Goal: Task Accomplishment & Management: Use online tool/utility

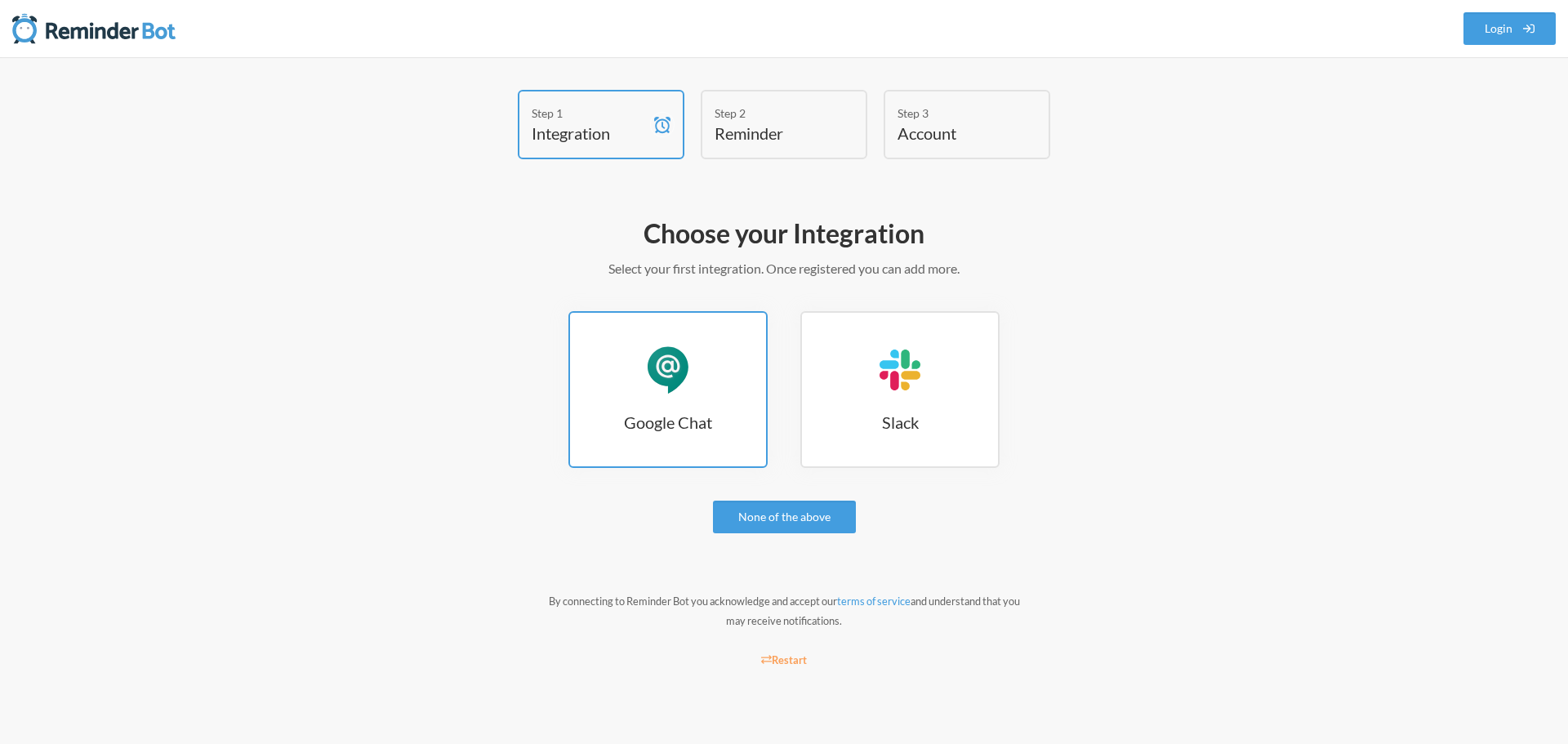
click at [700, 381] on link "Google Chat Google Chat" at bounding box center [668, 389] width 200 height 157
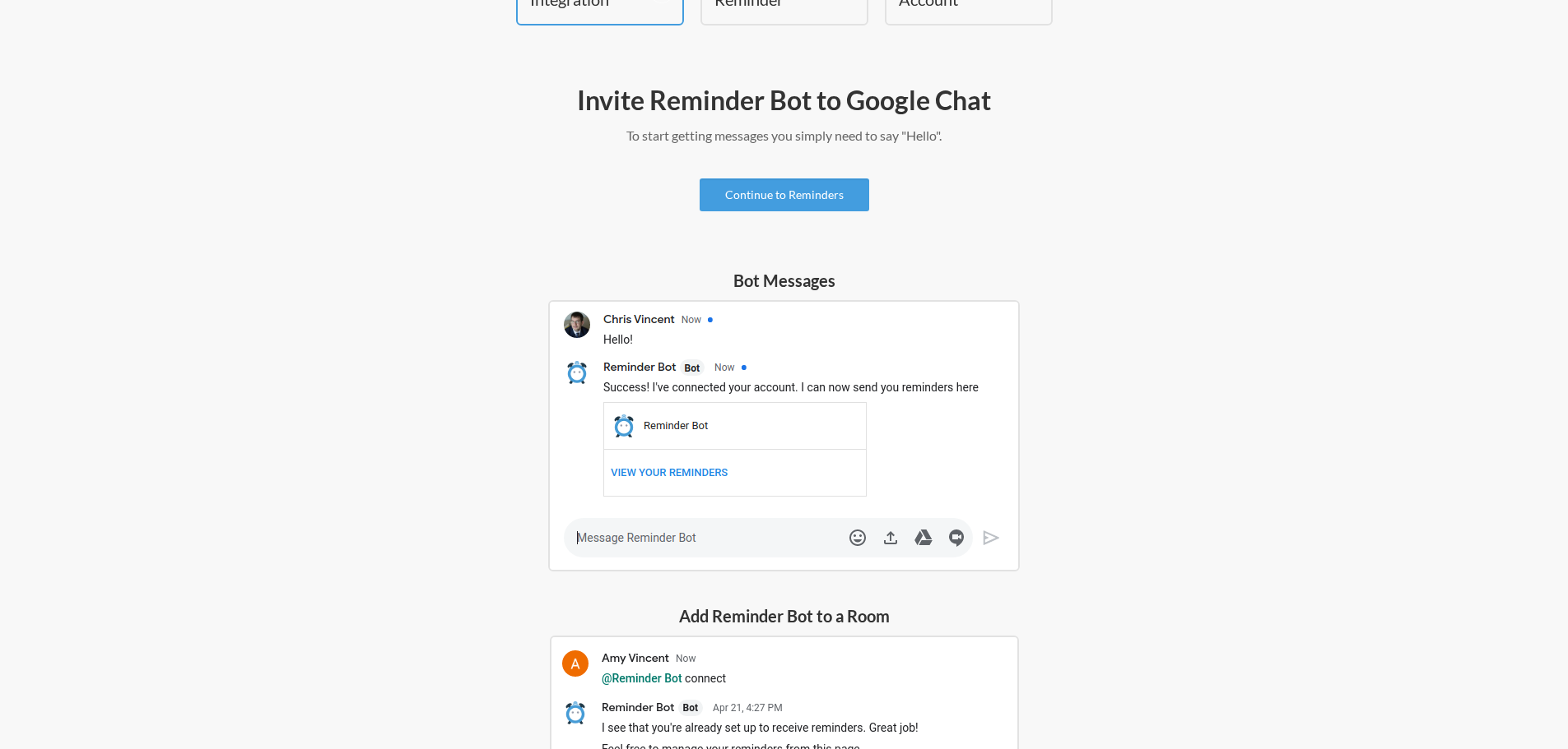
scroll to position [165, 0]
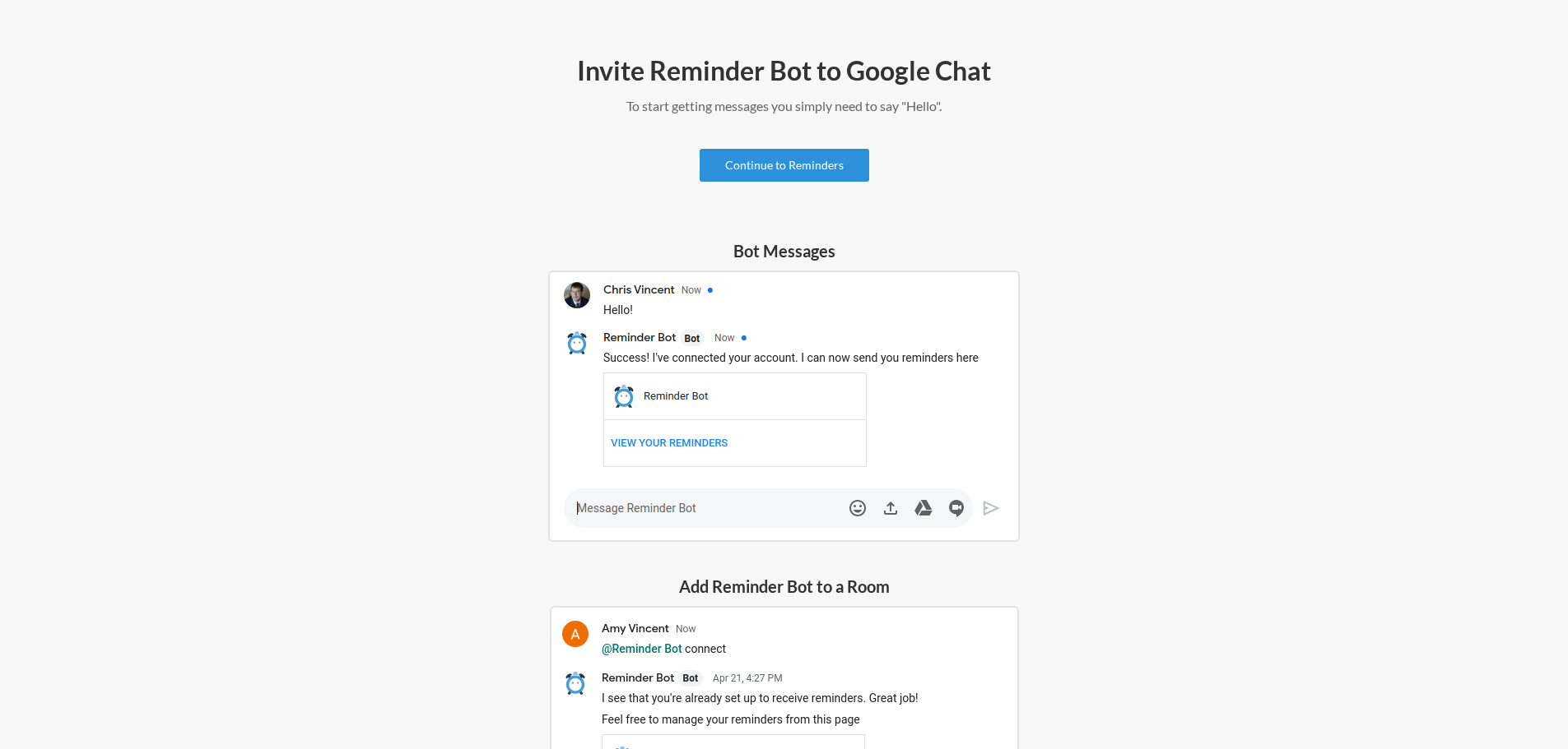
click at [833, 172] on link "Continue to Reminders" at bounding box center [784, 166] width 170 height 33
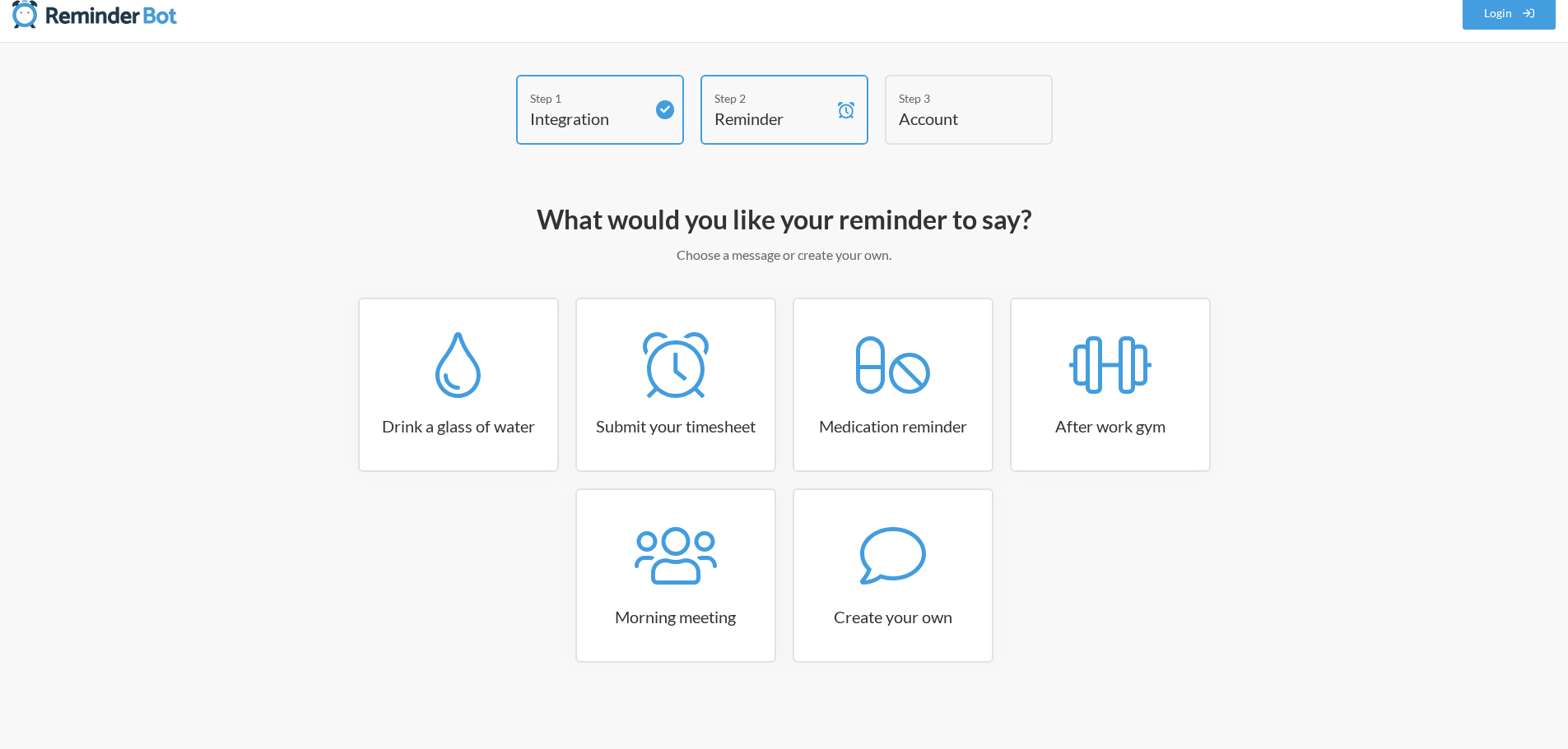
scroll to position [20, 0]
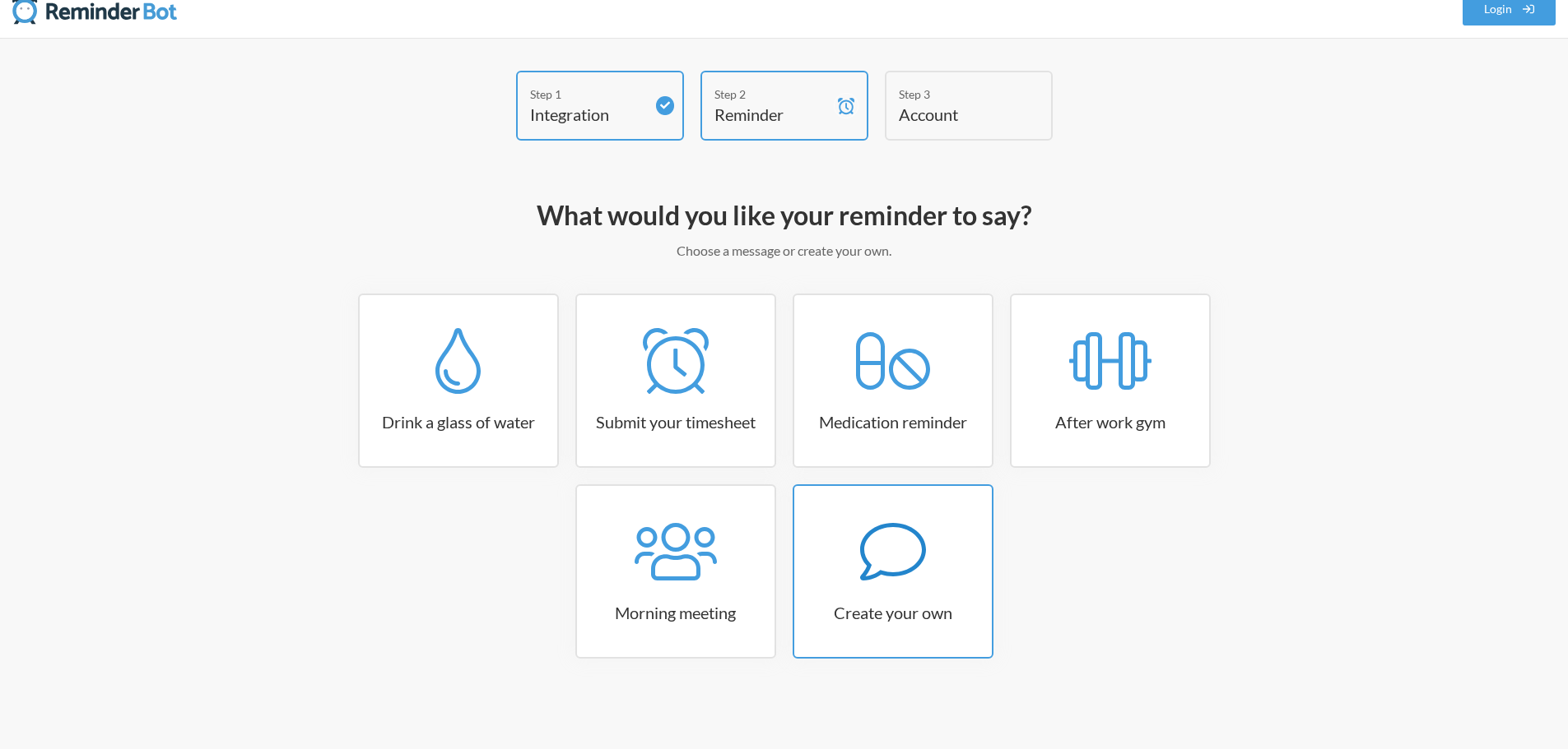
click at [884, 549] on icon at bounding box center [892, 551] width 65 height 65
select select "11:30:00"
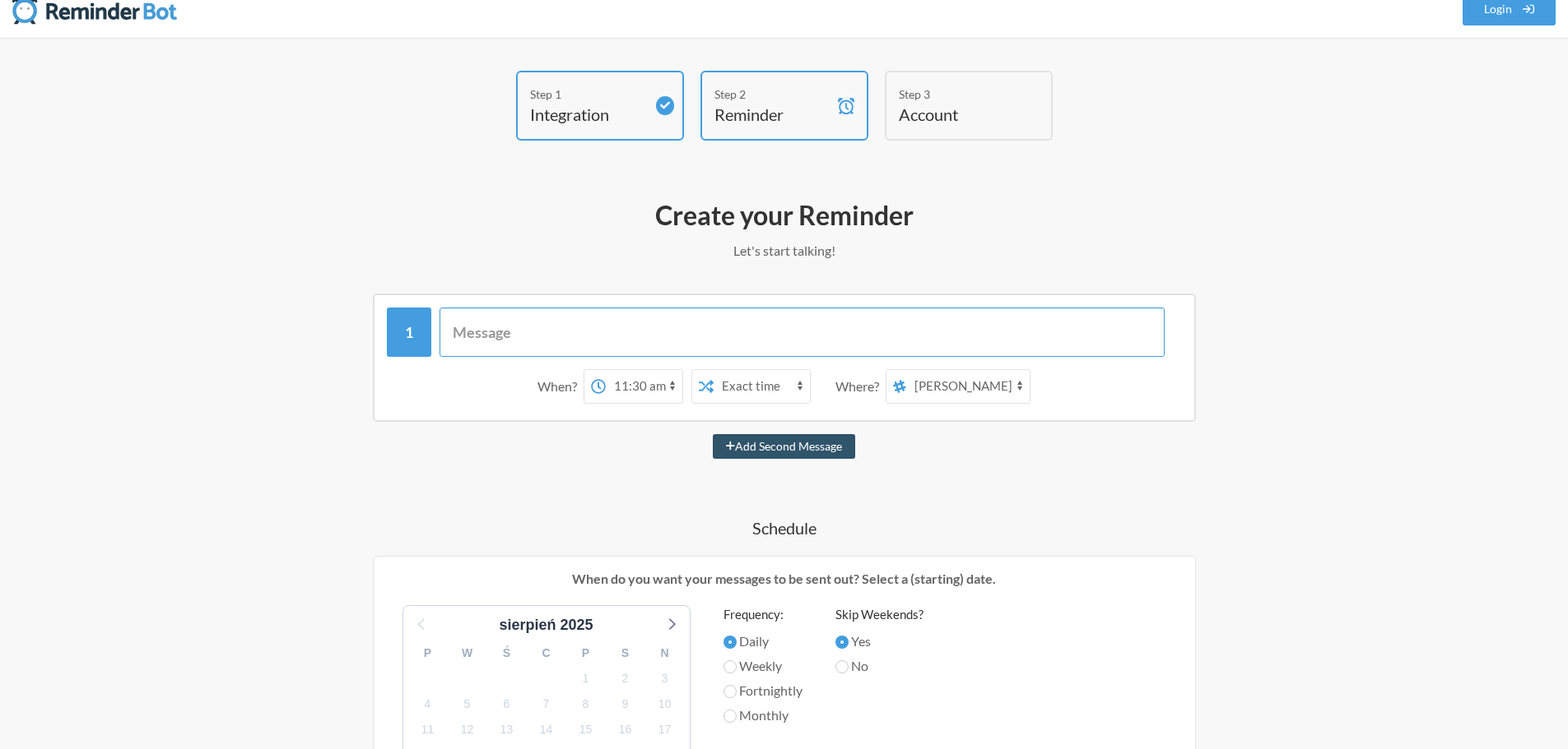
click at [614, 334] on input "text" at bounding box center [801, 332] width 725 height 50
type input "W"
type input "@"
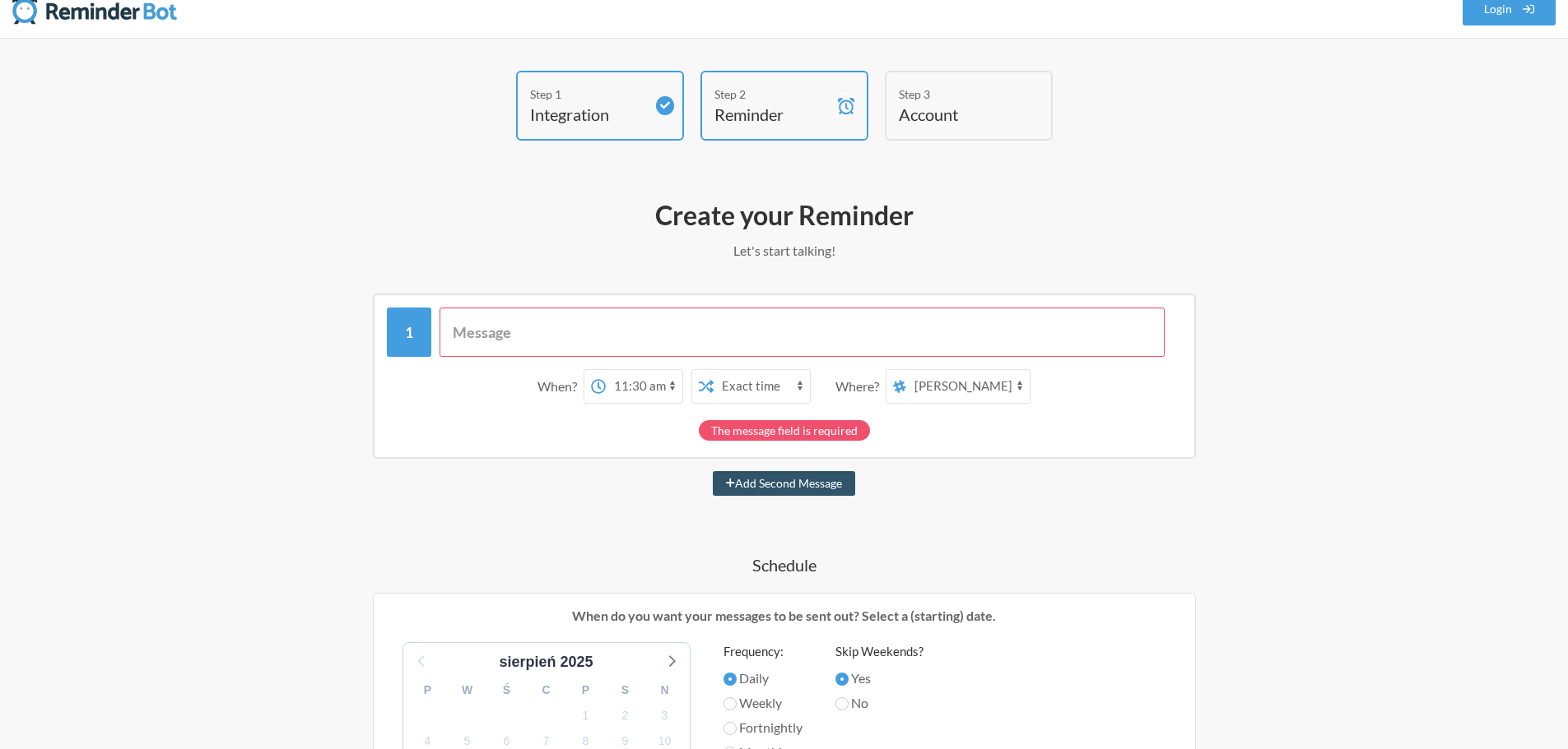
click at [991, 390] on select "Michał Gryń Carlsberg - Helpdesk SFA Helpdesk" at bounding box center [968, 387] width 124 height 33
select select "spaces/AAAAvULlX5k"
click at [906, 371] on select "Michał Gryń Carlsberg - Helpdesk SFA Helpdesk" at bounding box center [968, 387] width 124 height 33
click at [788, 330] on input "text" at bounding box center [801, 332] width 725 height 50
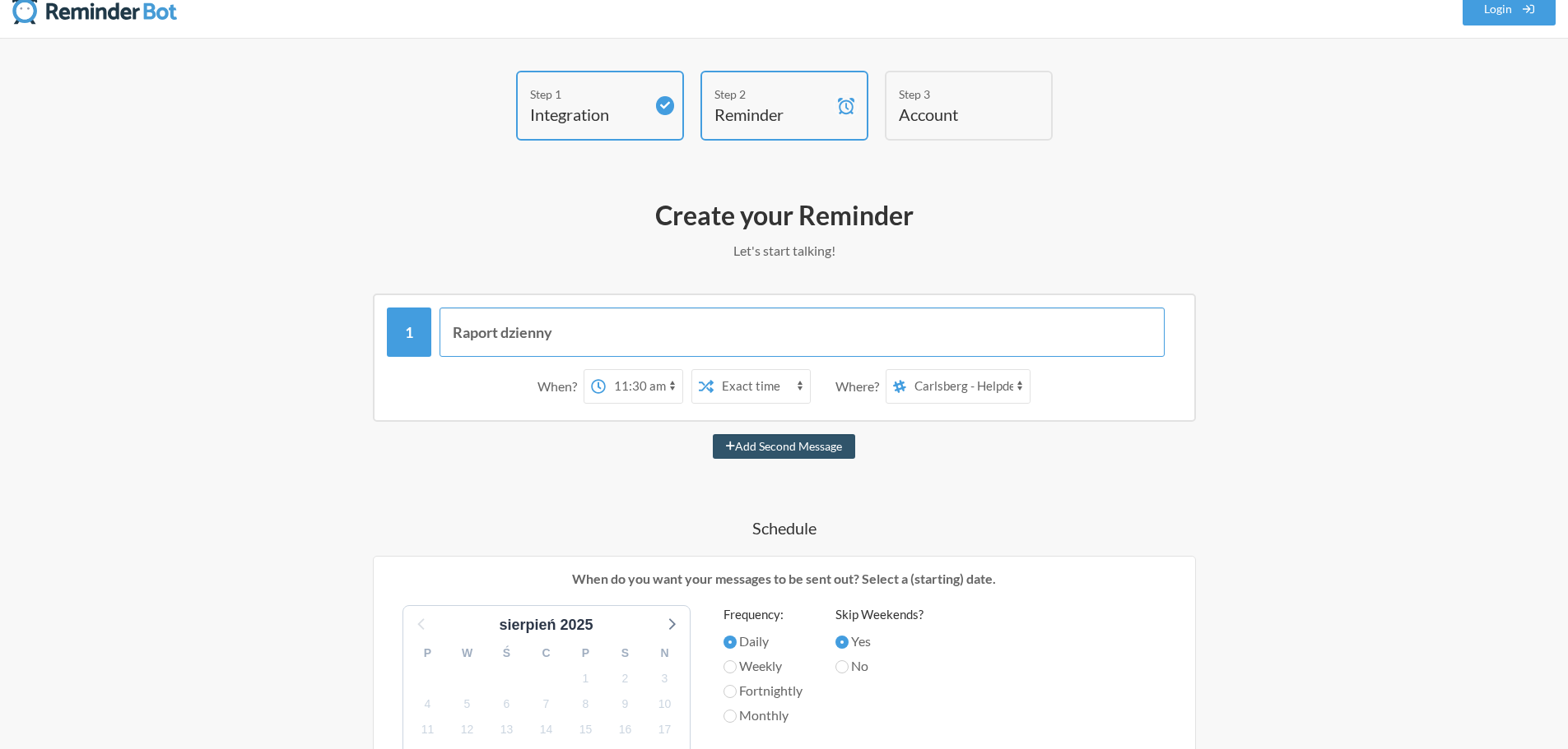
click at [456, 332] on input "Raport dzienny" at bounding box center [801, 332] width 725 height 50
click at [649, 334] on input "Wykonaj Raport dzienny" at bounding box center [801, 332] width 725 height 50
type input "Wykonaj Raport dzienny SFA"
click at [674, 388] on select "12:00 am 12:15 am 12:30 am 12:45 am 1:00 am 1:15 am 1:30 am 1:45 am 2:00 am 2:1…" at bounding box center [644, 387] width 76 height 33
select select "09:00:00"
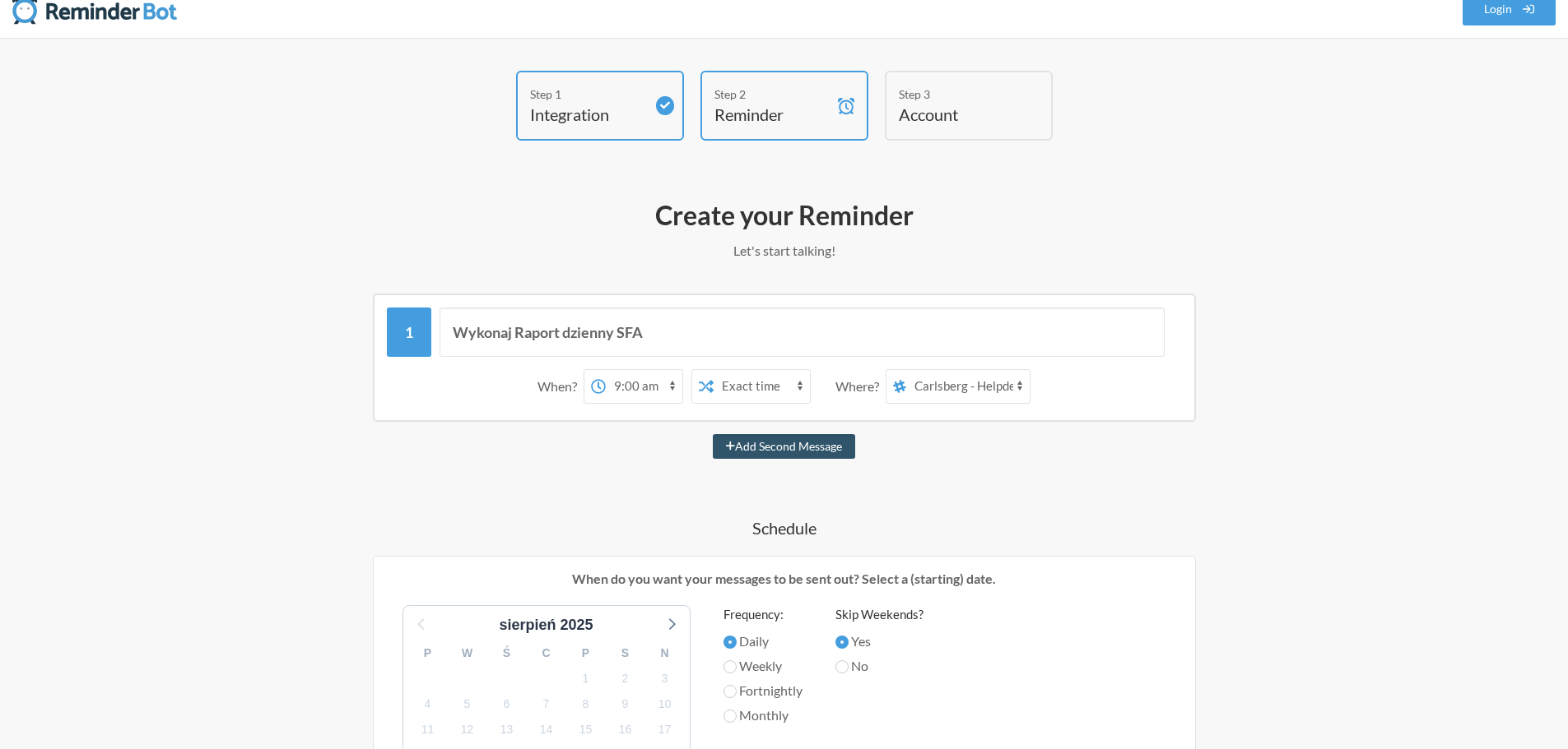
click at [606, 371] on select "12:00 am 12:15 am 12:30 am 12:45 am 1:00 am 1:15 am 1:30 am 1:45 am 2:00 am 2:1…" at bounding box center [644, 387] width 76 height 33
click at [799, 385] on select "Exact time Random time" at bounding box center [761, 387] width 97 height 33
click at [713, 371] on select "Exact time Random time" at bounding box center [761, 387] width 97 height 33
click at [802, 384] on select "Exact time Random time" at bounding box center [761, 387] width 97 height 33
select select "false"
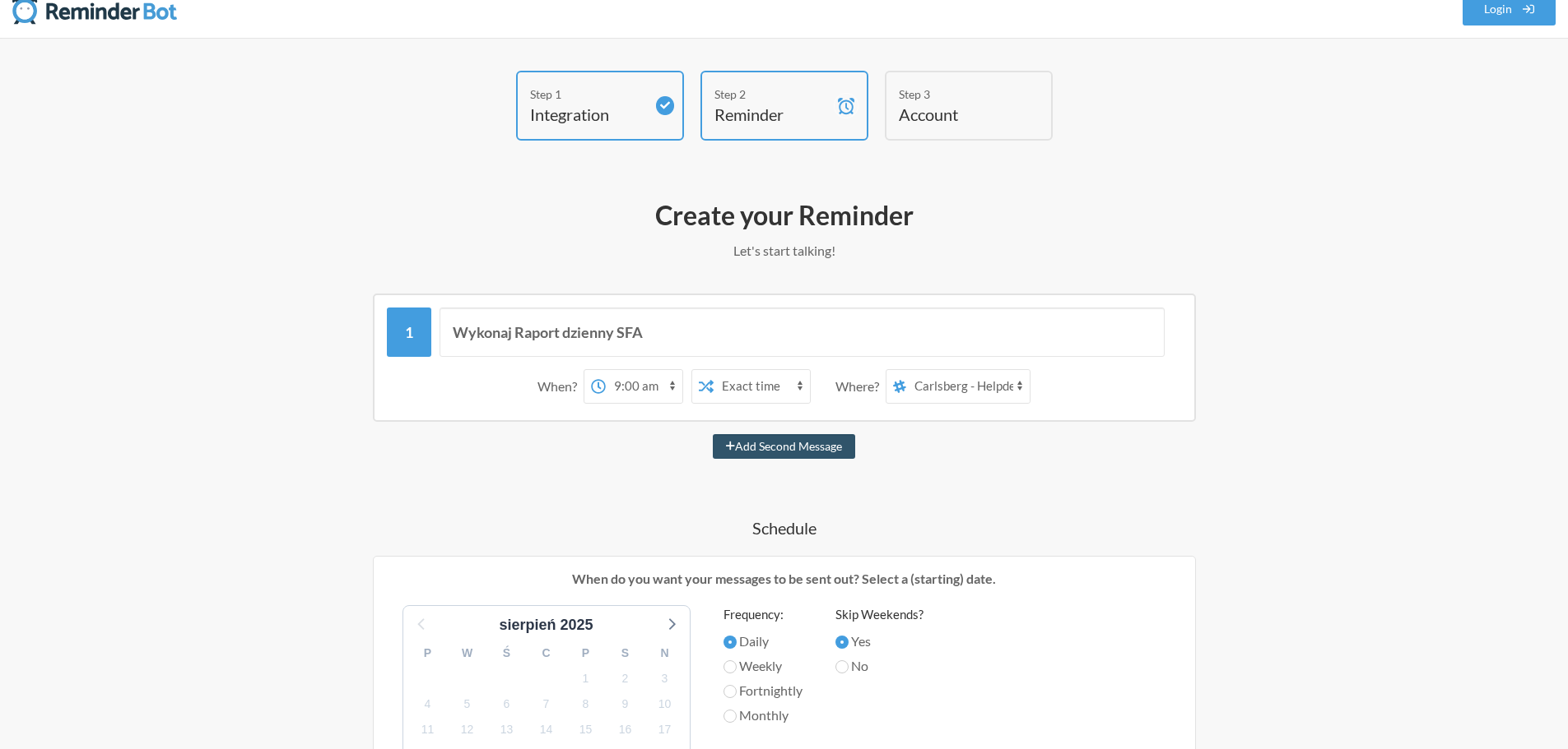
click at [713, 371] on select "Exact time Random time" at bounding box center [761, 387] width 97 height 33
click at [672, 381] on select "12:00 am 12:15 am 12:30 am 12:45 am 1:00 am 1:15 am 1:30 am 1:45 am 2:00 am 2:1…" at bounding box center [644, 387] width 76 height 33
click at [849, 292] on div "Create your Reminder Let's start talking! Messages are not sending from this de…" at bounding box center [784, 731] width 954 height 1083
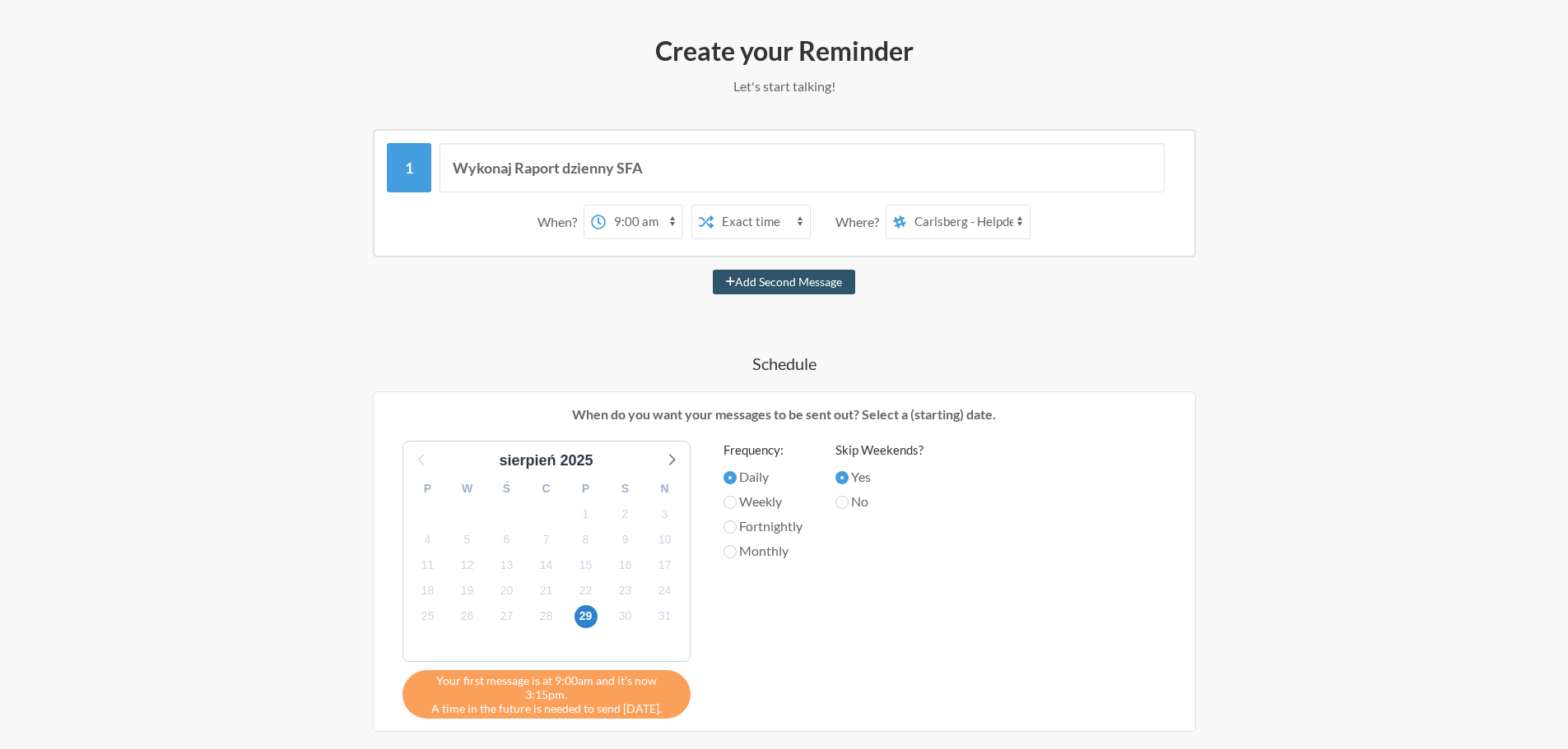
scroll to position [266, 0]
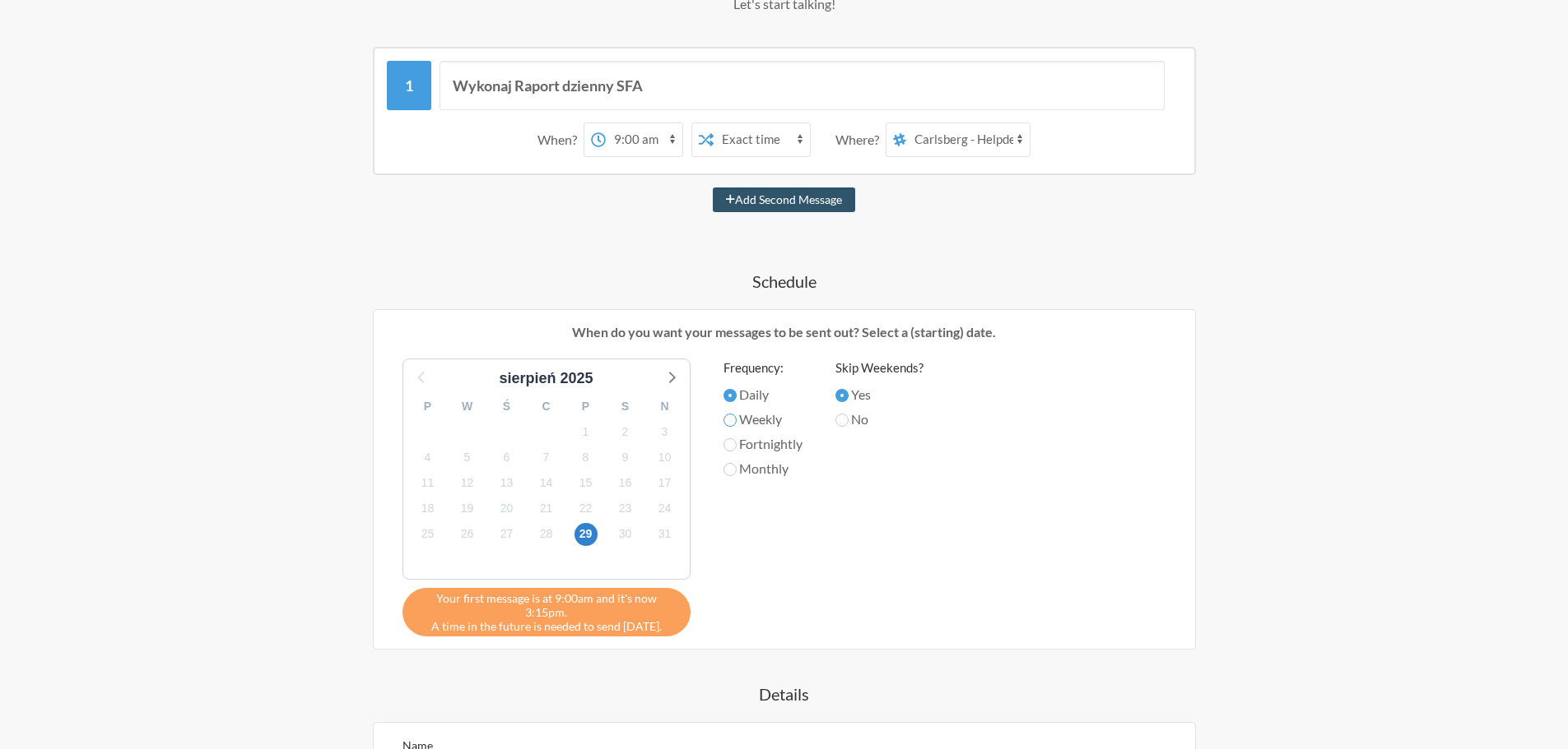
click at [733, 418] on input "Weekly" at bounding box center [729, 419] width 13 height 13
radio input "true"
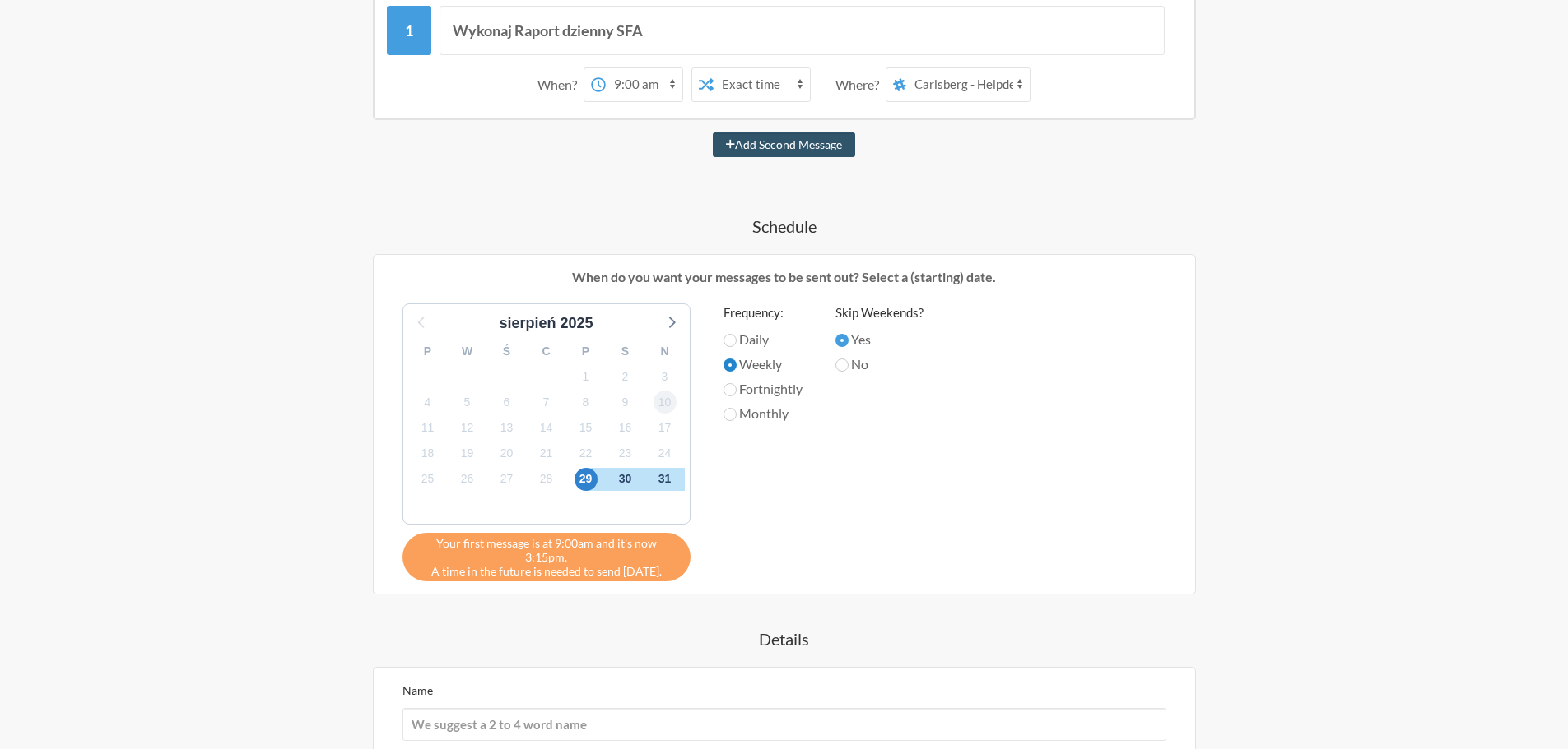
scroll to position [349, 0]
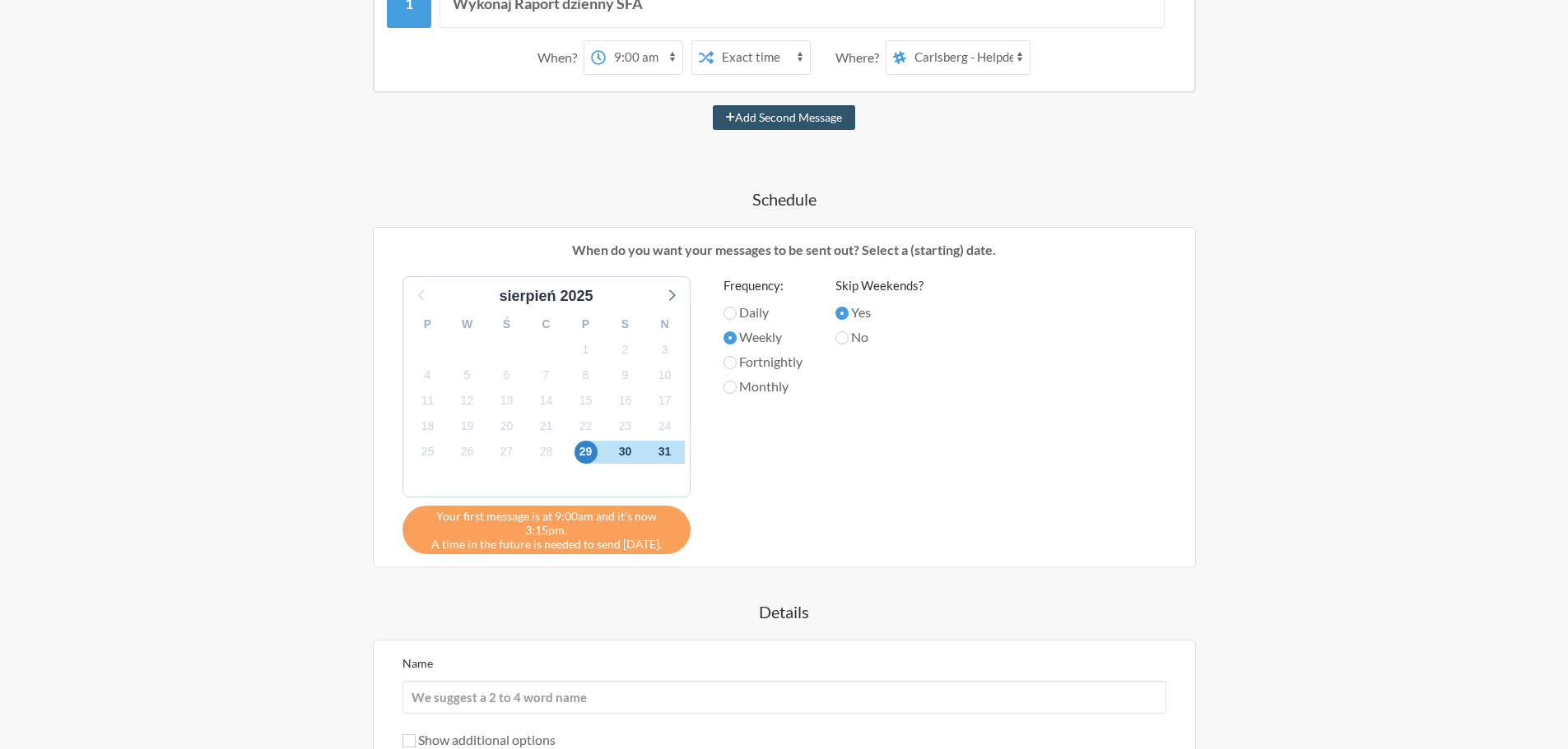
click at [773, 362] on label "Fortnightly" at bounding box center [762, 362] width 79 height 20
click at [737, 362] on input "Fortnightly" at bounding box center [729, 362] width 13 height 13
radio input "true"
click at [734, 335] on input "Weekly" at bounding box center [729, 337] width 13 height 13
radio input "true"
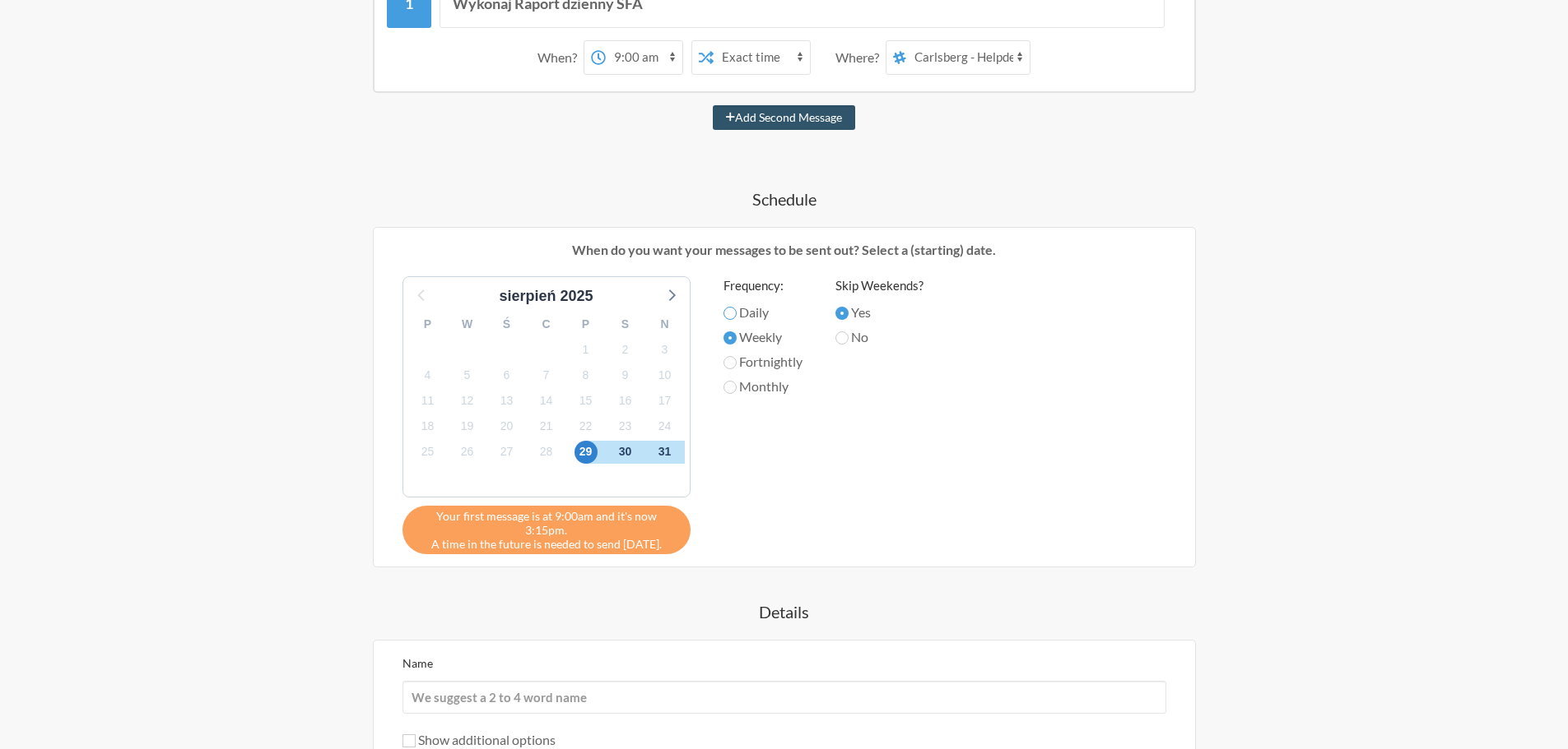
click at [726, 308] on input "Daily" at bounding box center [729, 313] width 13 height 13
radio input "true"
click at [728, 338] on input "Weekly" at bounding box center [729, 337] width 13 height 13
radio input "true"
click at [734, 366] on input "Fortnightly" at bounding box center [729, 362] width 13 height 13
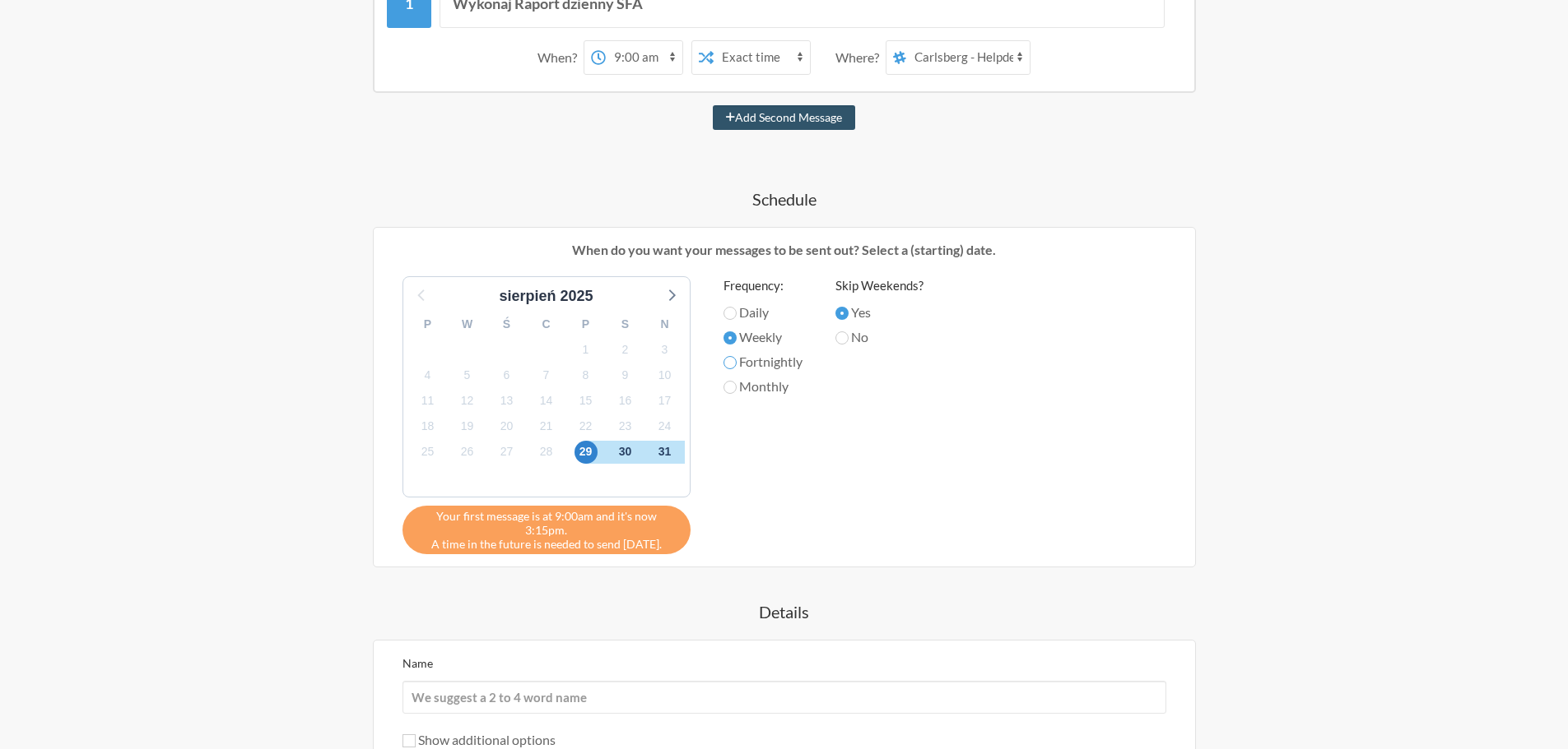
radio input "true"
click at [733, 385] on input "Monthly" at bounding box center [729, 387] width 13 height 13
radio input "true"
click at [732, 362] on input "Fortnightly" at bounding box center [729, 362] width 13 height 13
radio input "true"
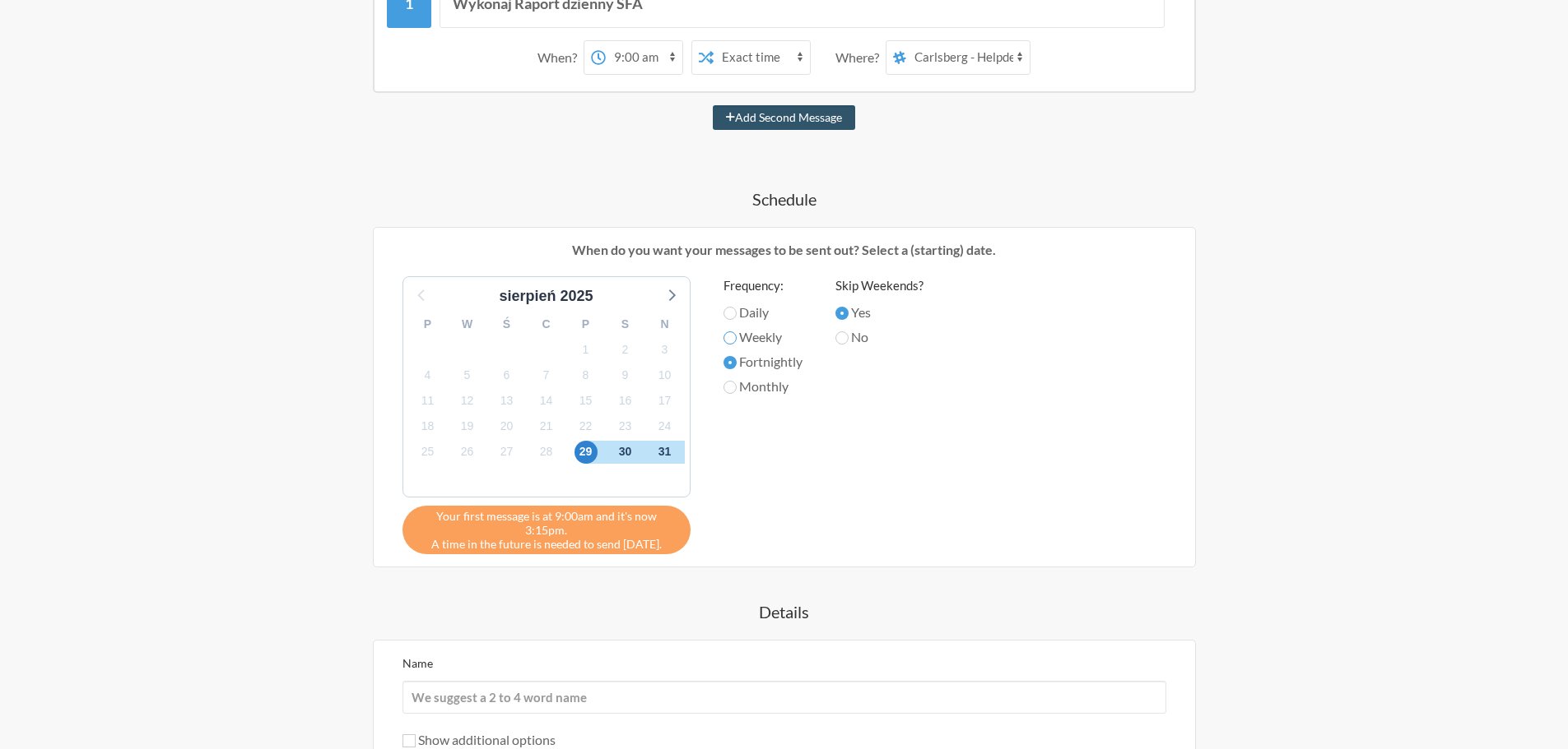
click at [728, 337] on input "Weekly" at bounding box center [729, 337] width 13 height 13
radio input "true"
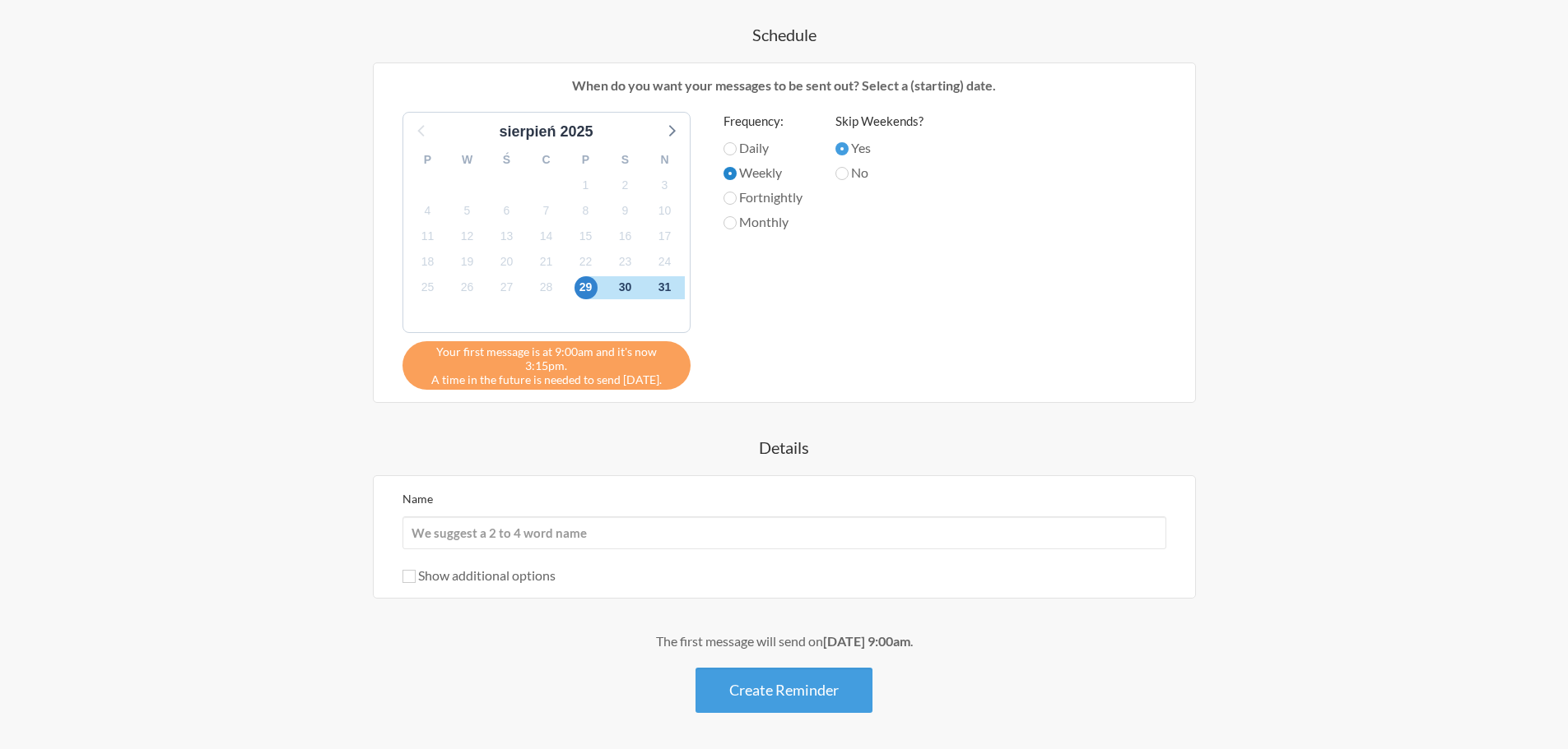
scroll to position [562, 0]
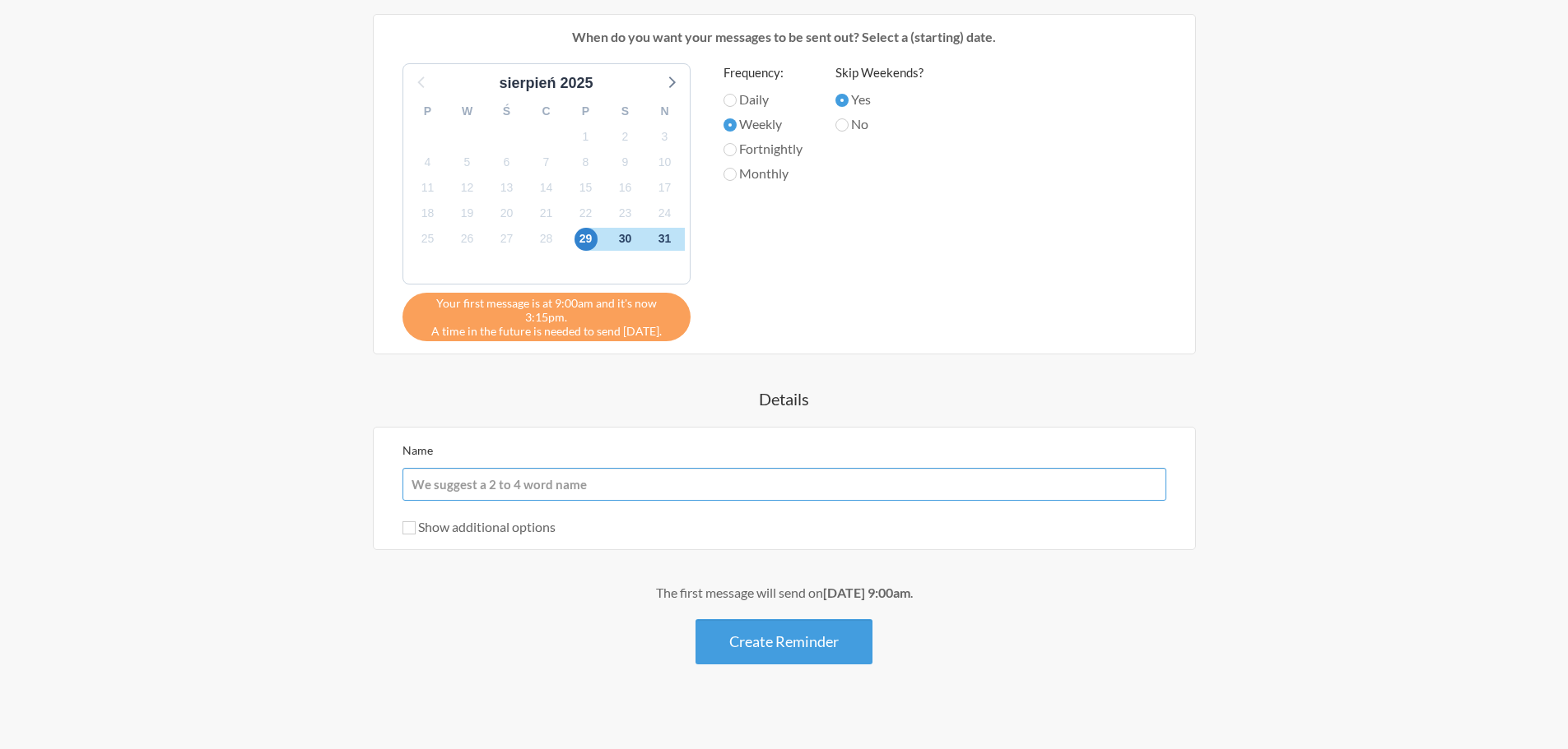
click at [672, 468] on input "Name" at bounding box center [784, 485] width 764 height 33
type input "@"
click at [581, 471] on input "Zalogować się przez Cato VPN do serwera SFA" at bounding box center [784, 485] width 764 height 33
click at [811, 478] on input "Zalogować się przez Cato VPN zdalnie do serwera SFA" at bounding box center [784, 485] width 764 height 33
click at [772, 473] on input "Zalogować się przez Cato VPN zdalnie do serwera SFA i wykonać rpot dzienny" at bounding box center [784, 485] width 764 height 33
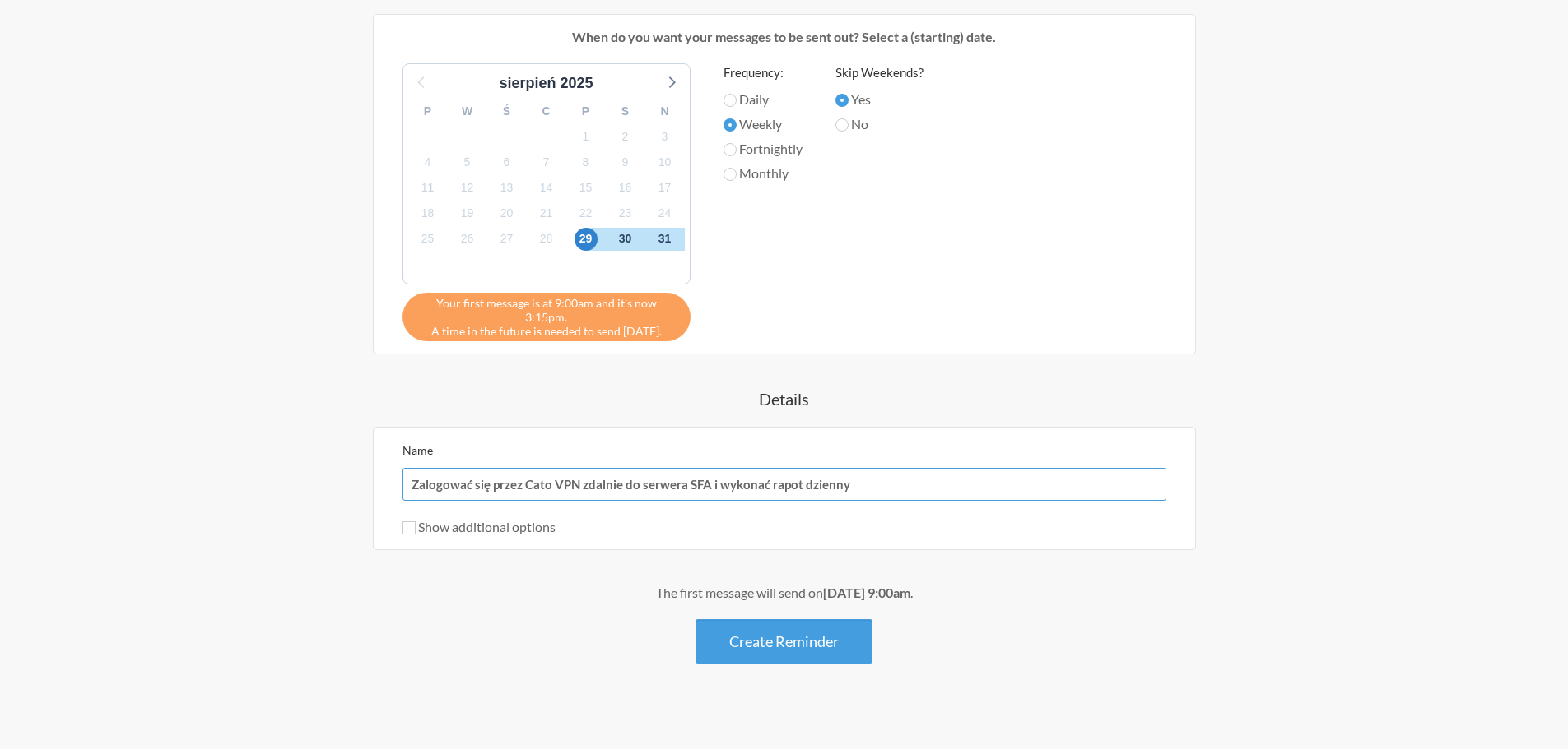
click at [795, 469] on input "Zalogować się przez Cato VPN zdalnie do serwera SFA i wykonać rapot dzienny" at bounding box center [784, 485] width 764 height 33
click at [885, 471] on input "Zalogować się przez Cato VPN zdalnie do serwera SFA i wykonać raport dzienny" at bounding box center [784, 485] width 764 height 33
drag, startPoint x: 1126, startPoint y: 470, endPoint x: 270, endPoint y: 498, distance: 856.5
click at [270, 498] on div "Step 1 Integration Step 2 Reminder Step 3 Account What would you like your remi…" at bounding box center [784, 130] width 1054 height 1202
type input "Zalogować się przez Cato VPN zdalnie do serwera SFA i wykonać raport dzienny, a…"
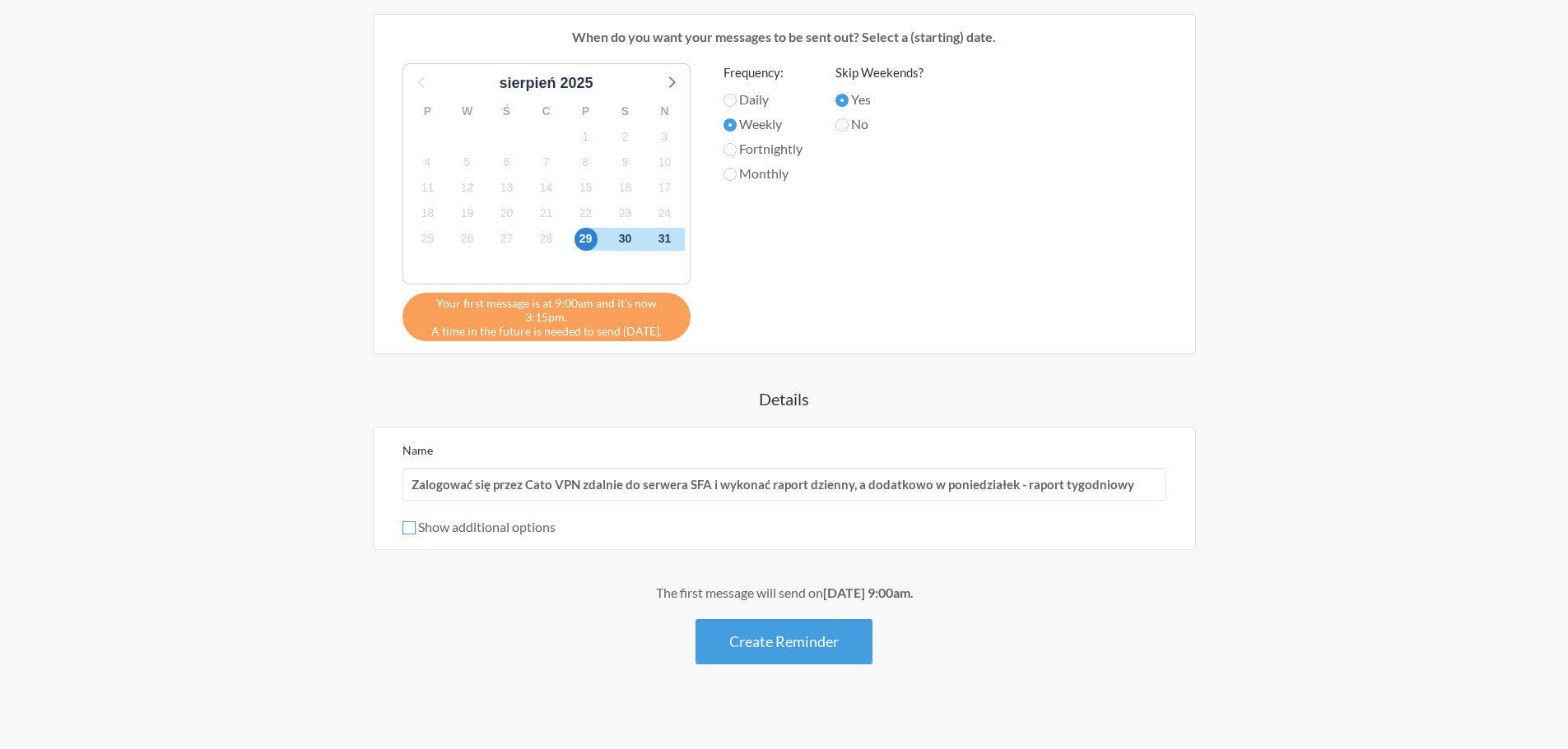
click at [405, 522] on input "Show additional options" at bounding box center [408, 528] width 13 height 13
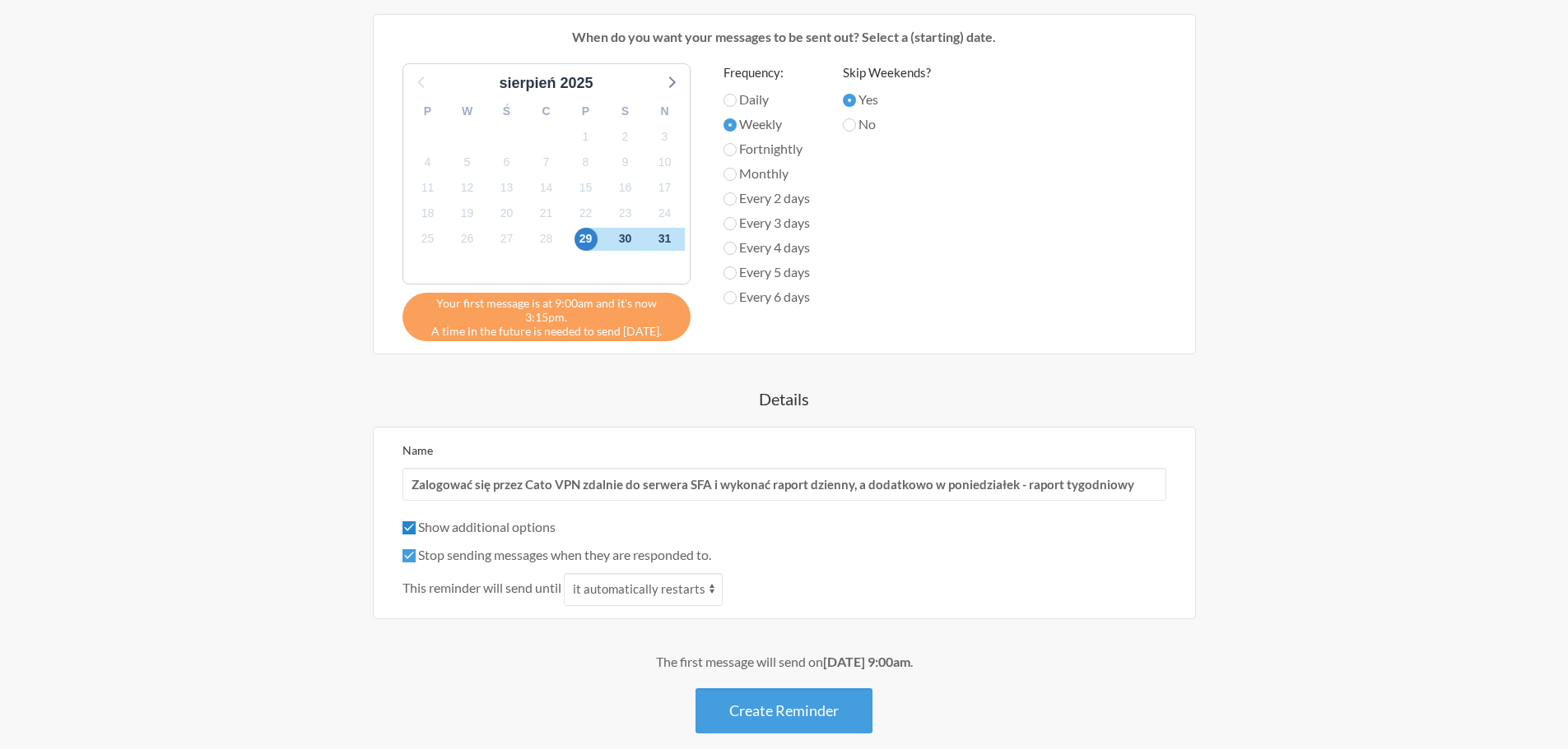
click at [408, 522] on input "Show additional options" at bounding box center [408, 528] width 13 height 13
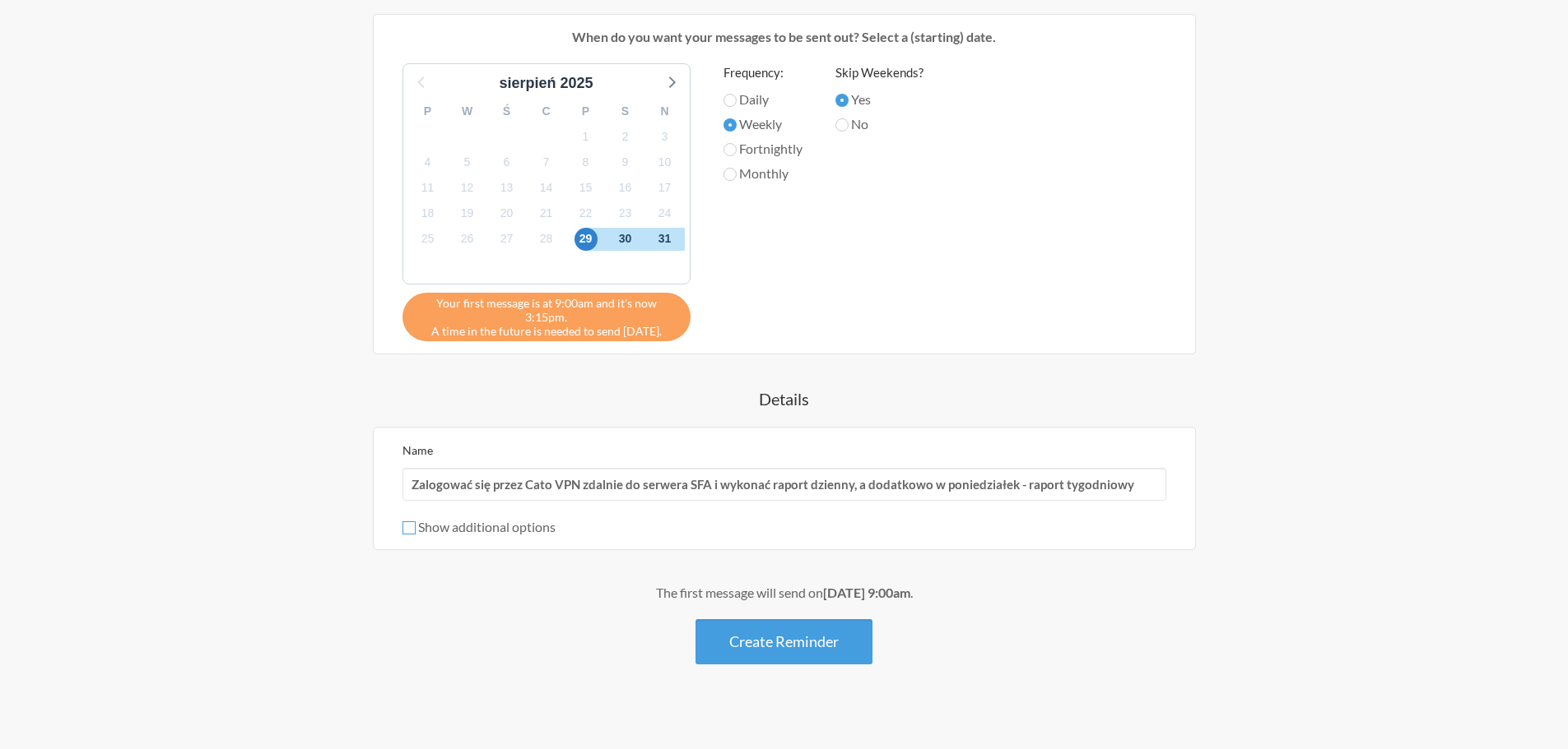
click at [408, 522] on input "Show additional options" at bounding box center [408, 528] width 13 height 13
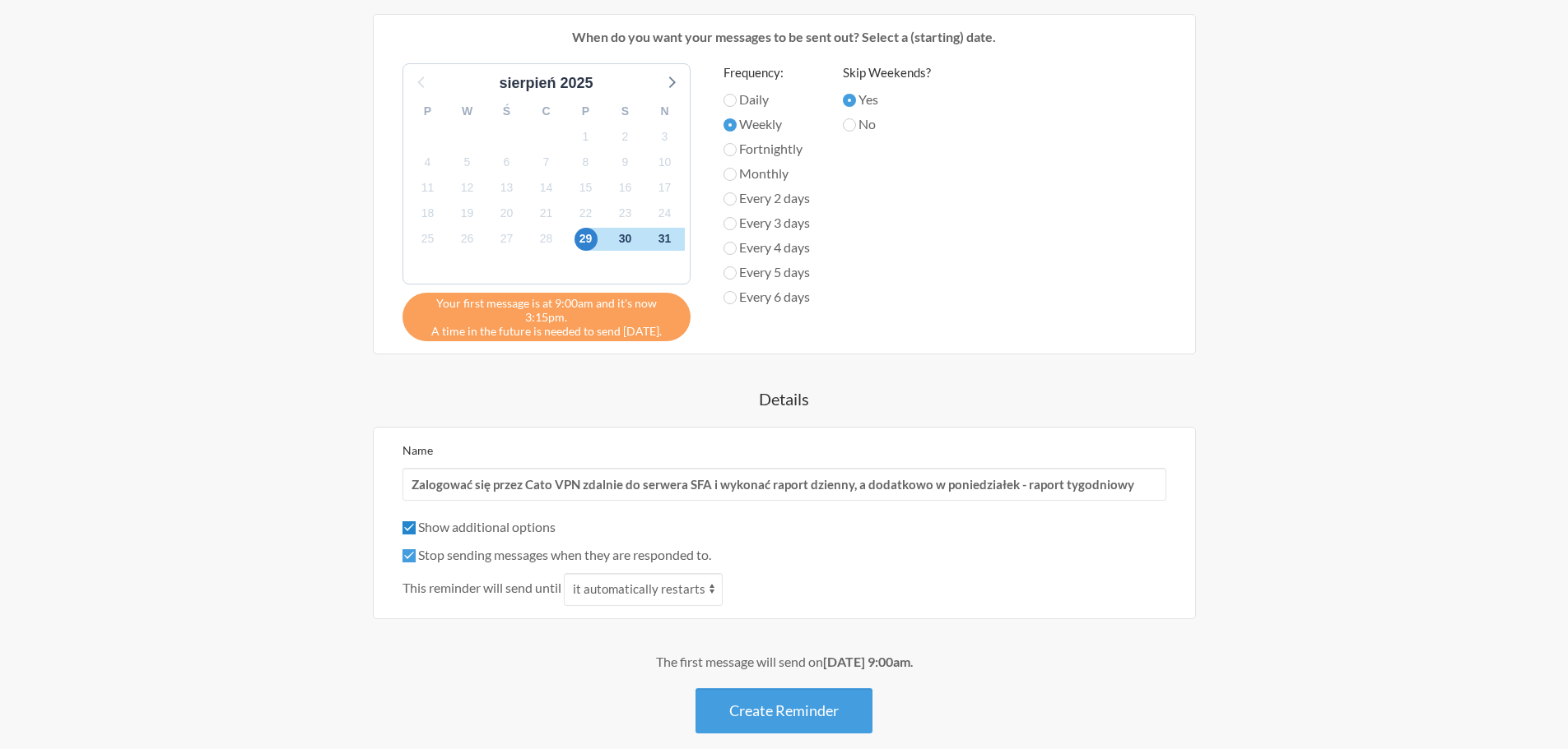
click at [408, 522] on input "Show additional options" at bounding box center [408, 528] width 13 height 13
checkbox input "false"
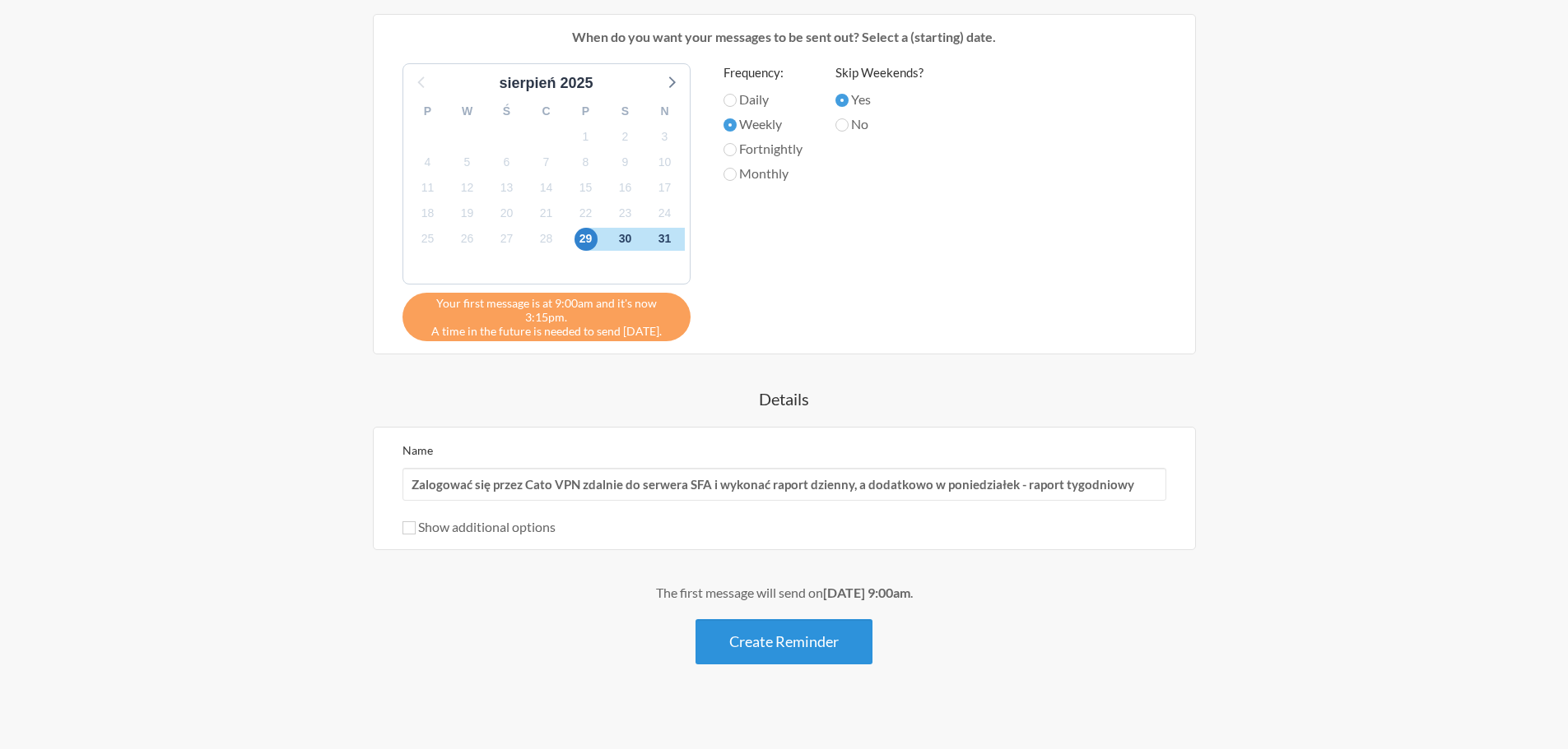
click at [750, 631] on button "Create Reminder" at bounding box center [784, 642] width 177 height 45
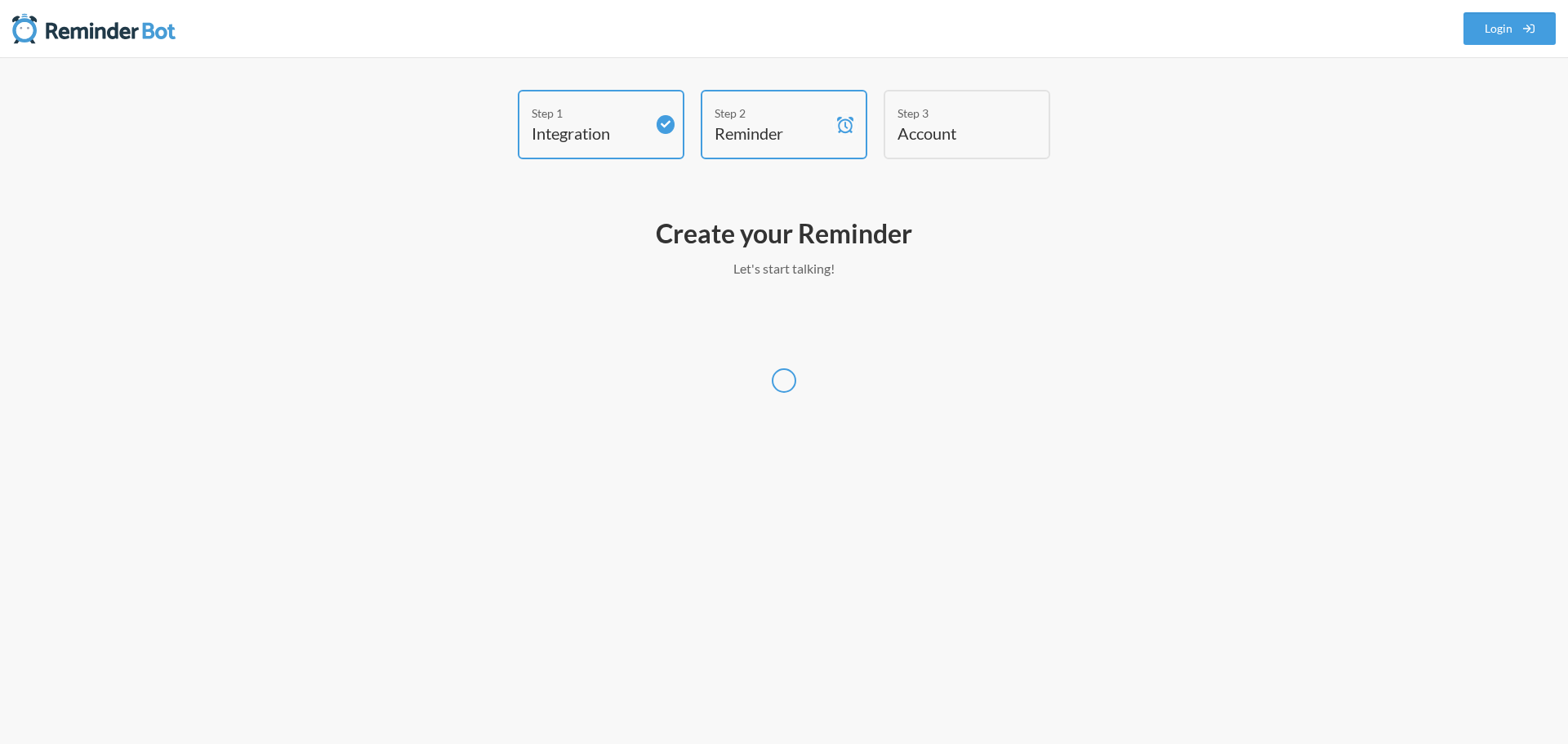
select select "Europe/Warsaw"
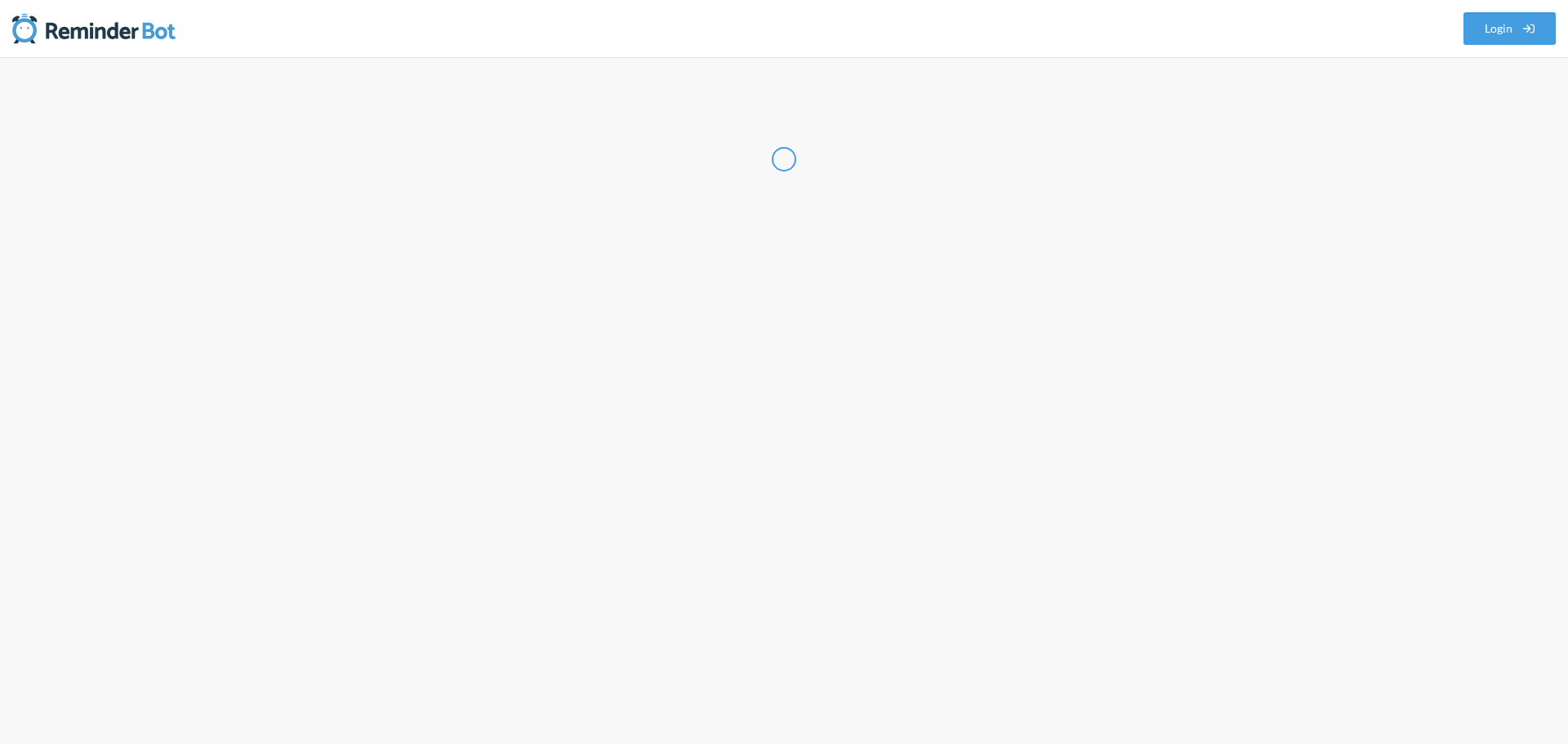
select select "PL"
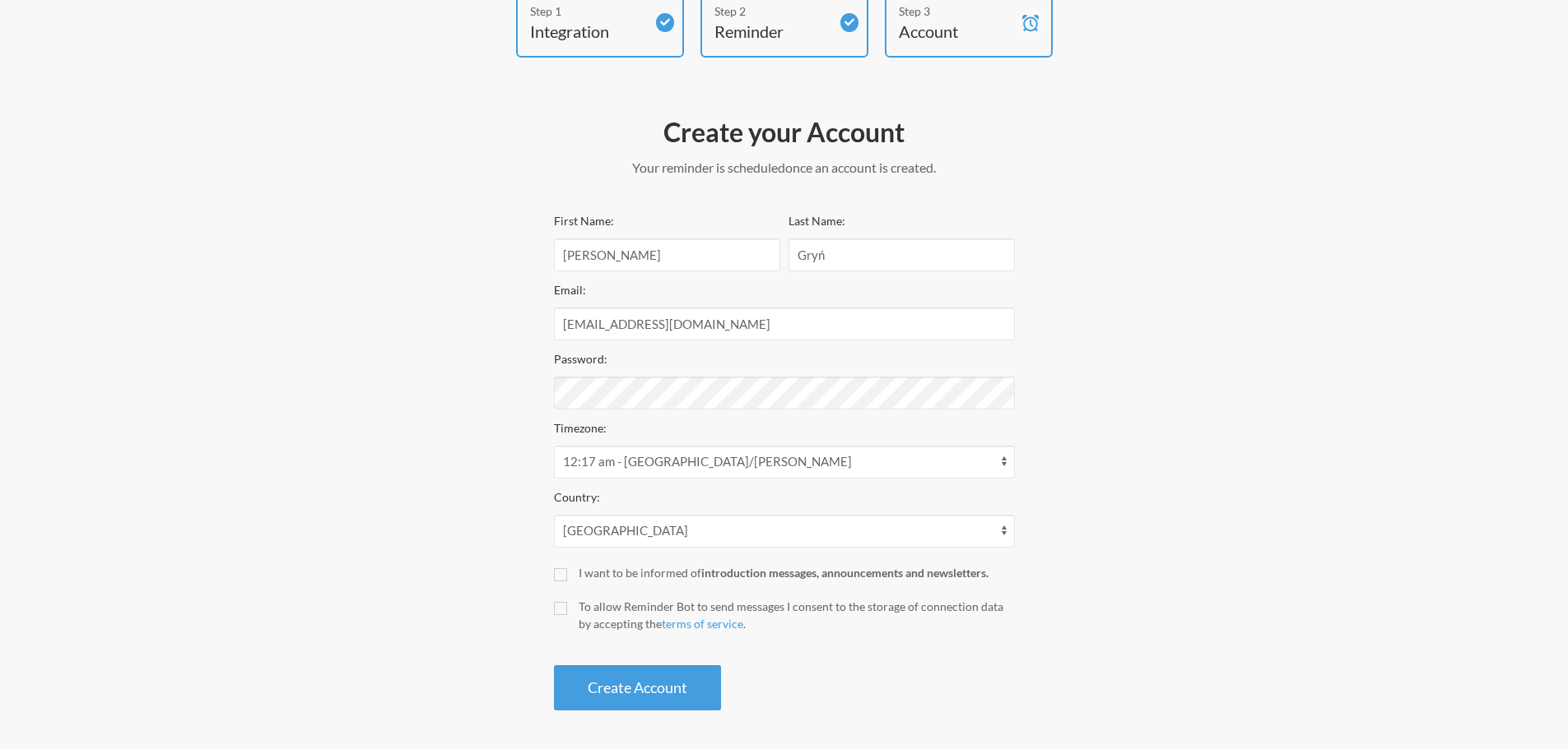
scroll to position [105, 0]
click at [1364, 554] on div "Step 1 Integration Step 2 Reminder Step 3 Account Create your Account Your remi…" at bounding box center [784, 350] width 1568 height 797
click at [1106, 511] on div "Step 1 Integration Step 2 Reminder Step 3 Account Create your Account Your remi…" at bounding box center [784, 351] width 987 height 731
click at [485, 453] on div "Step 1 Integration Step 2 Reminder Step 3 Account Create your Account Your remi…" at bounding box center [784, 351] width 987 height 731
click at [615, 683] on button "Create Account" at bounding box center [637, 686] width 167 height 45
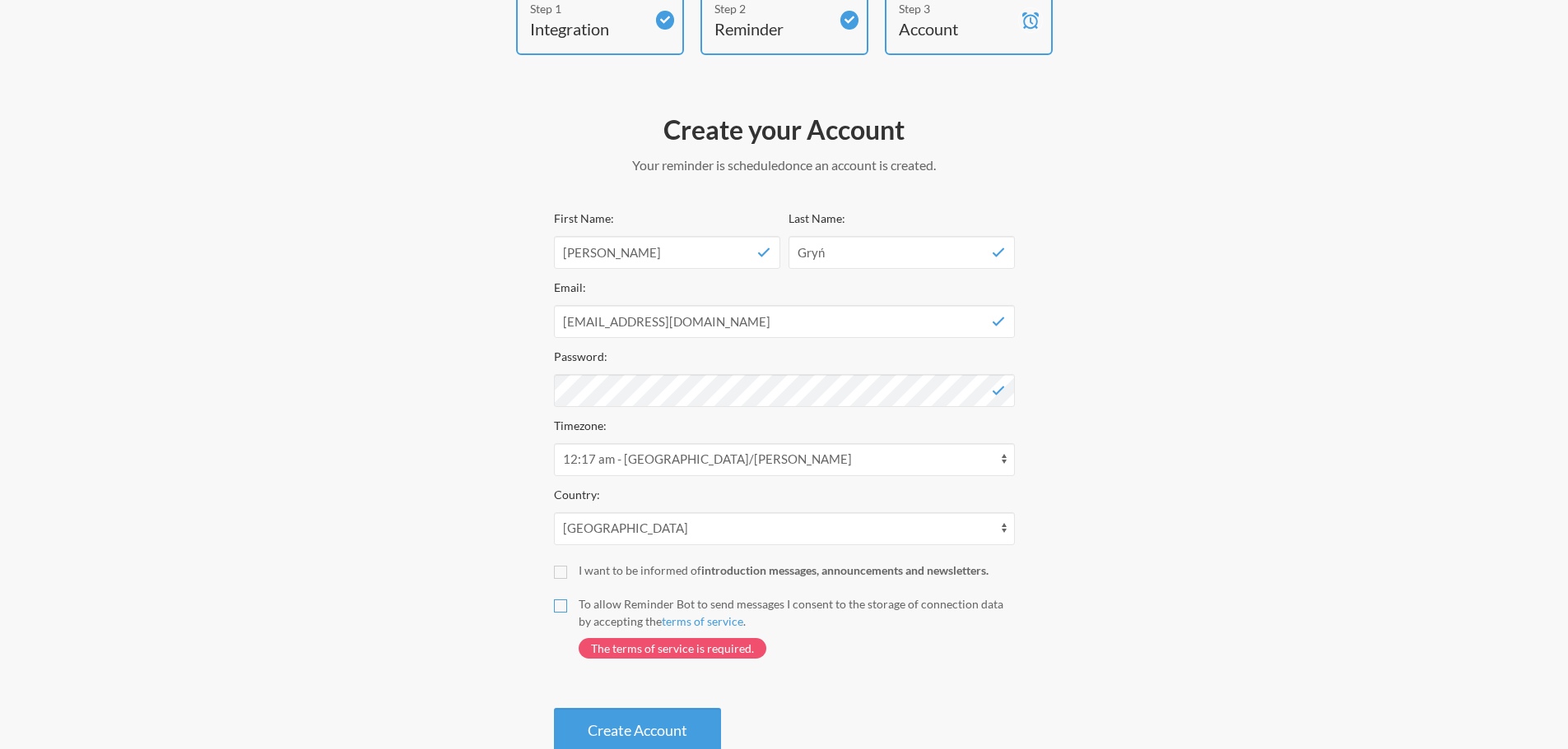
click at [563, 609] on input "To allow Reminder Bot to send messages I consent to the storage of connection d…" at bounding box center [560, 606] width 13 height 13
checkbox input "true"
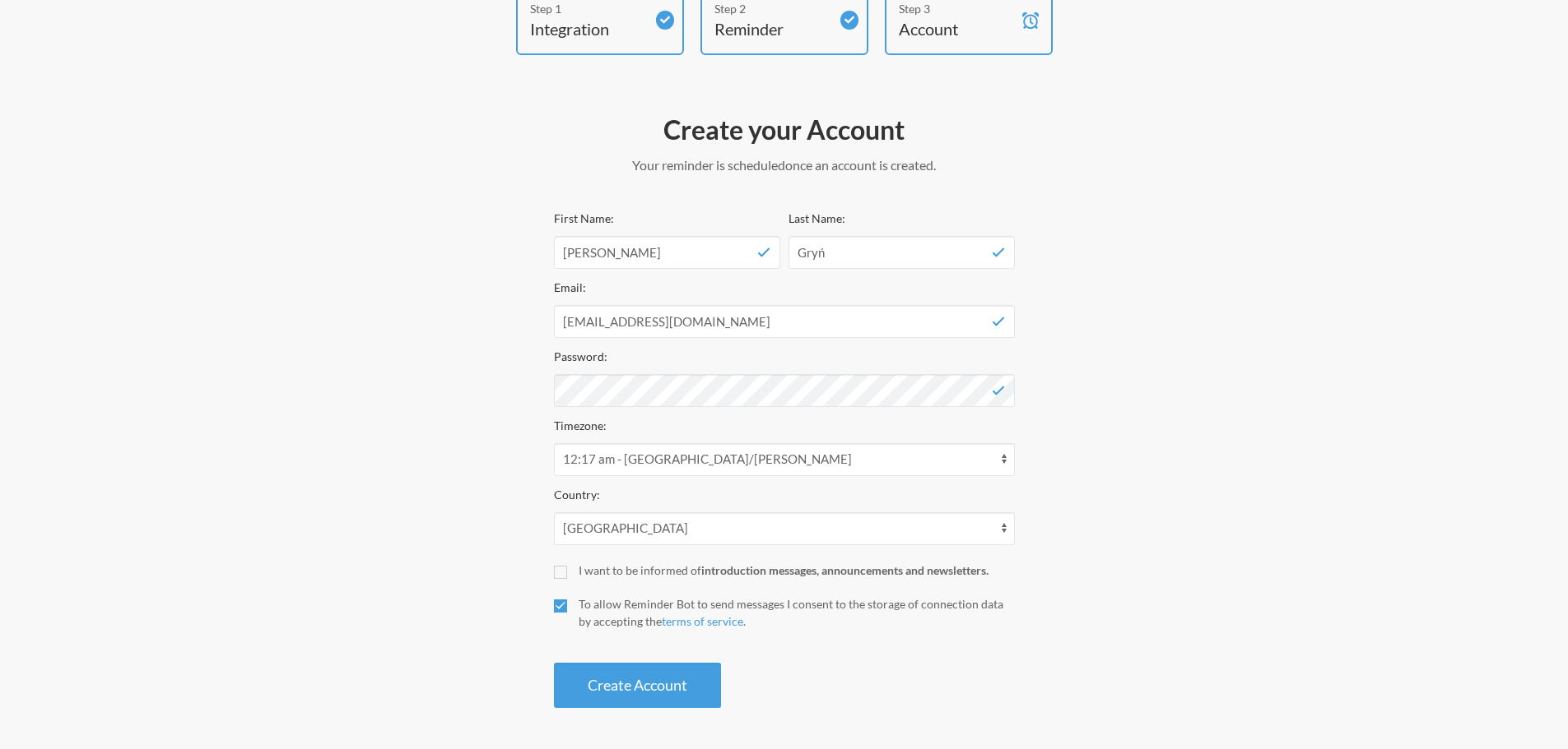
click at [1453, 251] on div "Step 1 Integration Step 2 Reminder Step 3 Account Create your Account Your remi…" at bounding box center [784, 350] width 1568 height 797
click at [554, 374] on div at bounding box center [554, 374] width 0 height 0
click at [667, 690] on button "Create Account" at bounding box center [637, 686] width 167 height 45
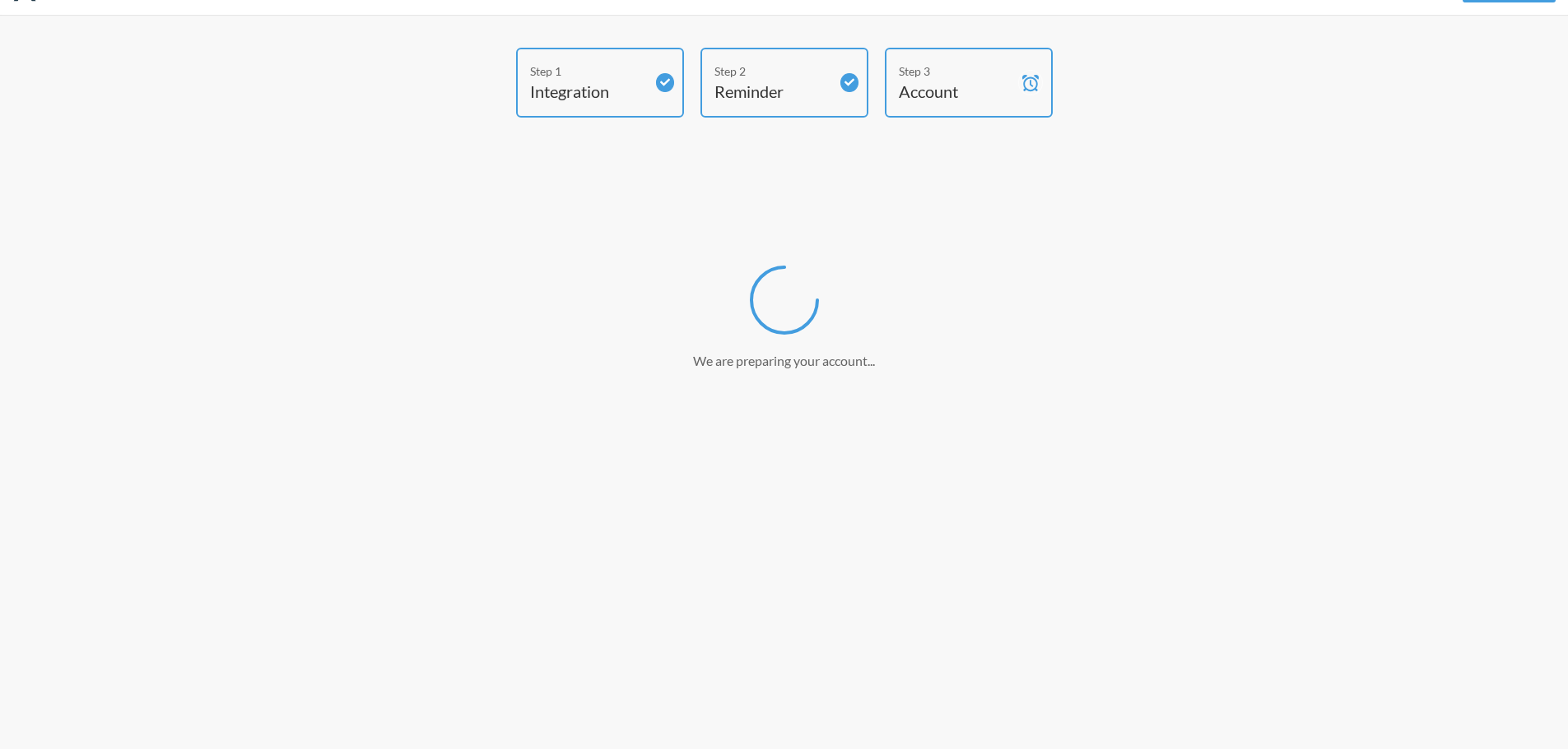
scroll to position [43, 0]
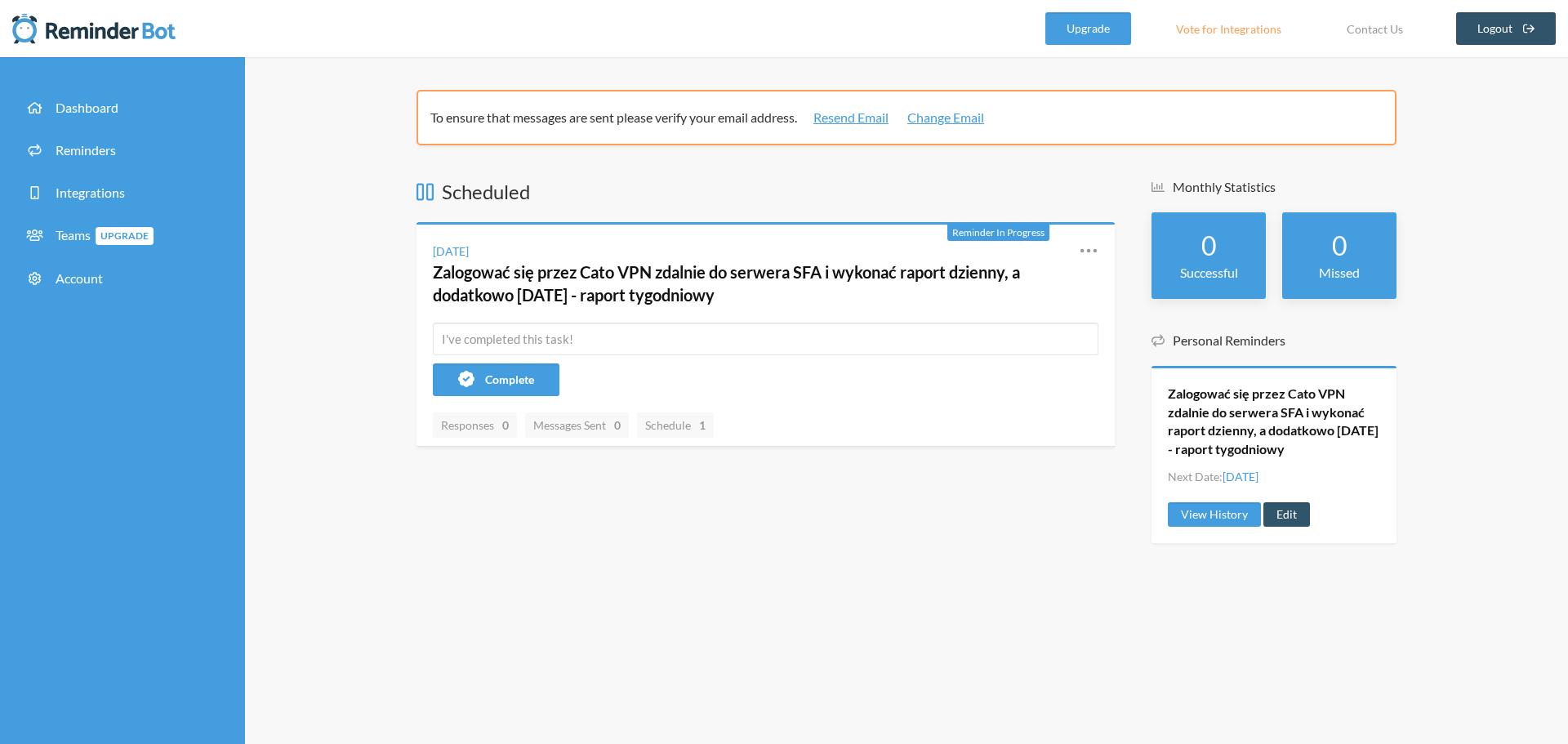
click at [749, 568] on div "To ensure that messages are sent please verify your email address. Resend Email…" at bounding box center [907, 400] width 1323 height 687
click at [702, 430] on span "Schedule 1" at bounding box center [675, 425] width 60 height 14
click at [869, 570] on div "Scheduled Reminder In Progress [DATE] Zalogować się przez Cato VPN zdalnie do s…" at bounding box center [765, 375] width 698 height 394
click at [1472, 368] on div "To ensure that messages are sent please verify your email address. Resend Email…" at bounding box center [907, 400] width 1323 height 687
click at [661, 611] on div "To ensure that messages are sent please verify your email address. Resend Email…" at bounding box center [907, 400] width 1323 height 687
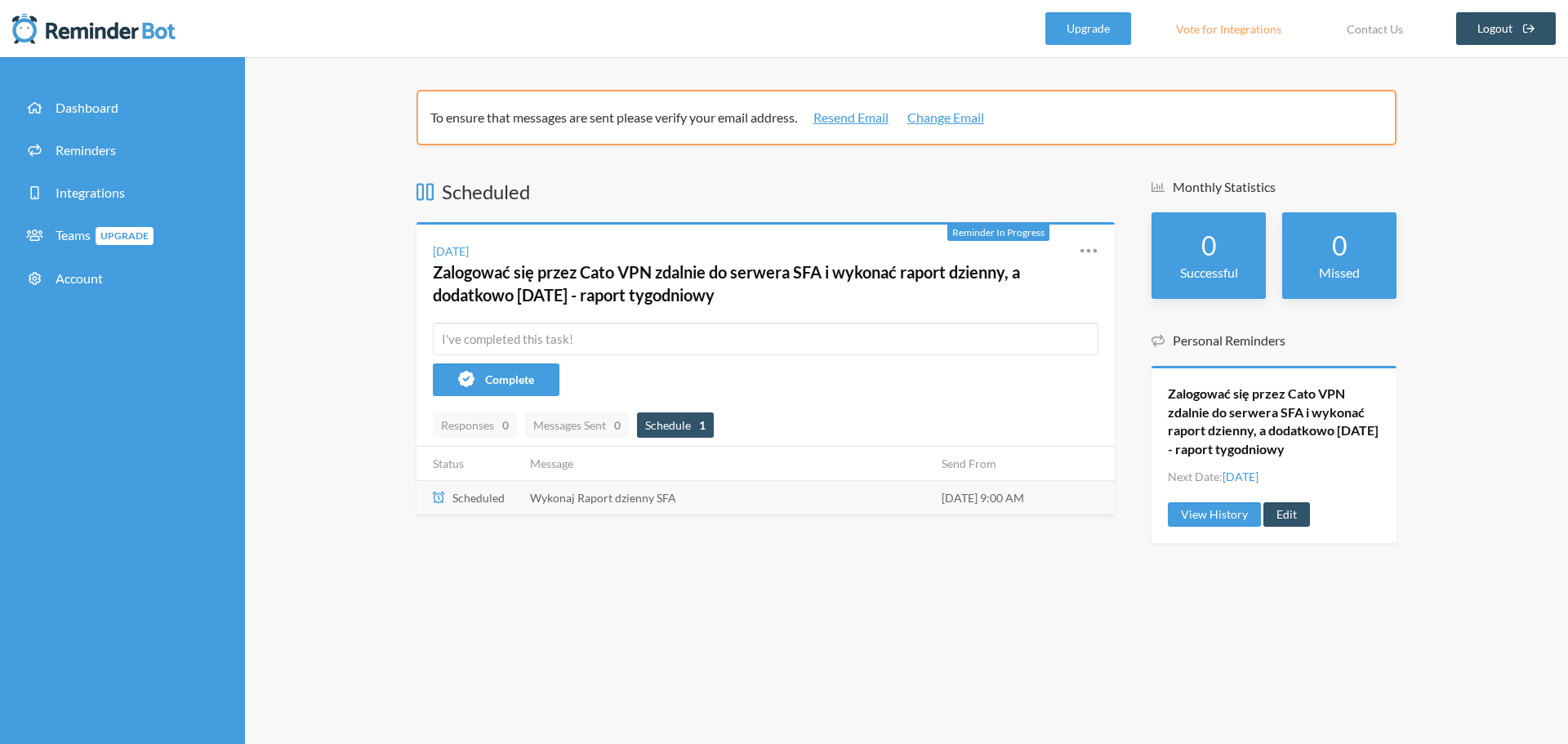
click at [1289, 570] on div "Monthly Statistics 0 Successful 0 Missed Personal Reminders Zalogować się przez…" at bounding box center [1274, 375] width 245 height 394
click at [896, 551] on div "Scheduled Reminder In Progress [DATE] Zalogować się przez Cato VPN zdalnie do s…" at bounding box center [765, 375] width 698 height 394
click at [910, 557] on div "Scheduled Reminder In Progress [DATE] Zalogować się przez Cato VPN zdalnie do s…" at bounding box center [765, 375] width 698 height 394
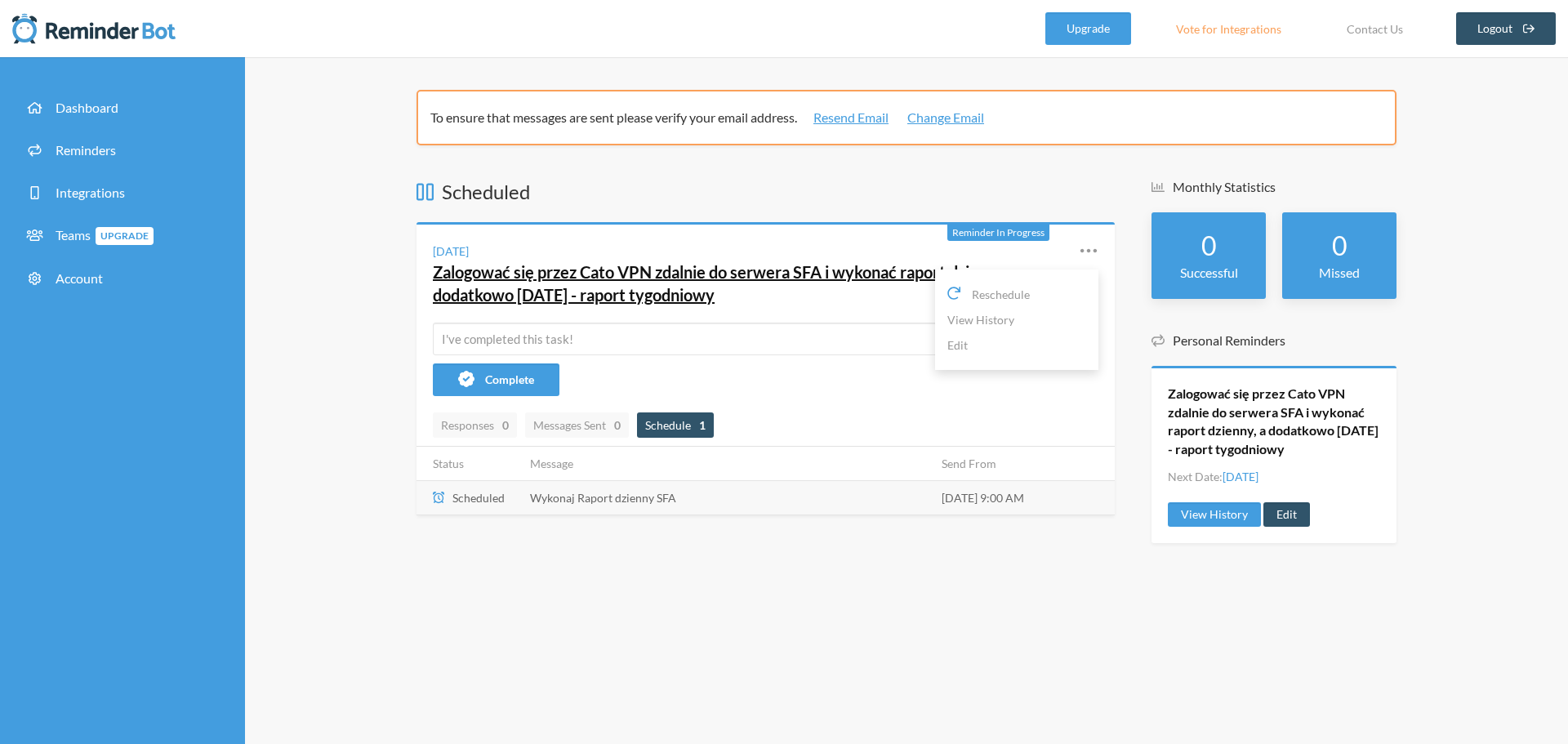
click at [830, 277] on link "Zalogować się przez Cato VPN zdalnie do serwera SFA i wykonać raport dzienny, a…" at bounding box center [726, 284] width 587 height 43
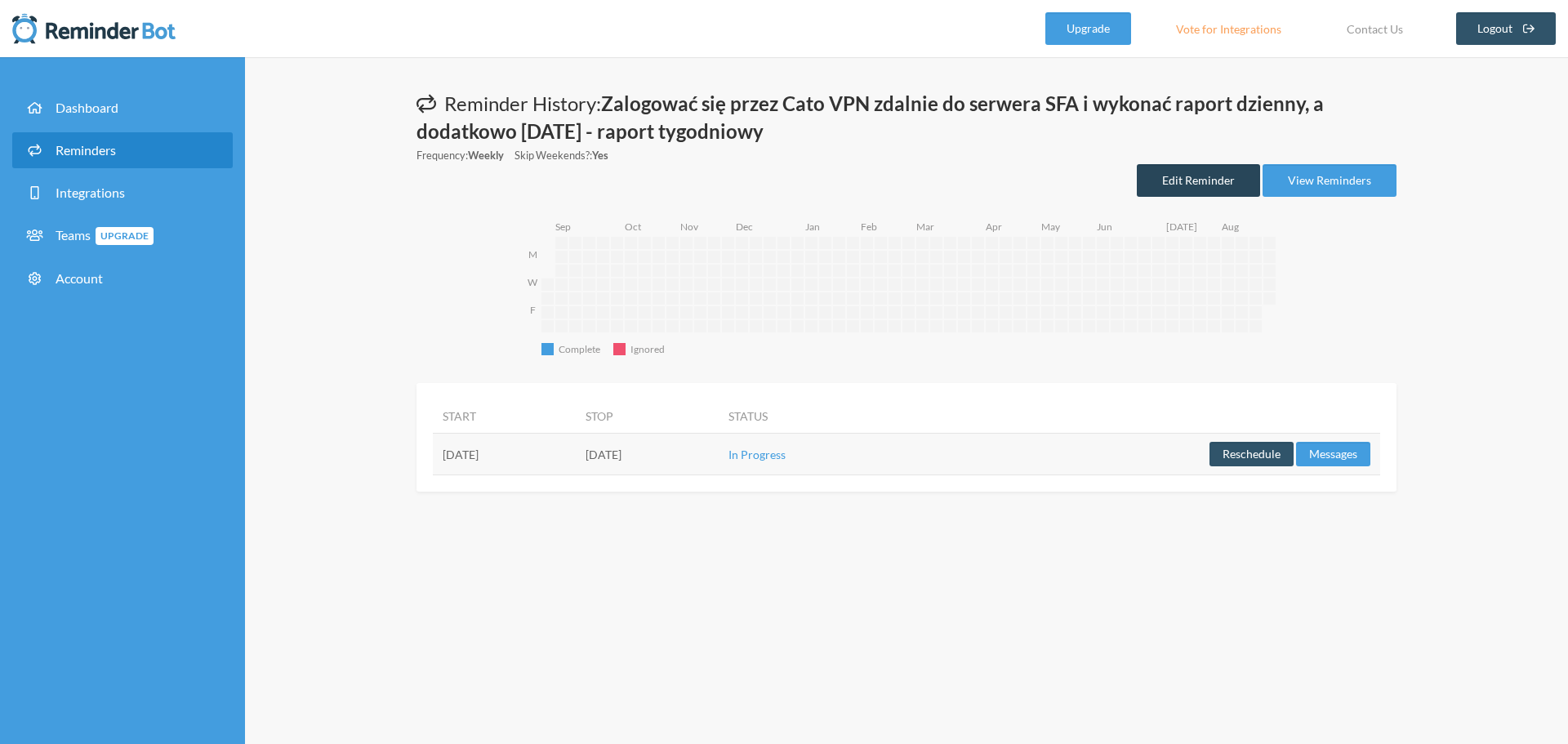
click at [1165, 174] on link "Edit Reminder" at bounding box center [1198, 181] width 123 height 33
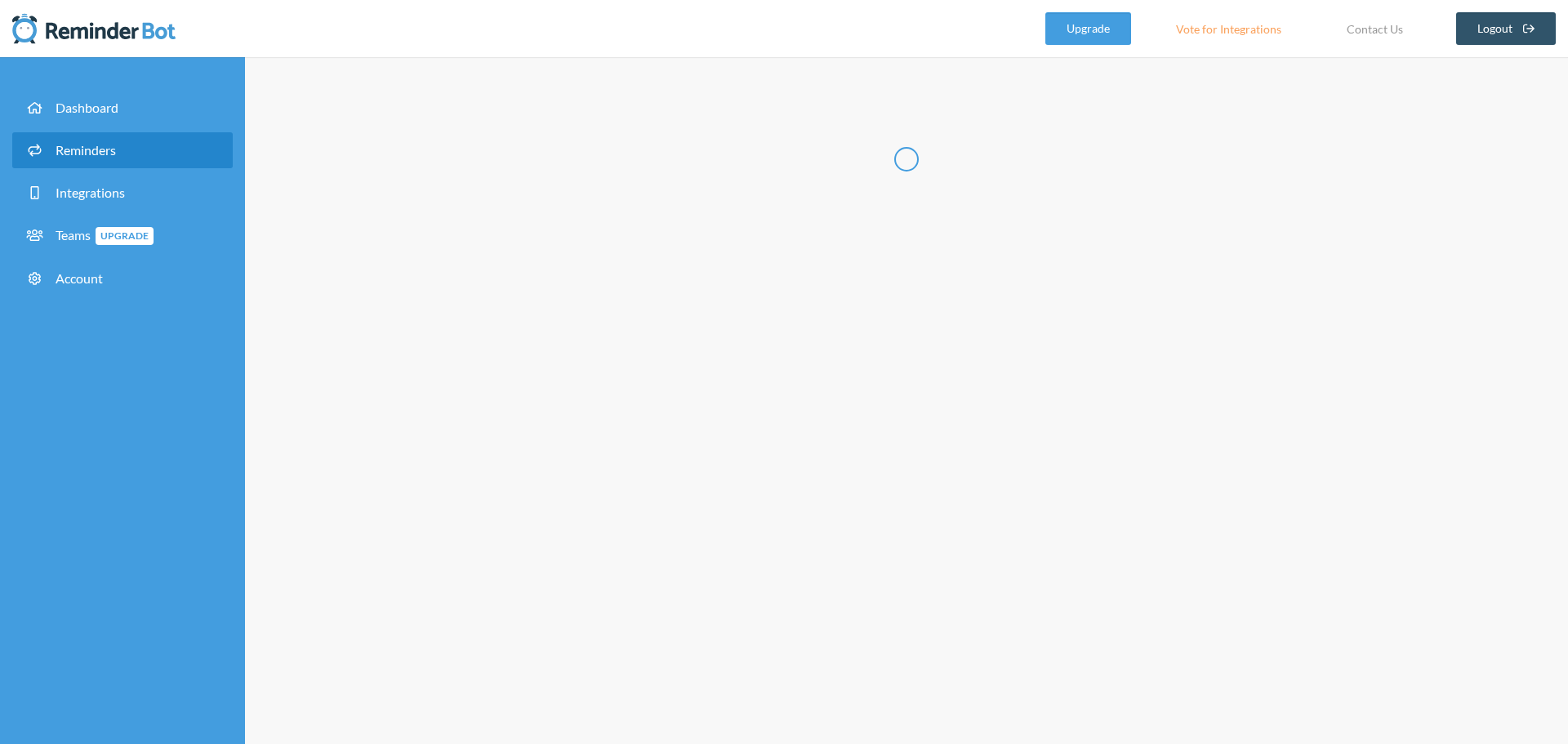
radio input "false"
radio input "true"
type input "Zalogować się przez Cato VPN zdalnie do serwera SFA i wykonać raport dzienny, a…"
select select "09:00:00"
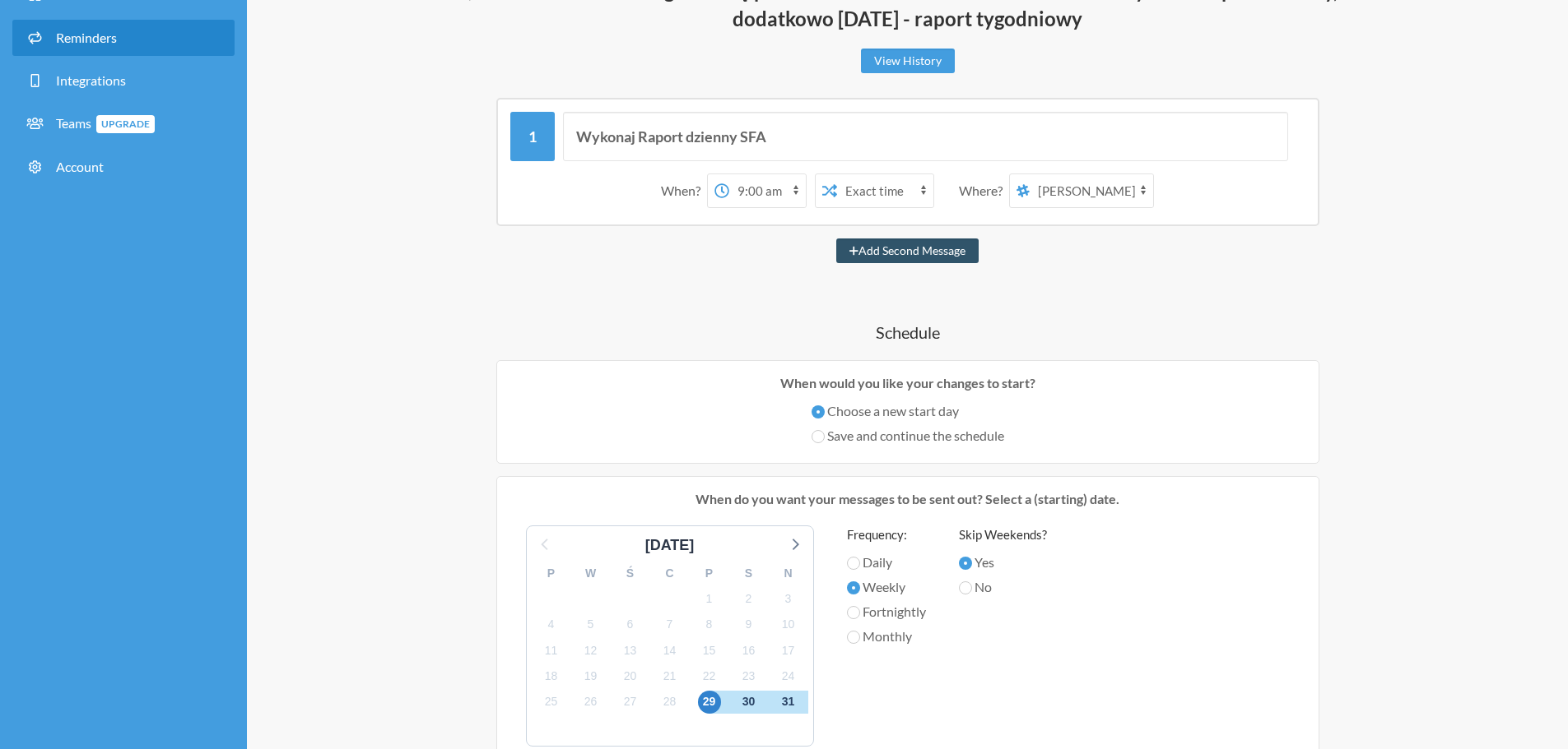
scroll to position [82, 0]
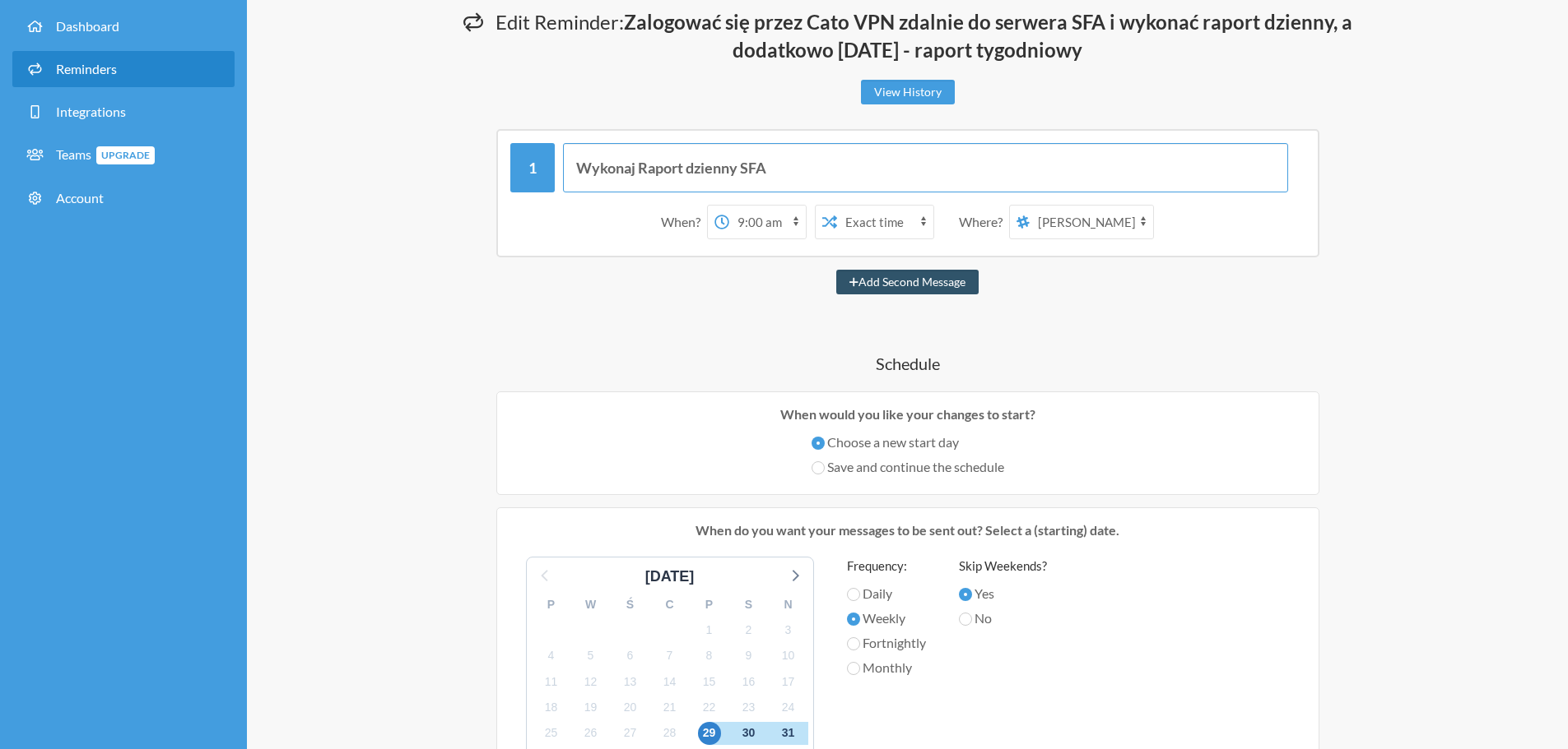
click at [717, 171] on input "Wykonaj Raport dzienny SFA" at bounding box center [925, 168] width 725 height 50
click at [717, 170] on input "Wykonaj Raport dzienny SFA" at bounding box center [925, 168] width 725 height 50
click at [731, 164] on input "Wykonaj Raport SFA" at bounding box center [925, 168] width 725 height 50
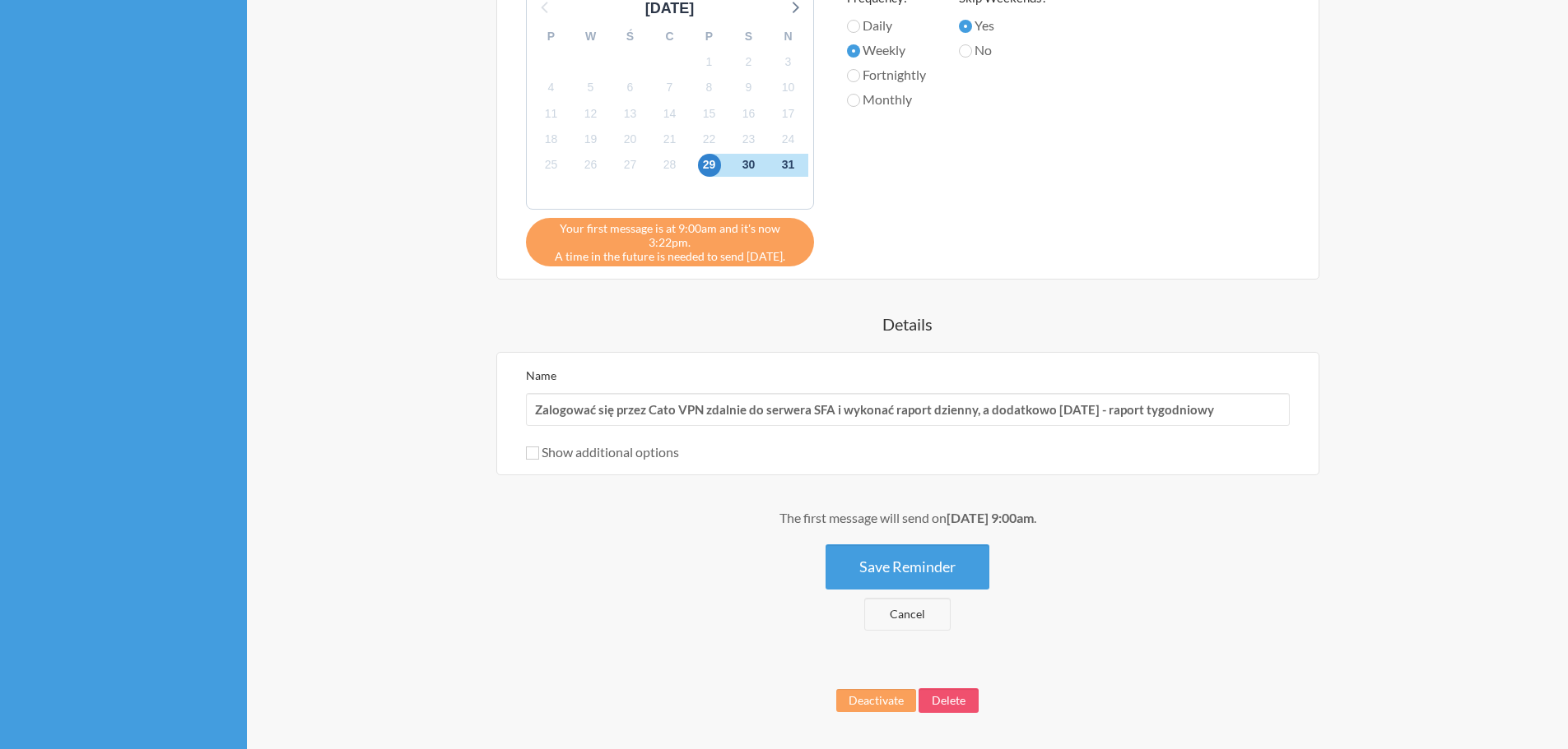
scroll to position [658, 0]
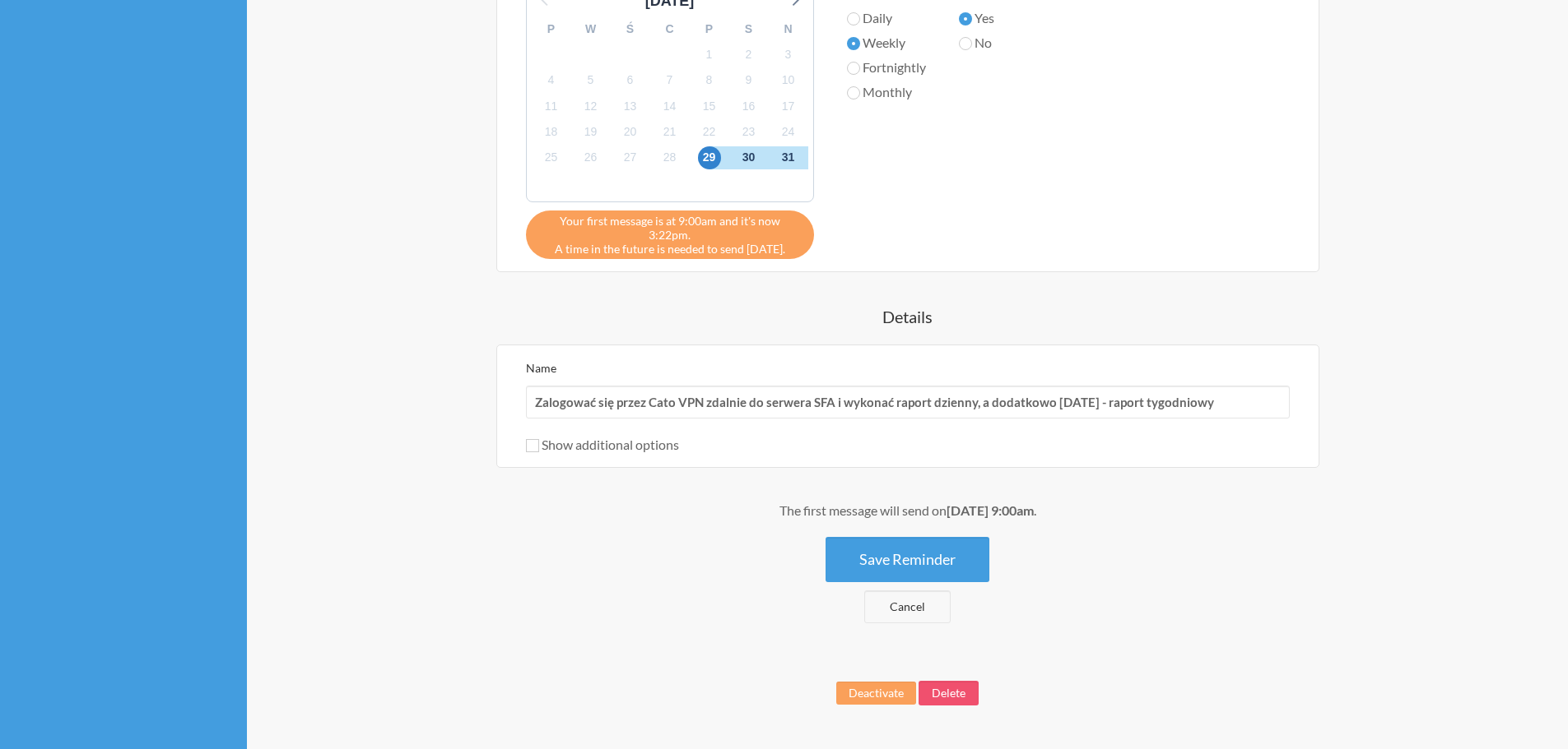
type input "Wykonaj Raport SFA"
click at [1250, 386] on input "Zalogować się przez Cato VPN zdalnie do serwera SFA i wykonać raport dzienny, a…" at bounding box center [907, 403] width 764 height 33
type input "Zalogować się przez Cato VPN zdalnie do serwera SFA i wykonać raport dzienny, a…"
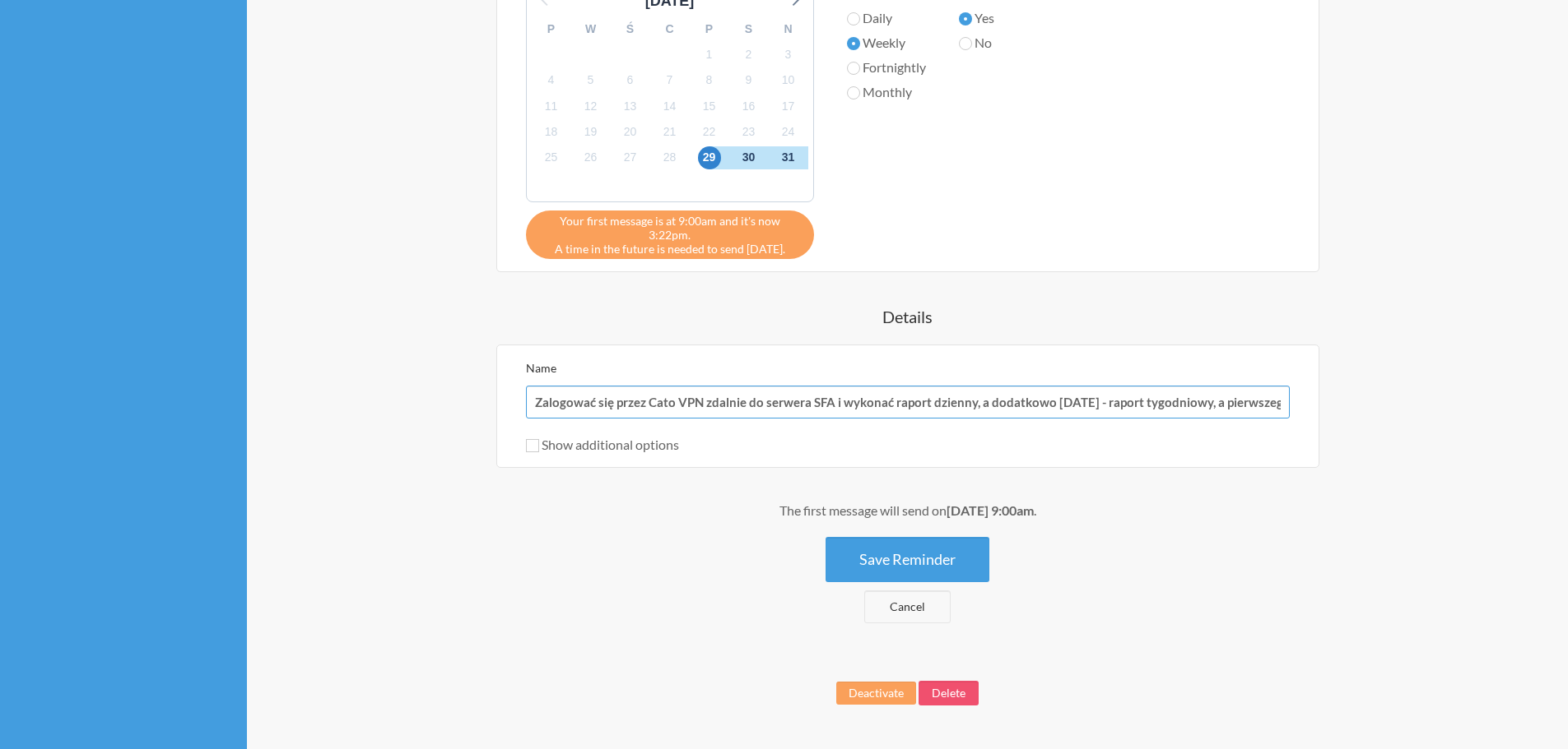
click at [1261, 386] on input "Zalogować się przez Cato VPN zdalnie do serwera SFA i wykonać raport dzienny, a…" at bounding box center [907, 403] width 764 height 33
select select "10:00:00"
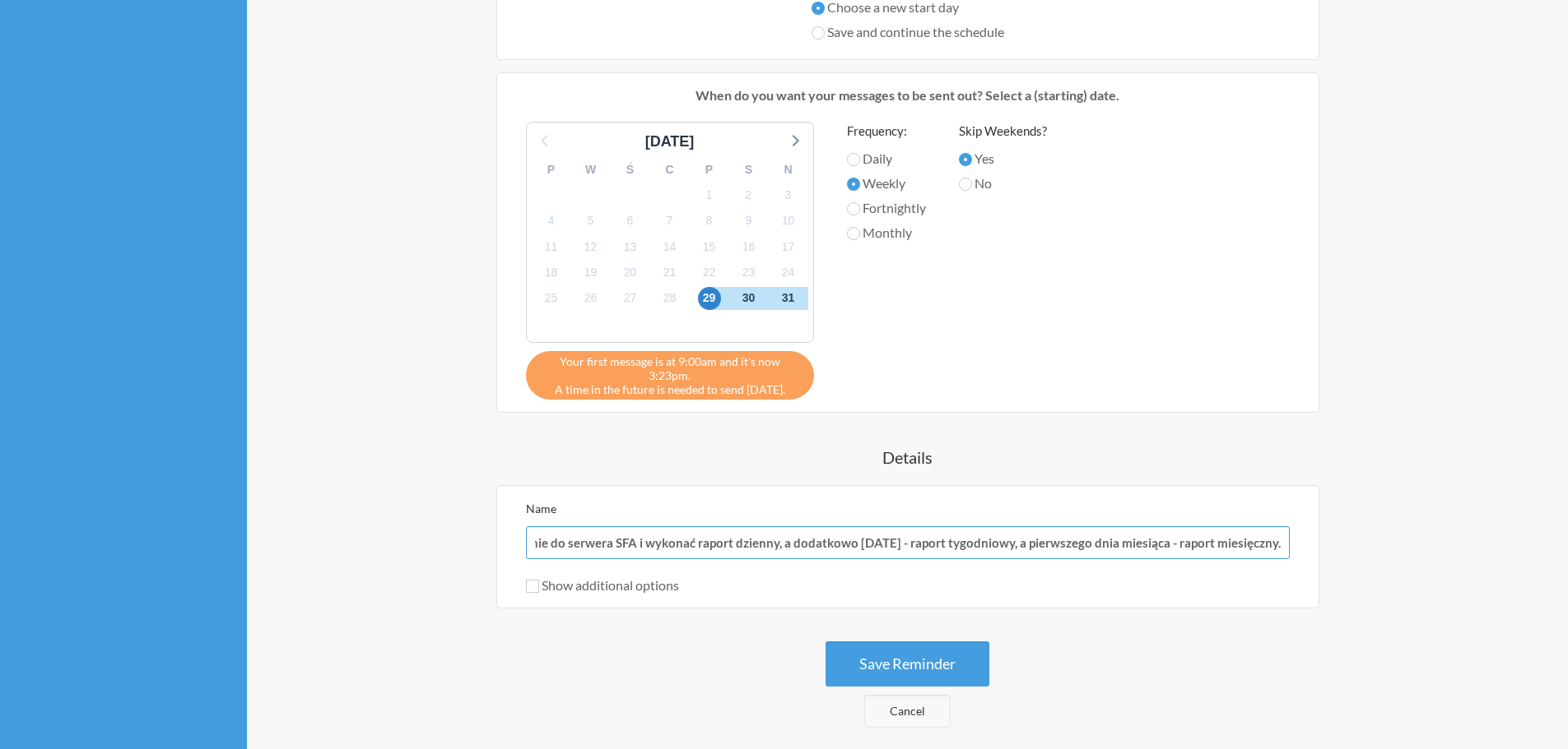
paste input "[URL][DOMAIN_NAME]"
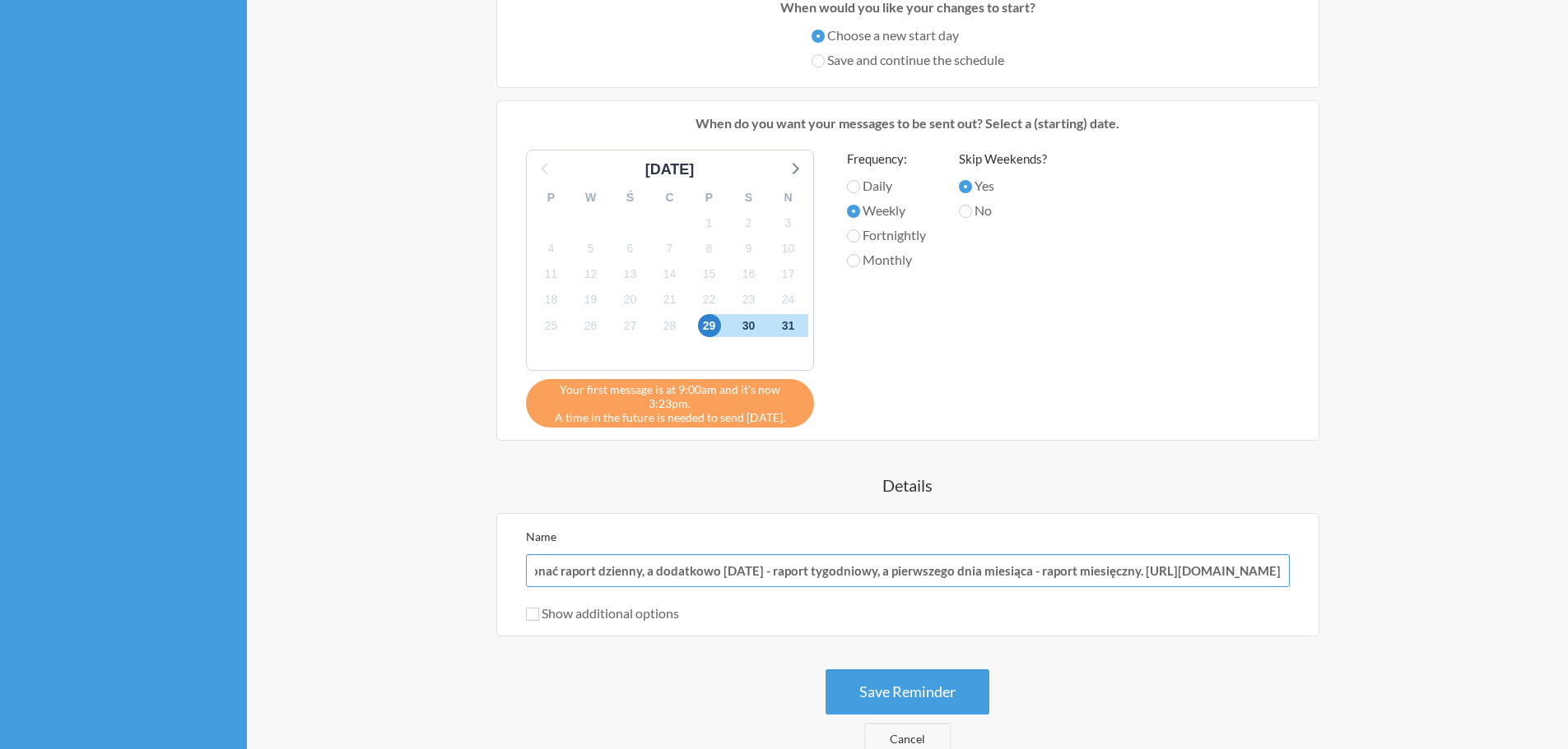
click at [760, 559] on input "Zalogować się przez Cato VPN zdalnie do serwera SFA i wykonać raport dzienny, a…" at bounding box center [907, 571] width 764 height 33
click at [761, 558] on input "Zalogować się przez Cato VPN zdalnie do serwera SFA i wykonać raport dzienny, a…" at bounding box center [907, 571] width 764 height 33
drag, startPoint x: 760, startPoint y: 554, endPoint x: 1386, endPoint y: 555, distance: 626.0
click at [1386, 555] on div "Wykonaj Raport SFA When? 12:00 am 12:15 am 12:30 am 12:45 am 1:00 am 1:15 am 1:…" at bounding box center [907, 169] width 987 height 1174
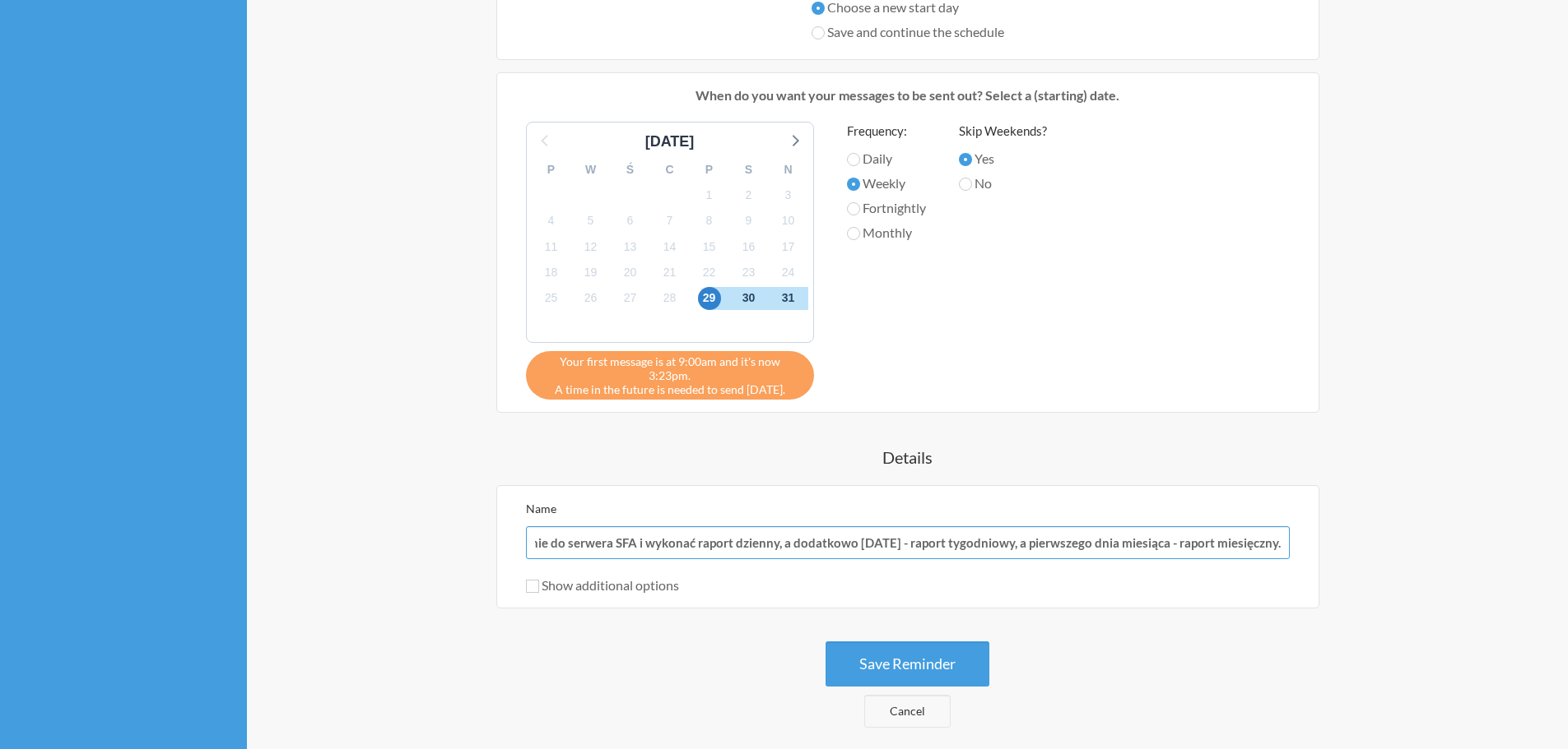
type input "Zalogować się przez Cato VPN zdalnie do serwera SFA i wykonać raport dzienny, a…"
click at [665, 296] on span "28" at bounding box center [670, 298] width 23 height 23
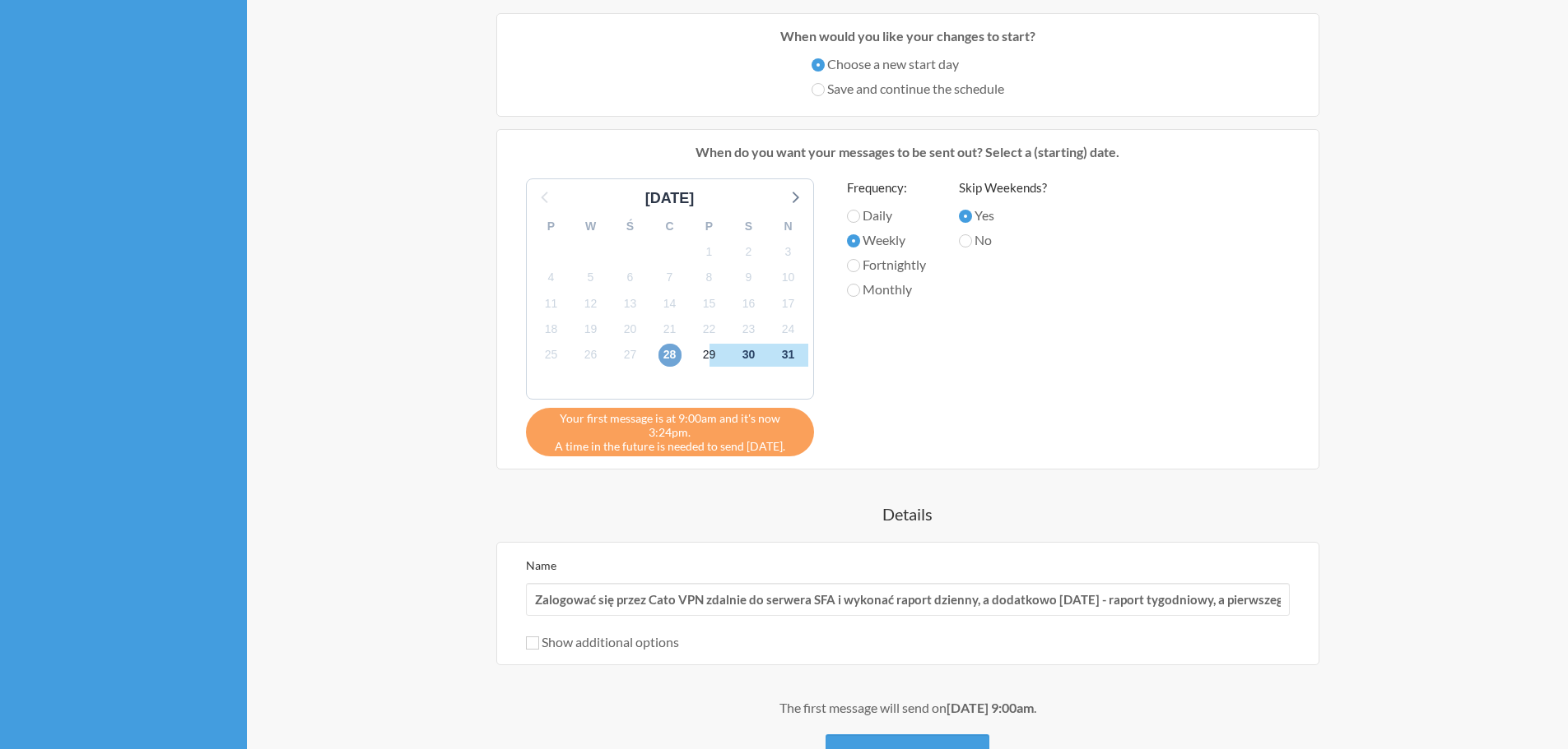
scroll to position [575, 0]
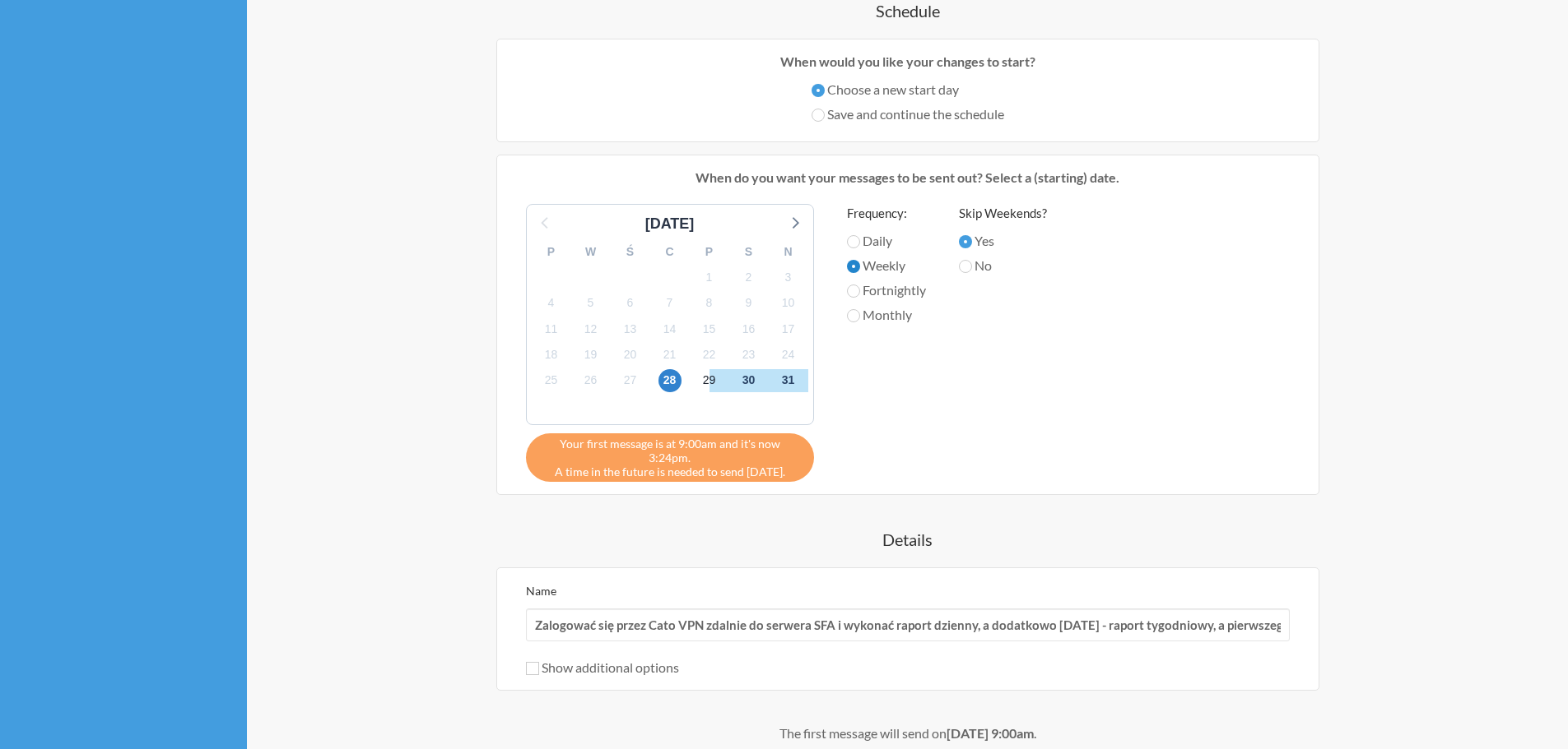
click at [860, 268] on input "Weekly" at bounding box center [853, 266] width 13 height 13
click at [855, 236] on input "Daily" at bounding box center [853, 241] width 13 height 13
radio input "true"
click at [849, 265] on input "Weekly" at bounding box center [853, 266] width 13 height 13
radio input "true"
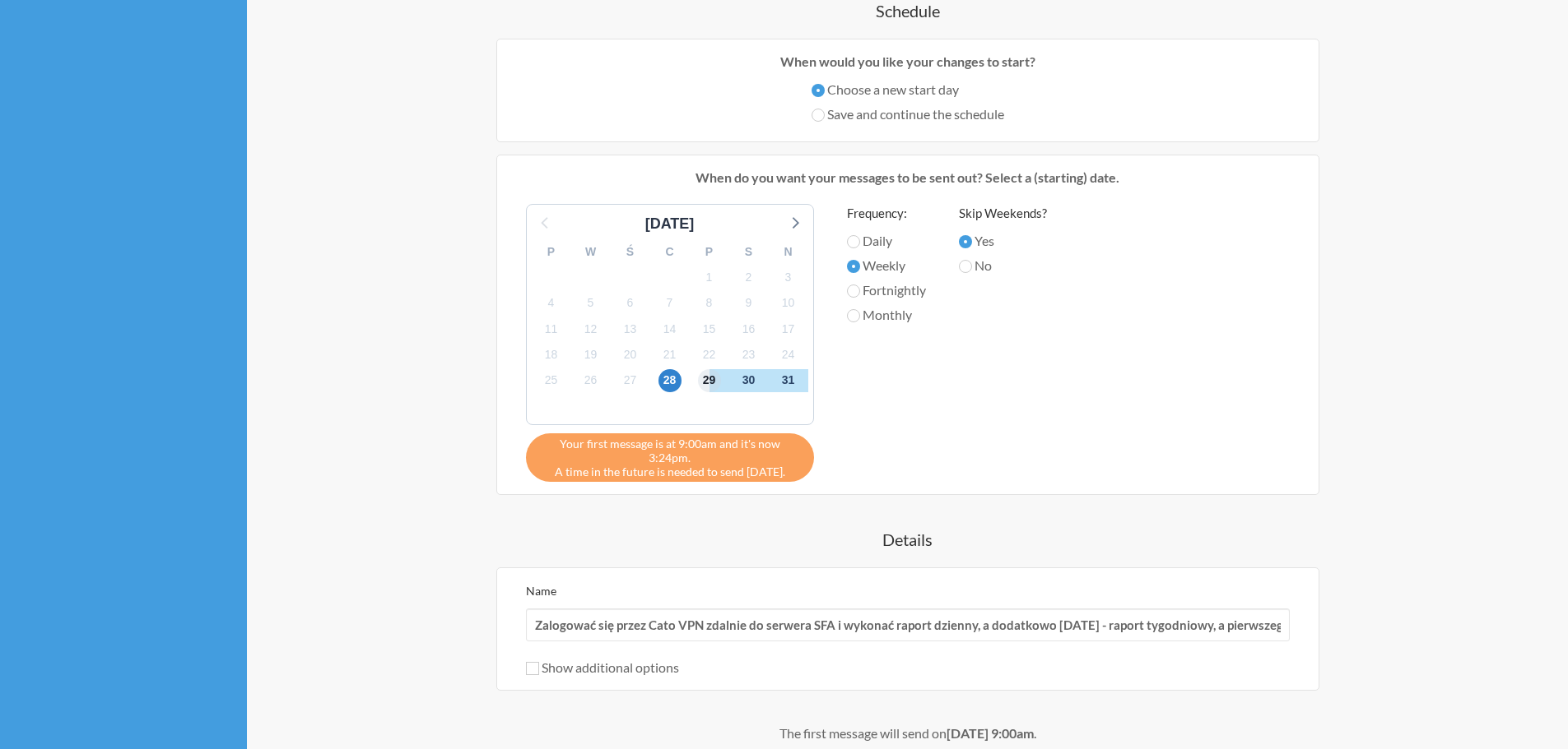
click at [706, 379] on span "29" at bounding box center [709, 381] width 23 height 23
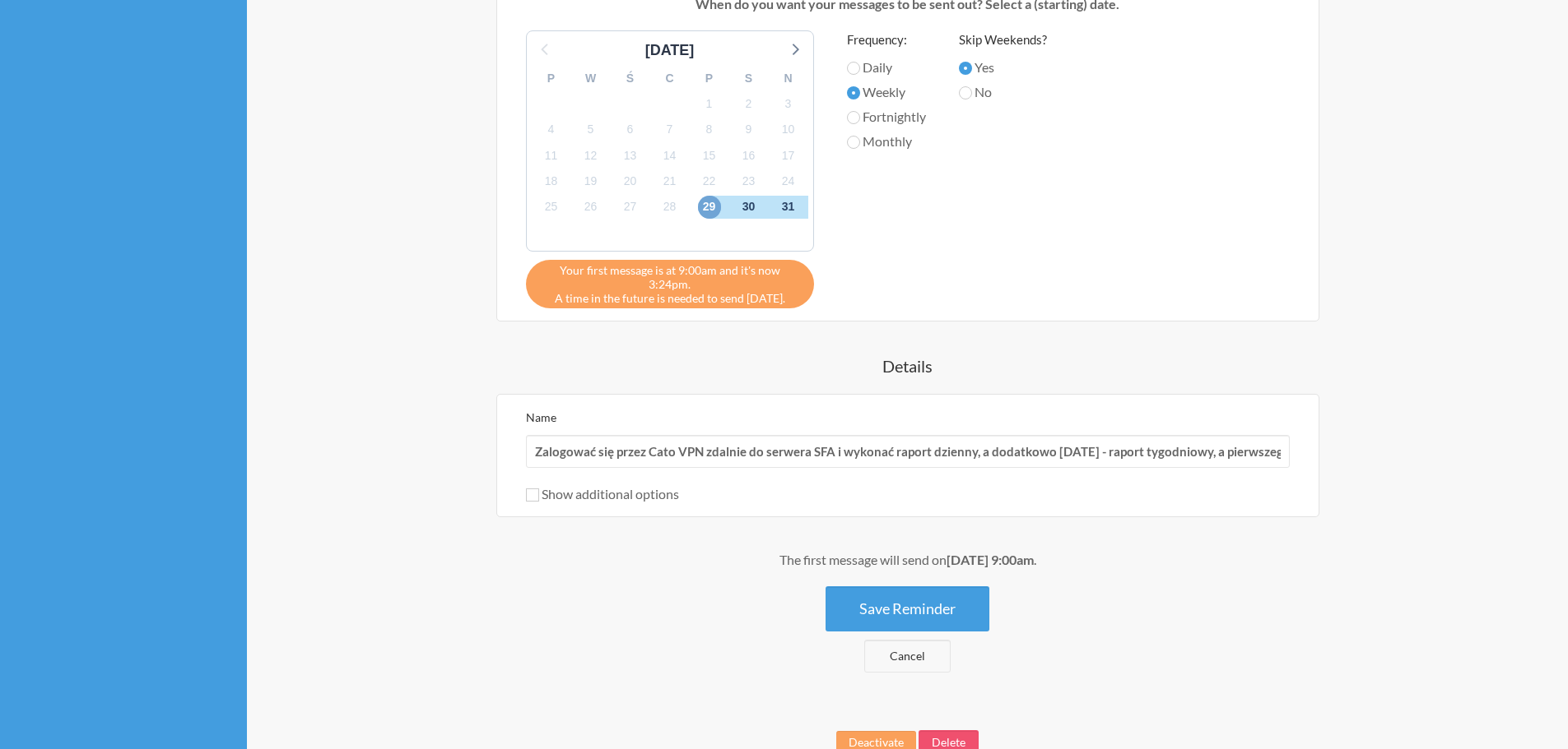
scroll to position [667, 0]
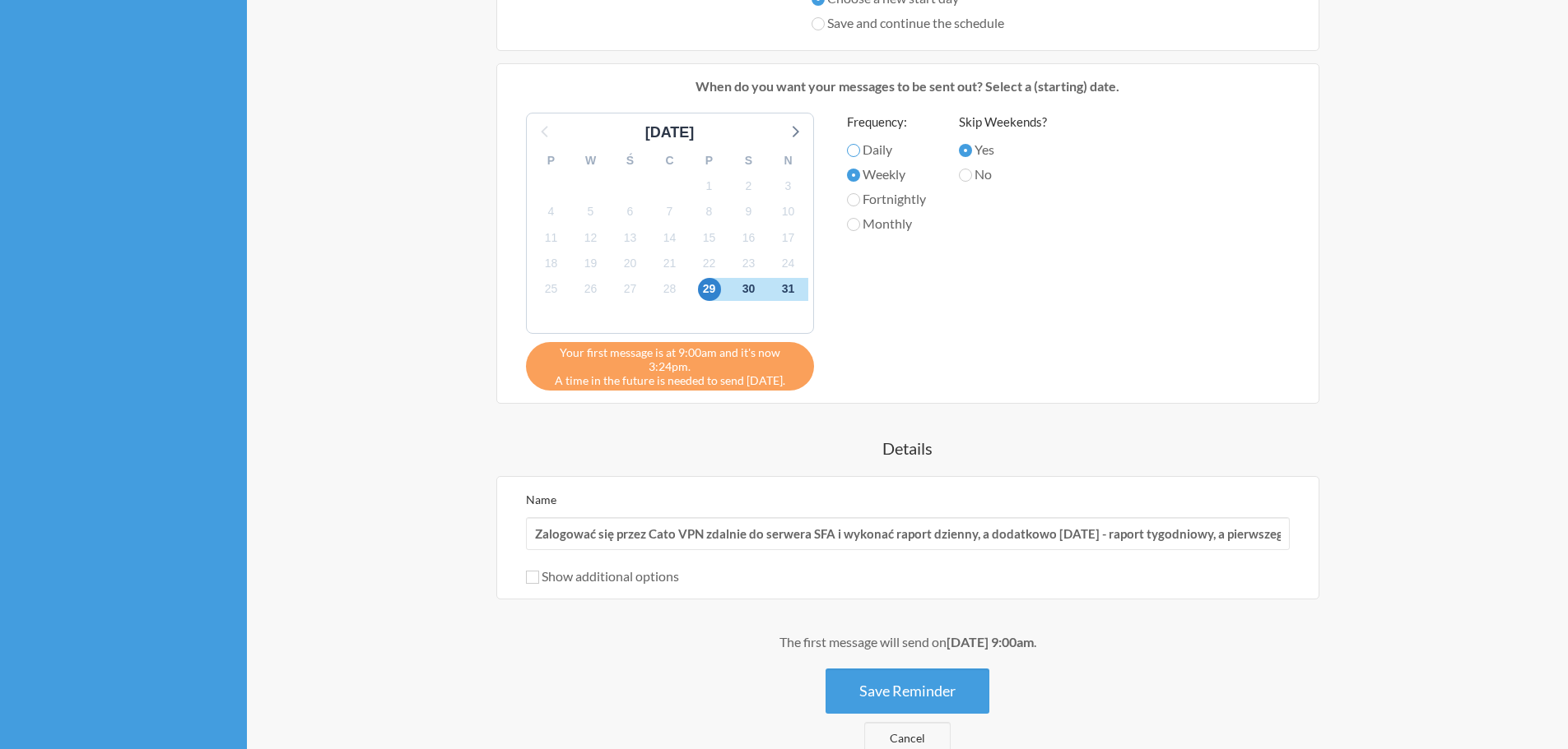
click at [851, 151] on input "Daily" at bounding box center [853, 150] width 13 height 13
radio input "true"
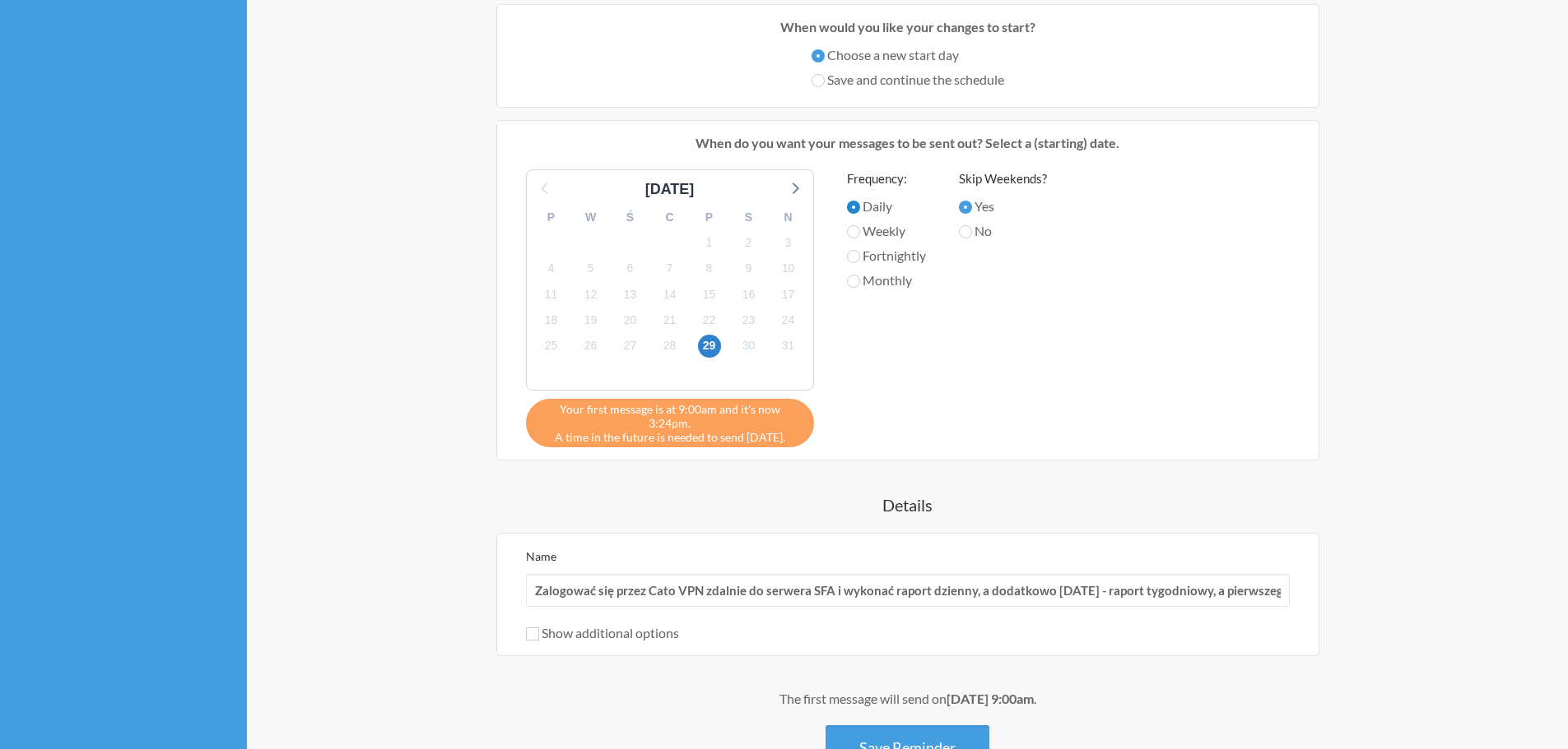
scroll to position [585, 0]
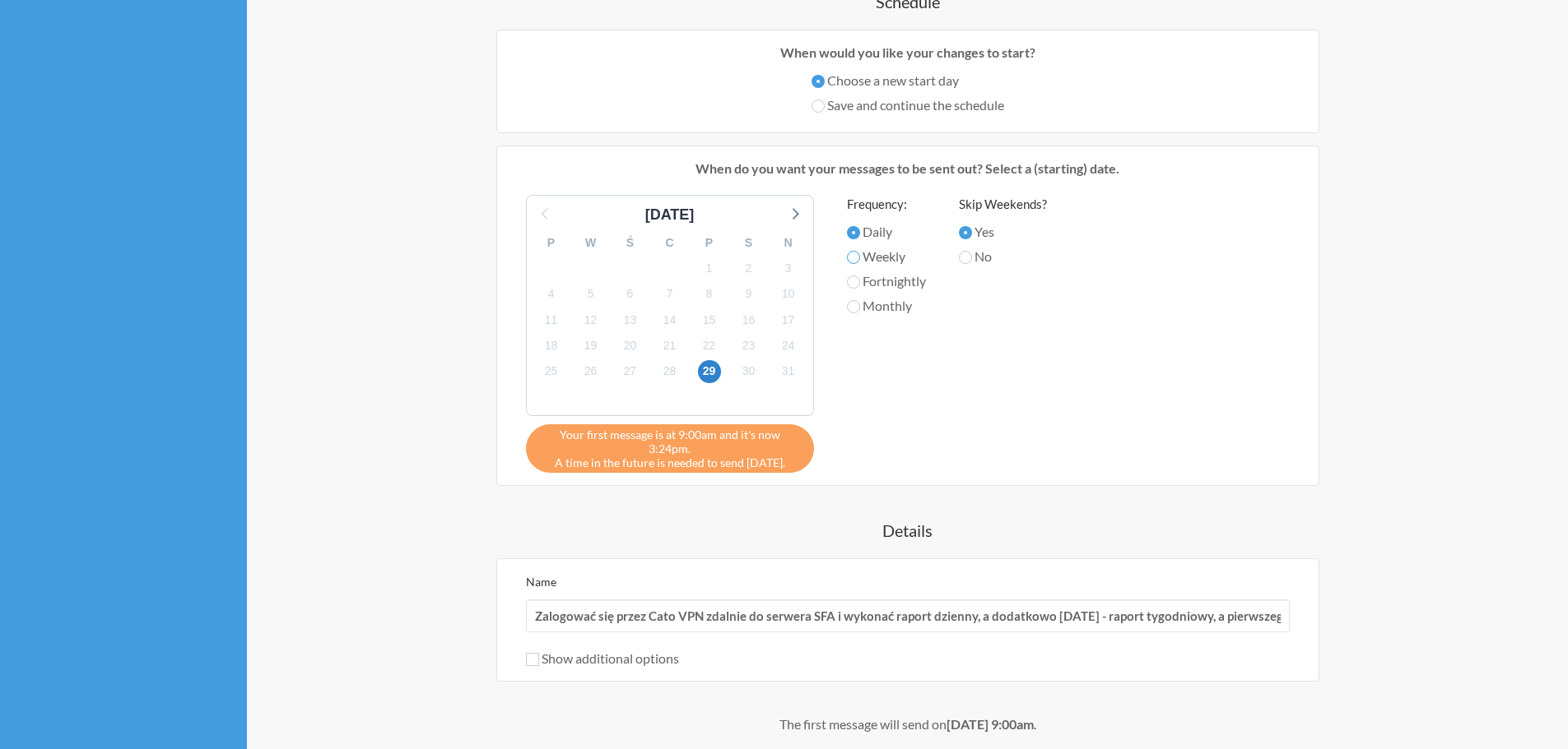
click at [853, 257] on input "Weekly" at bounding box center [853, 256] width 13 height 13
radio input "true"
click at [1025, 320] on div "Skip Weekends? Yes No" at bounding box center [1003, 330] width 88 height 270
click at [853, 229] on input "Daily" at bounding box center [853, 232] width 13 height 13
radio input "true"
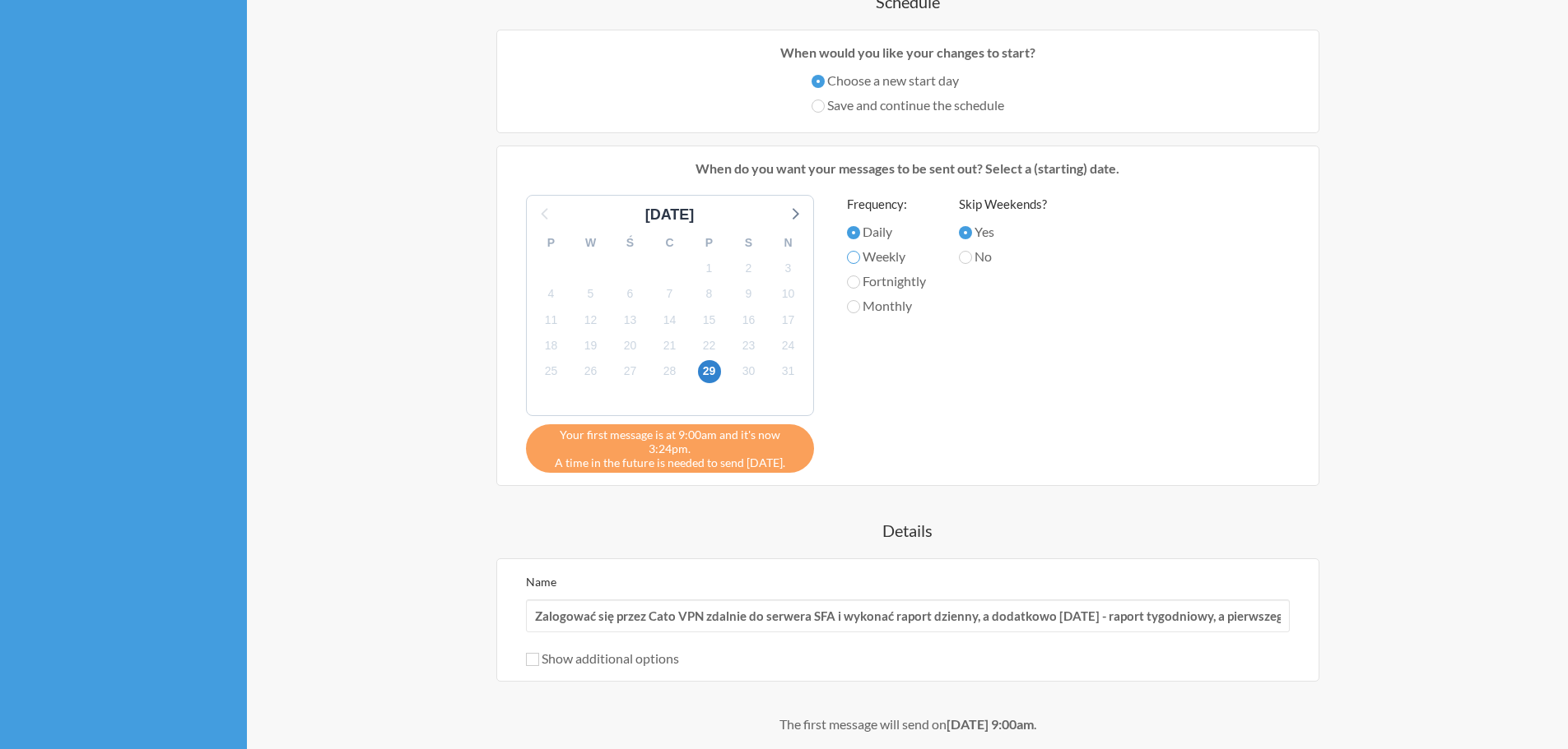
click at [855, 257] on input "Weekly" at bounding box center [853, 256] width 13 height 13
radio input "true"
click at [791, 214] on icon at bounding box center [794, 213] width 21 height 21
click at [542, 214] on icon at bounding box center [543, 214] width 7 height 12
click at [851, 279] on input "Fortnightly" at bounding box center [853, 282] width 13 height 13
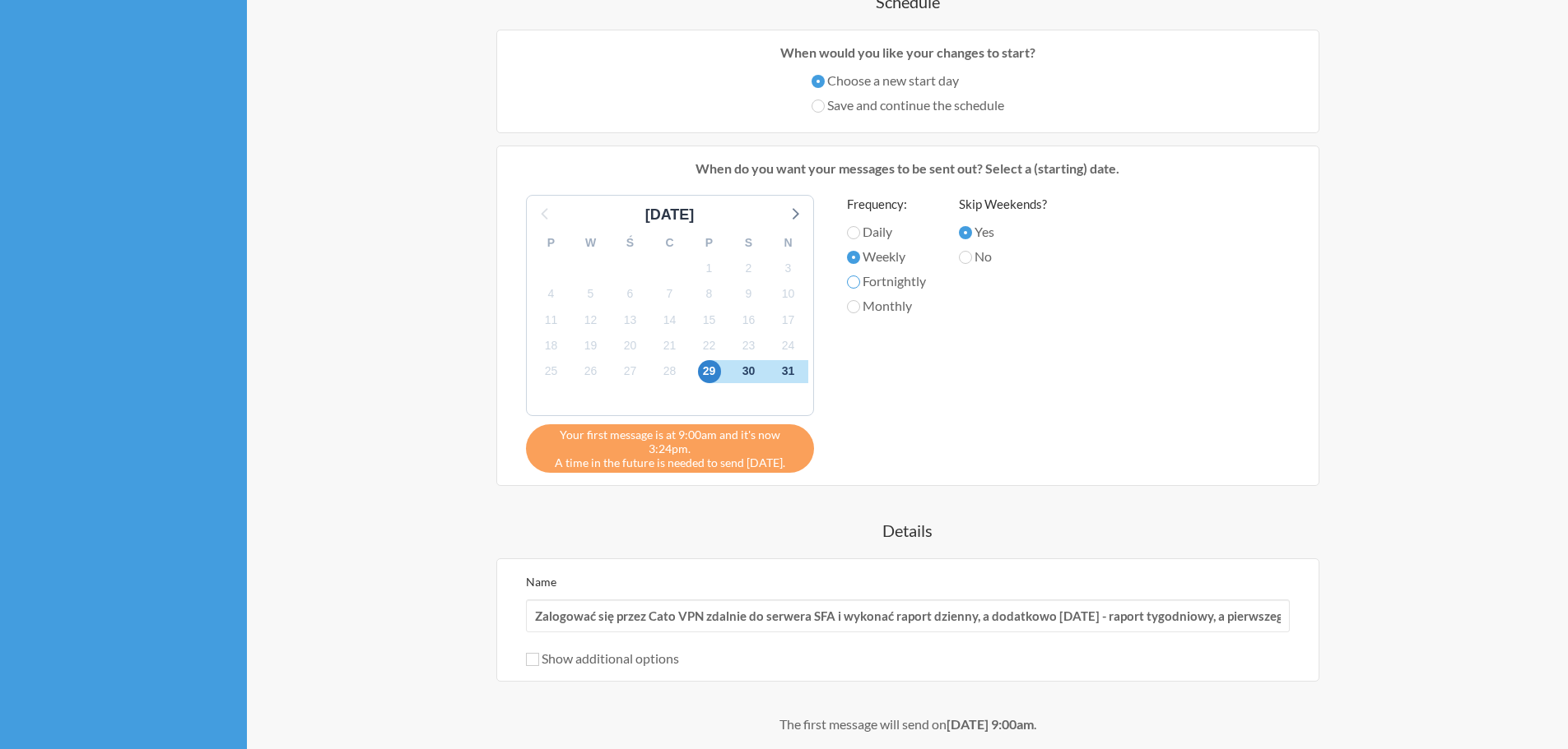
radio input "true"
click at [788, 213] on icon at bounding box center [794, 213] width 21 height 21
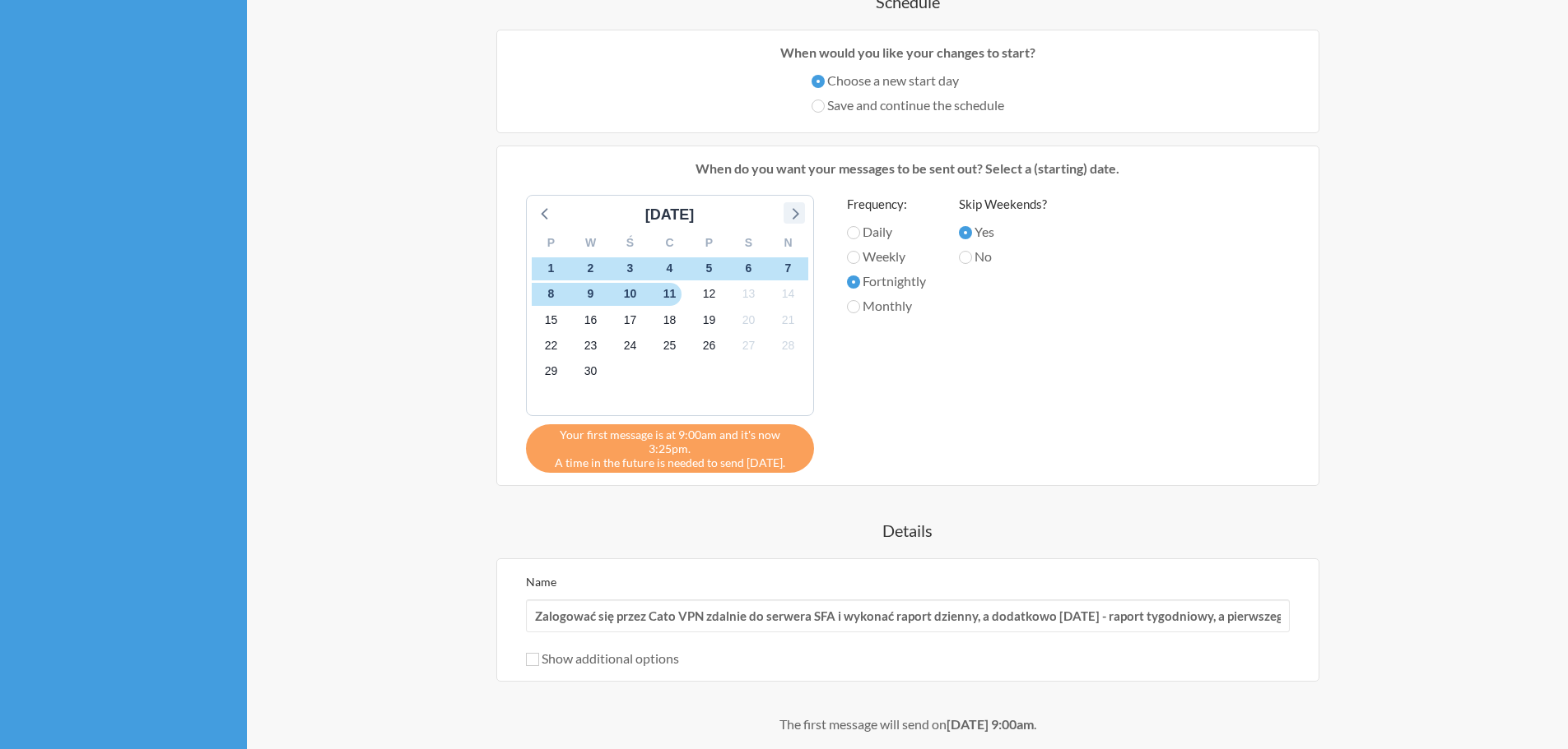
click at [792, 210] on icon at bounding box center [794, 214] width 7 height 12
click at [853, 311] on input "Monthly" at bounding box center [853, 306] width 13 height 13
radio input "true"
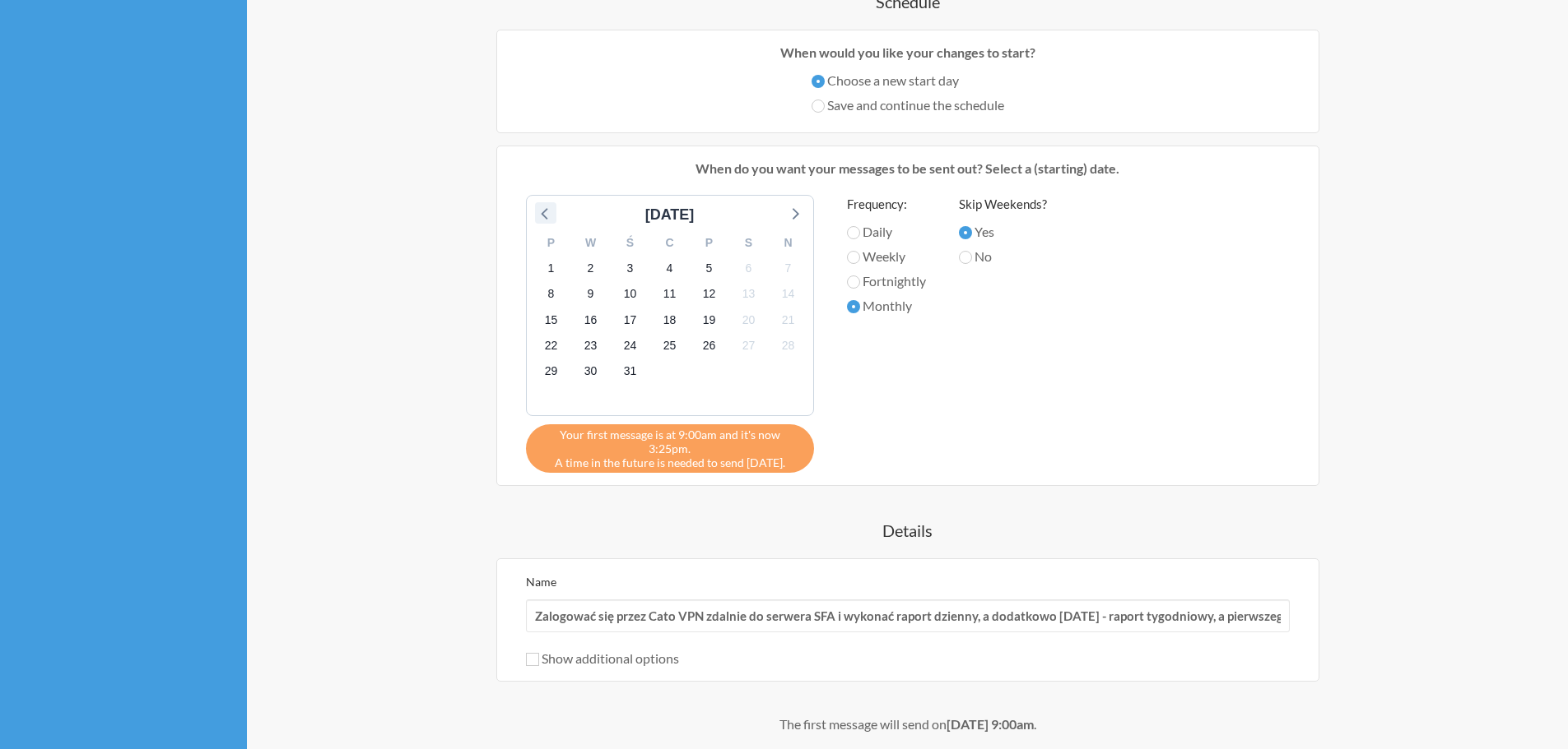
click at [544, 214] on icon at bounding box center [545, 213] width 21 height 21
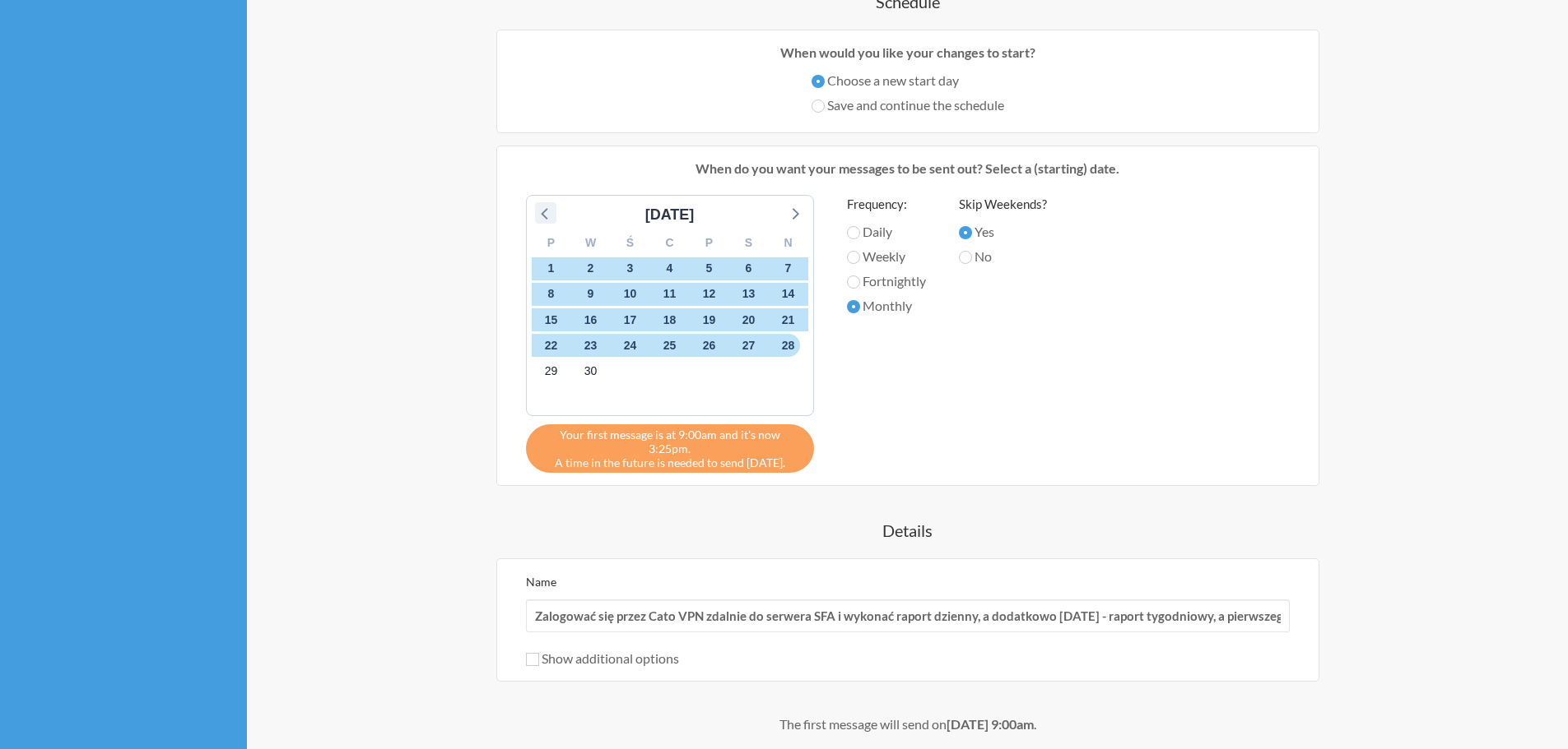
click at [544, 214] on icon at bounding box center [545, 213] width 21 height 21
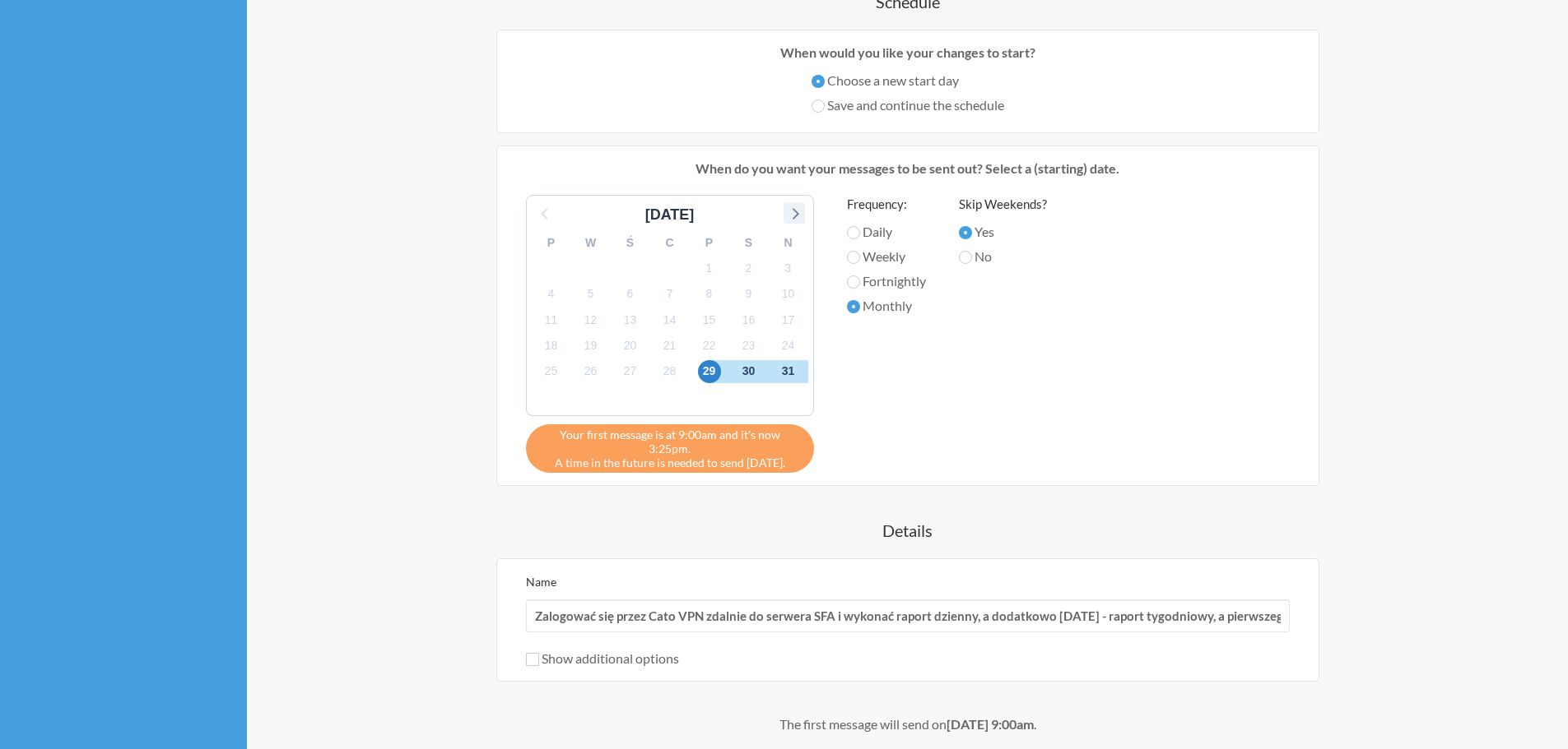
click at [796, 217] on icon at bounding box center [794, 214] width 7 height 12
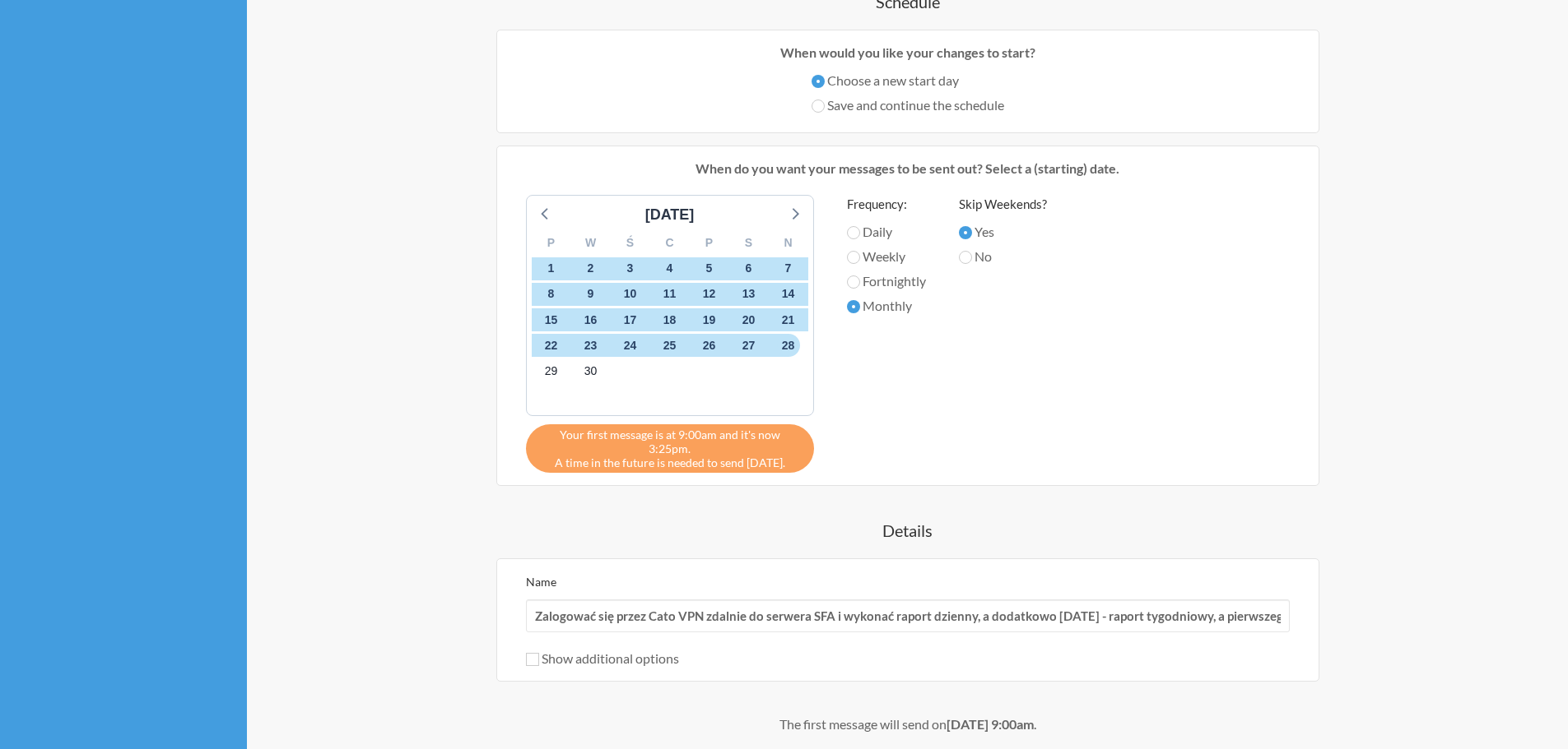
click at [884, 281] on label "Fortnightly" at bounding box center [886, 281] width 79 height 20
click at [860, 281] on input "Fortnightly" at bounding box center [853, 282] width 13 height 13
radio input "true"
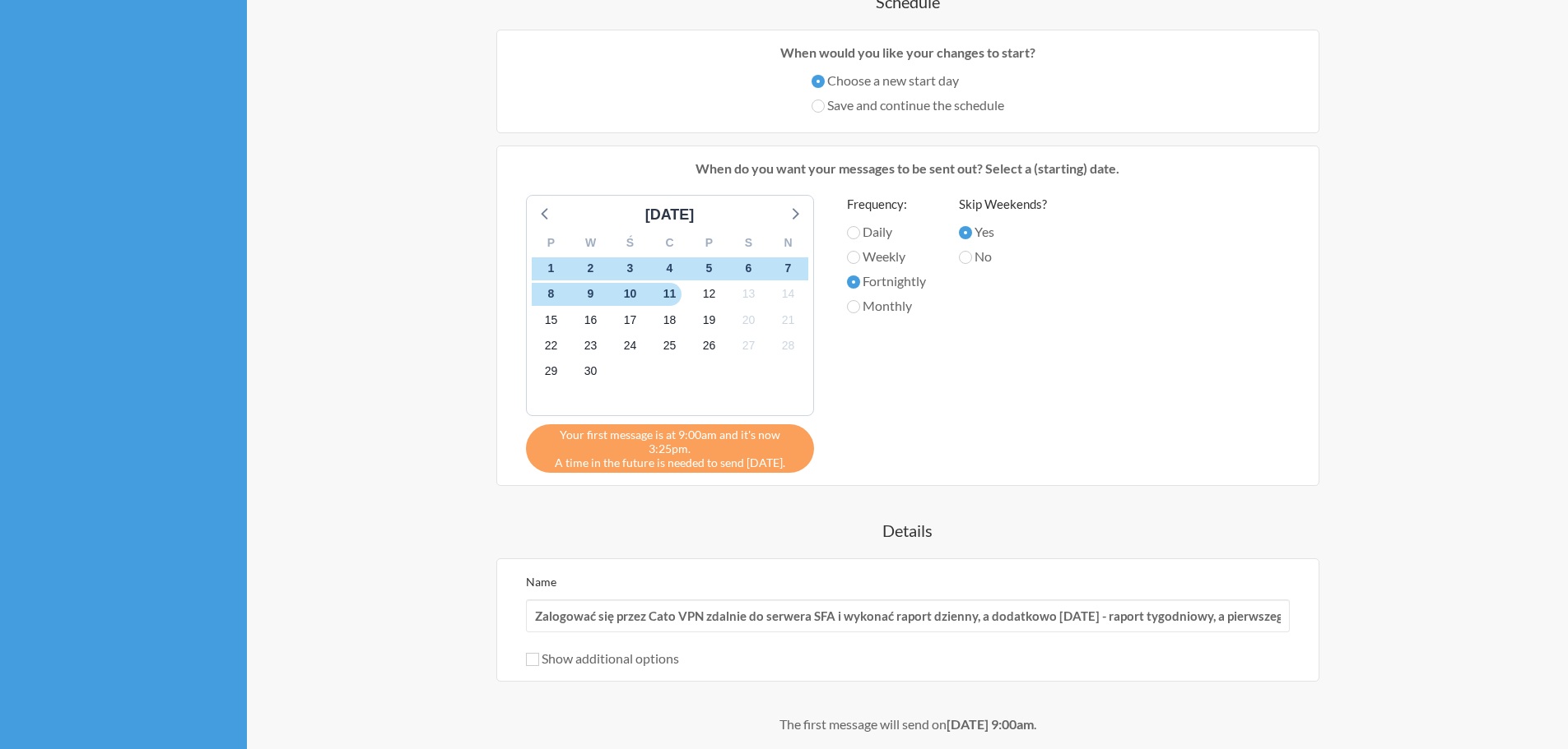
click at [883, 307] on label "Monthly" at bounding box center [886, 306] width 79 height 20
click at [860, 307] on input "Monthly" at bounding box center [853, 306] width 13 height 13
radio input "true"
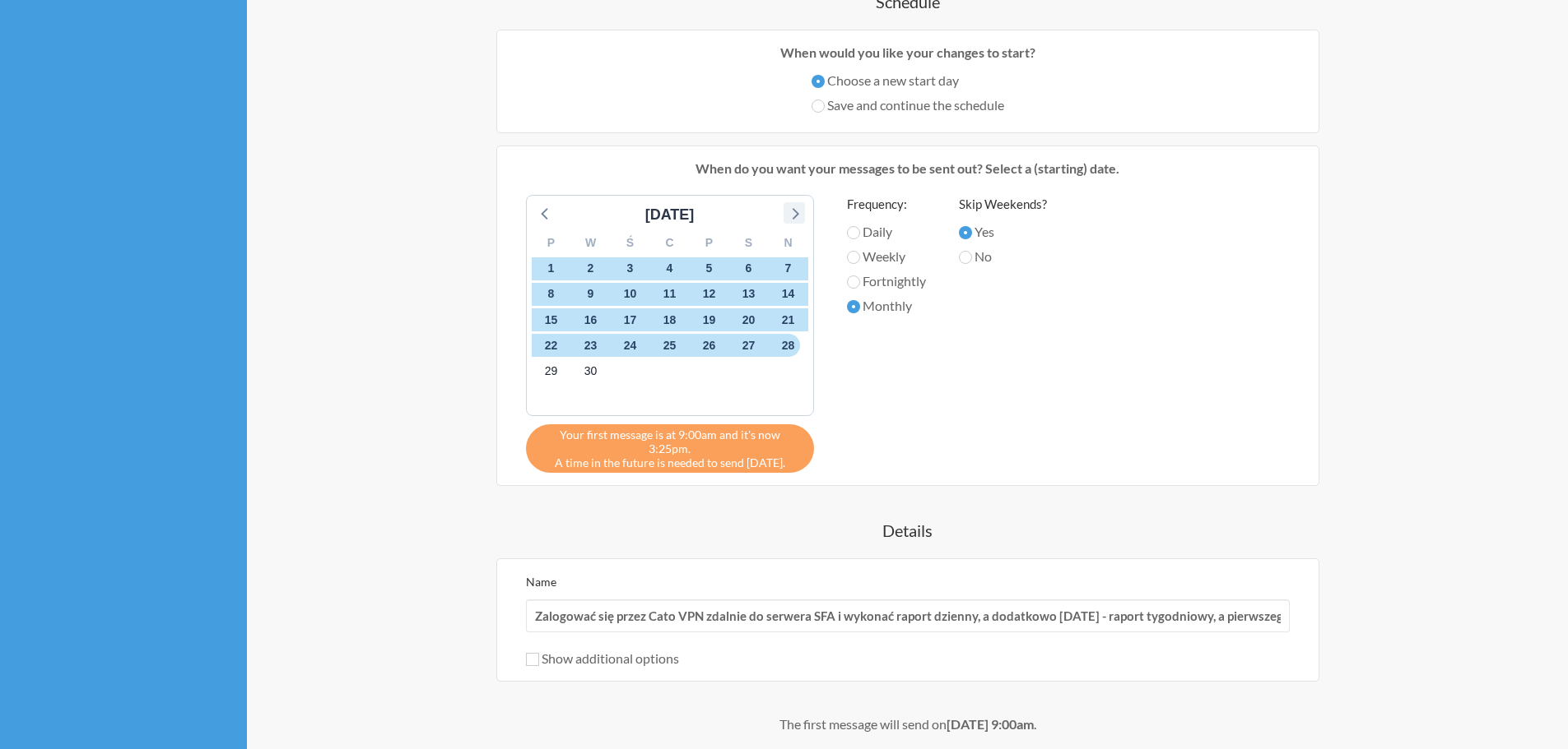
click at [785, 213] on icon at bounding box center [794, 213] width 21 height 21
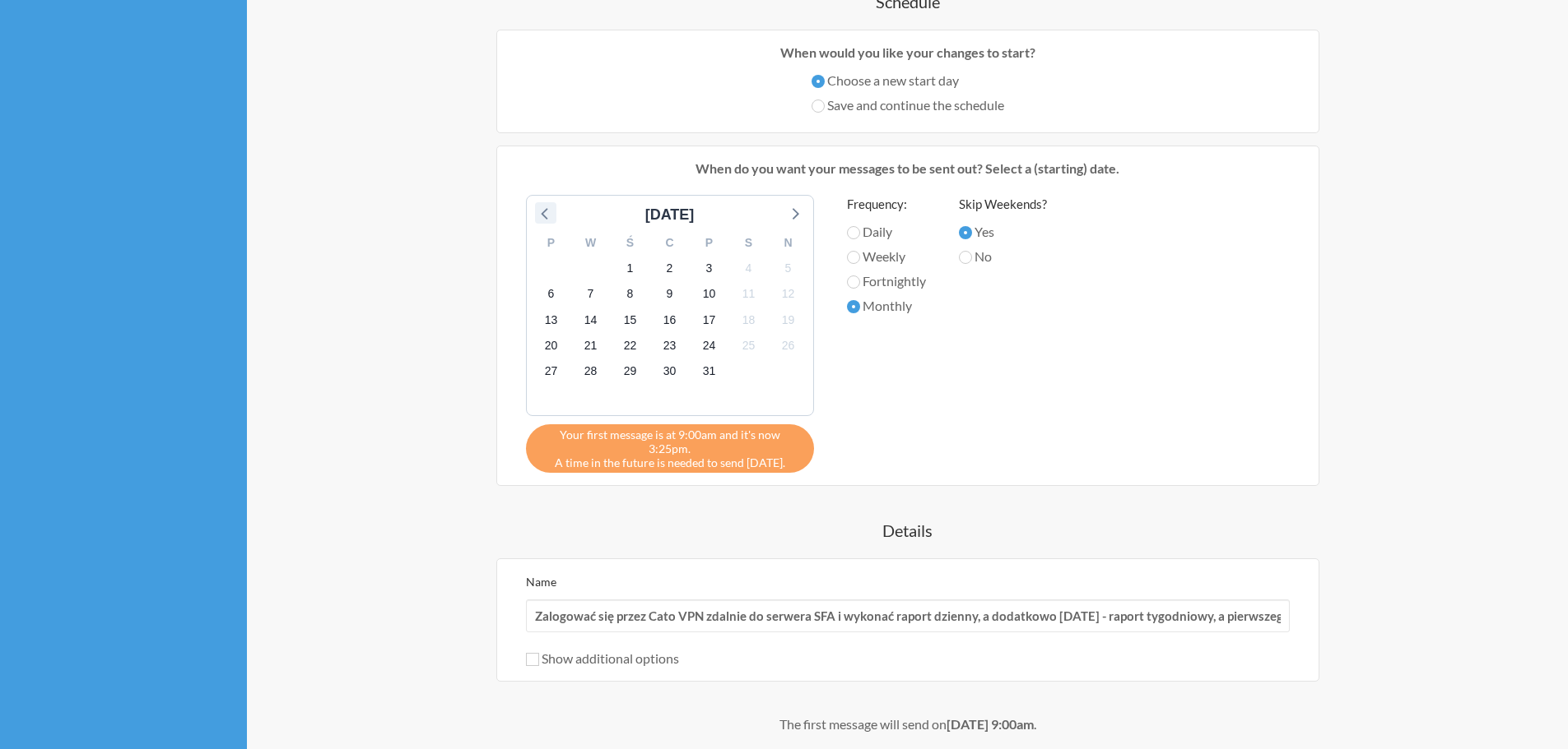
click at [544, 213] on icon at bounding box center [543, 214] width 7 height 12
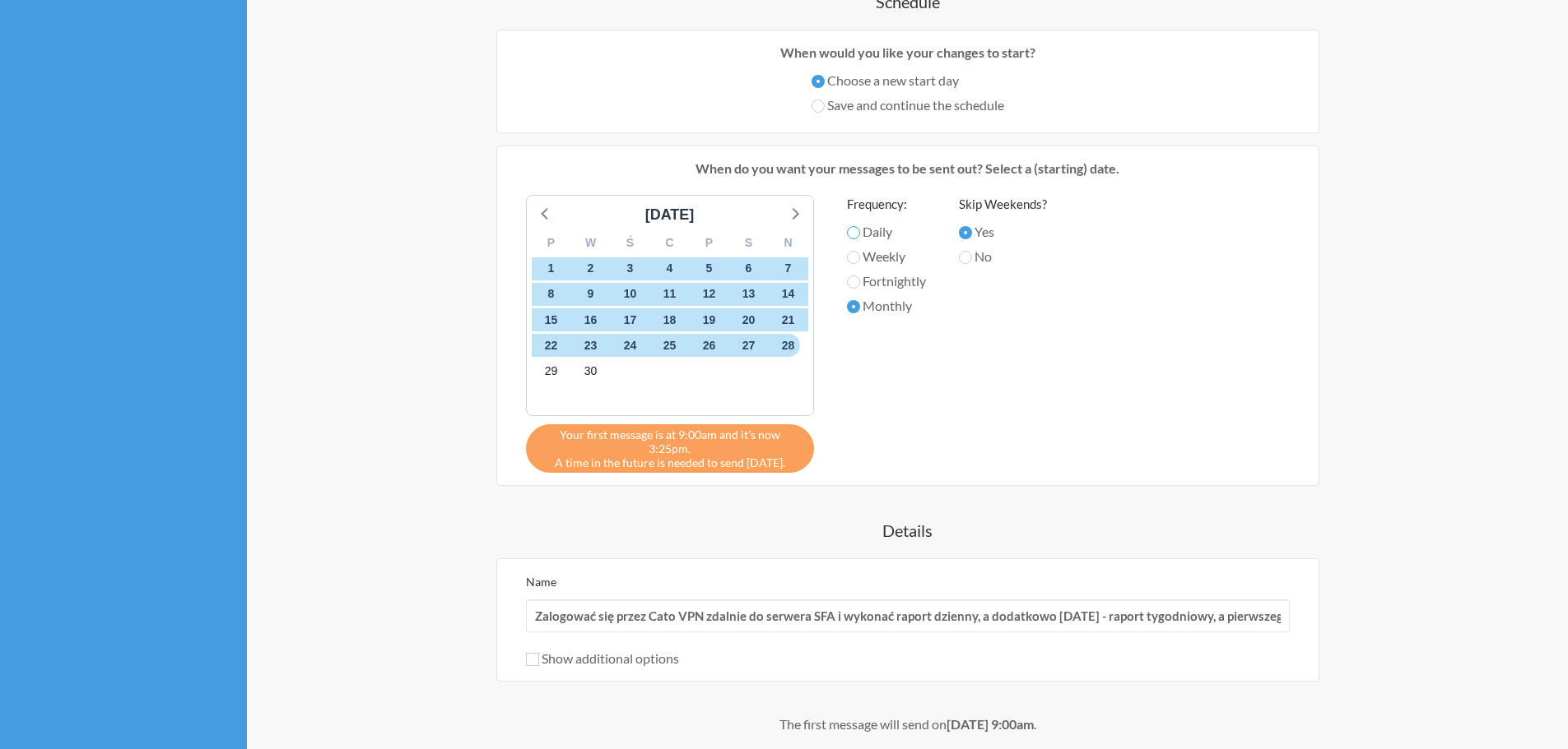
click at [855, 237] on input "Daily" at bounding box center [853, 232] width 13 height 13
radio input "true"
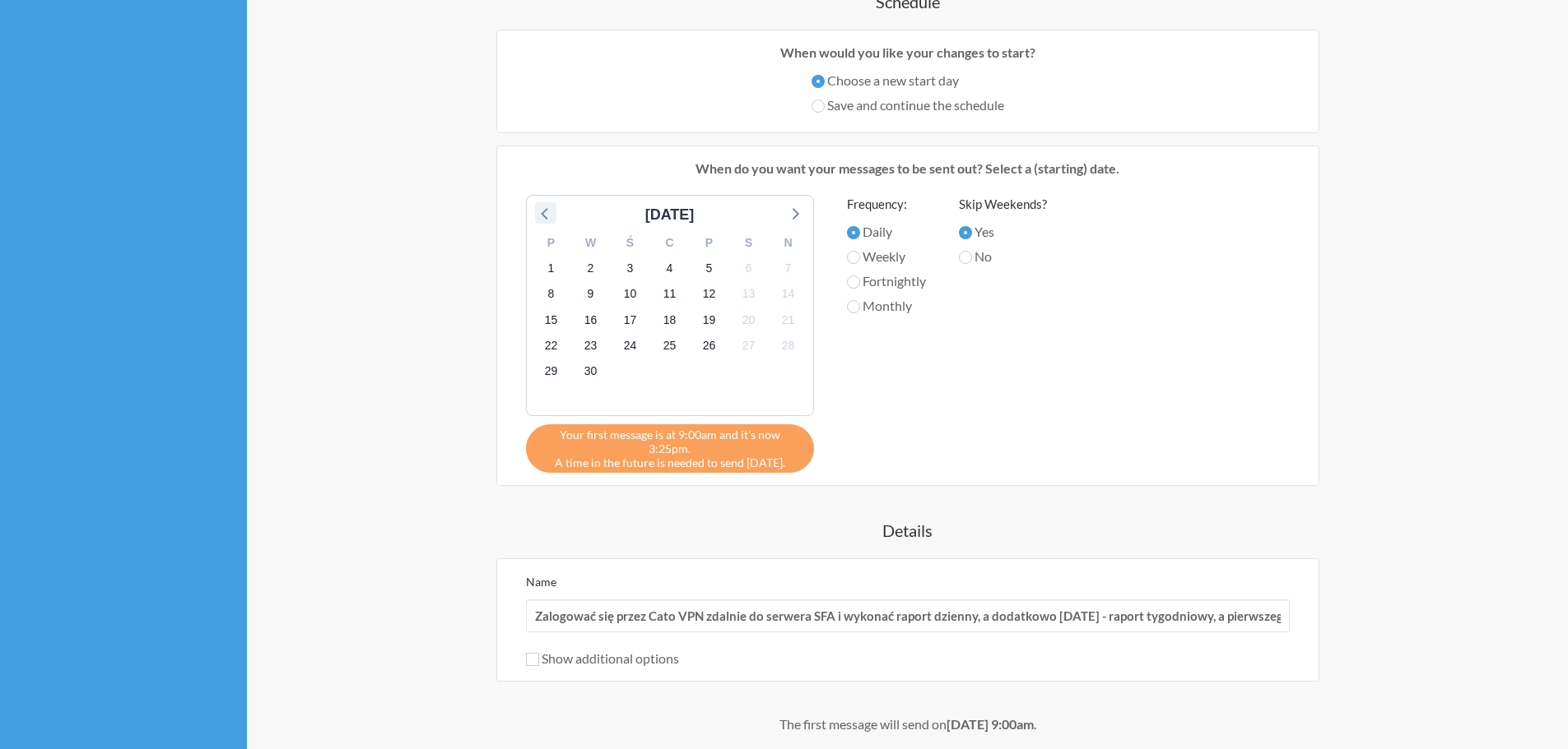
click at [545, 218] on icon at bounding box center [543, 214] width 7 height 12
click at [851, 255] on input "Weekly" at bounding box center [853, 256] width 13 height 13
radio input "true"
click at [794, 209] on icon at bounding box center [794, 213] width 21 height 21
click at [855, 281] on input "Fortnightly" at bounding box center [853, 282] width 13 height 13
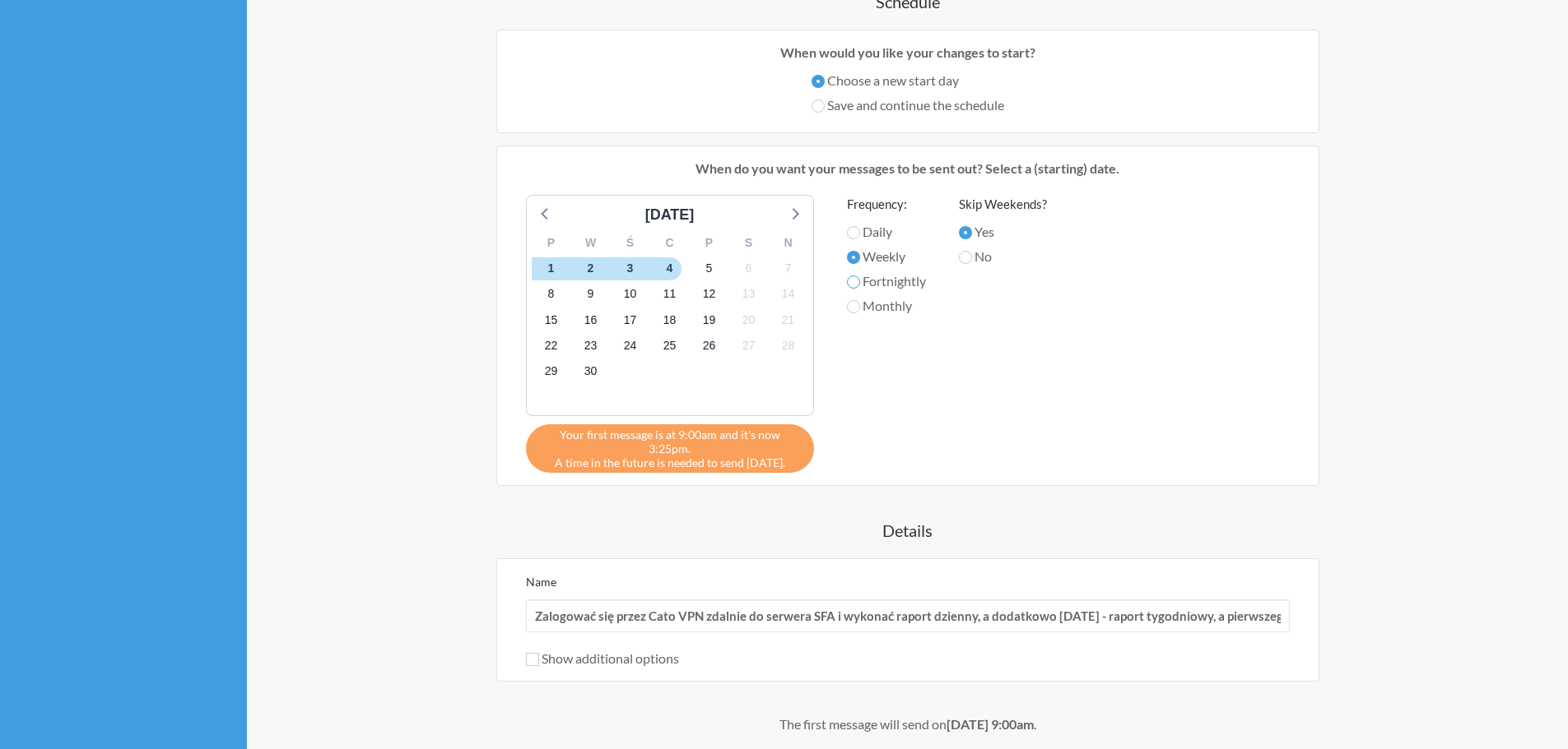
radio input "true"
drag, startPoint x: 931, startPoint y: 281, endPoint x: 865, endPoint y: 284, distance: 66.1
click at [865, 284] on div "[DATE] P W Ś C P S N 1 2 3 4 5 6 7 8 9 10 11 12 13 14 15 16 17 18 19 20 21 22 2…" at bounding box center [907, 334] width 796 height 278
copy label "Fortnightly"
click at [886, 307] on label "Monthly" at bounding box center [886, 306] width 79 height 20
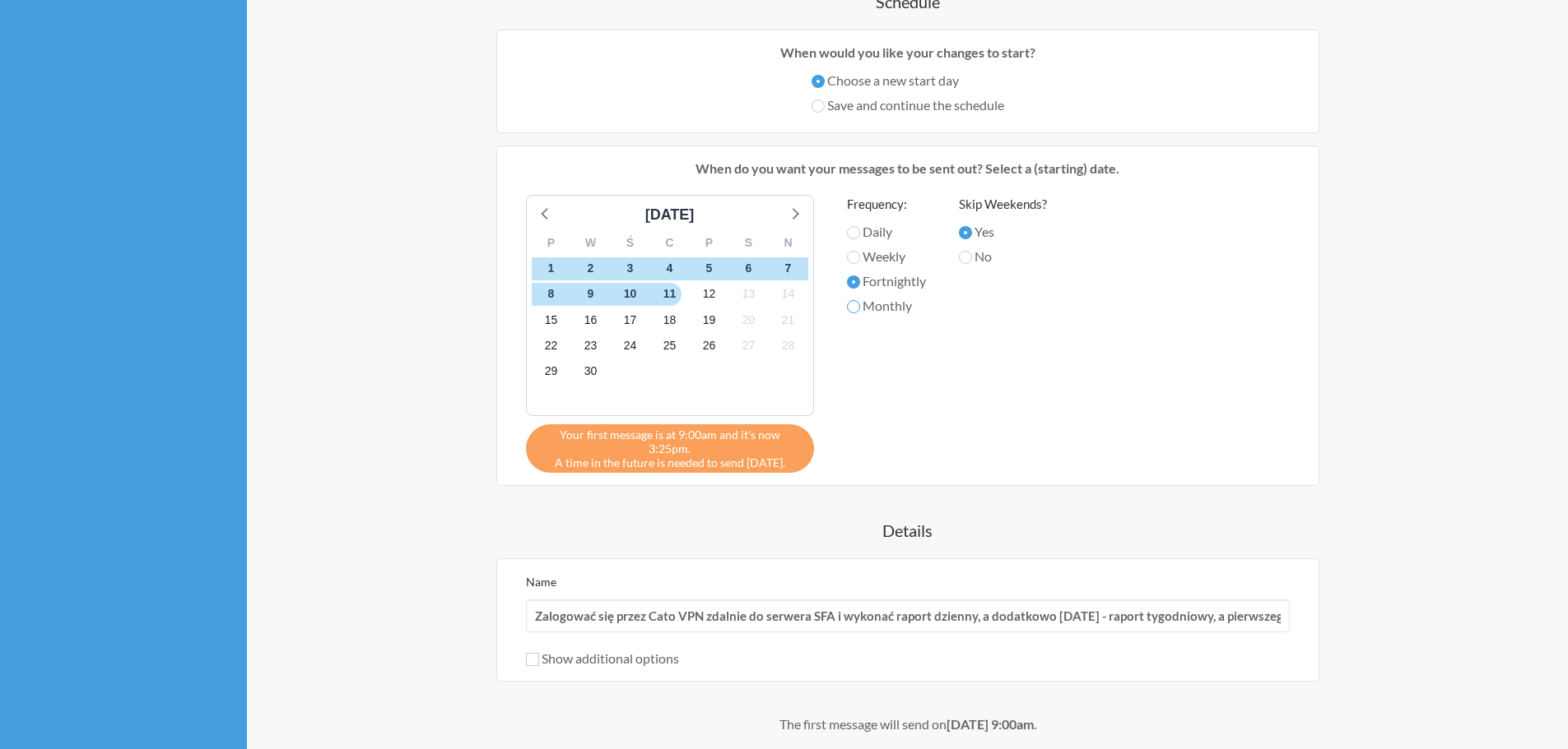
click at [860, 307] on input "Monthly" at bounding box center [853, 306] width 13 height 13
radio input "true"
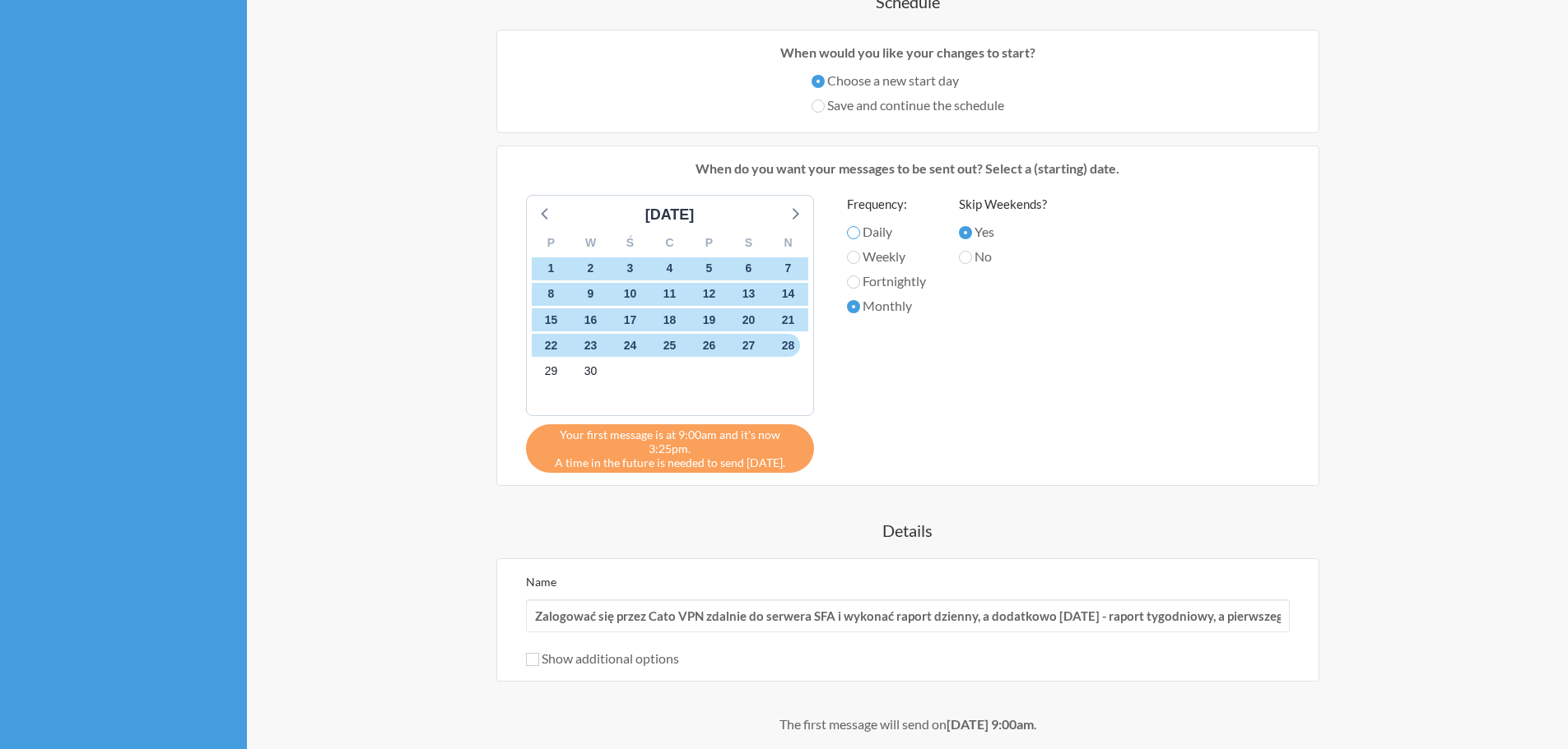
click at [855, 231] on input "Daily" at bounding box center [853, 232] width 13 height 13
radio input "true"
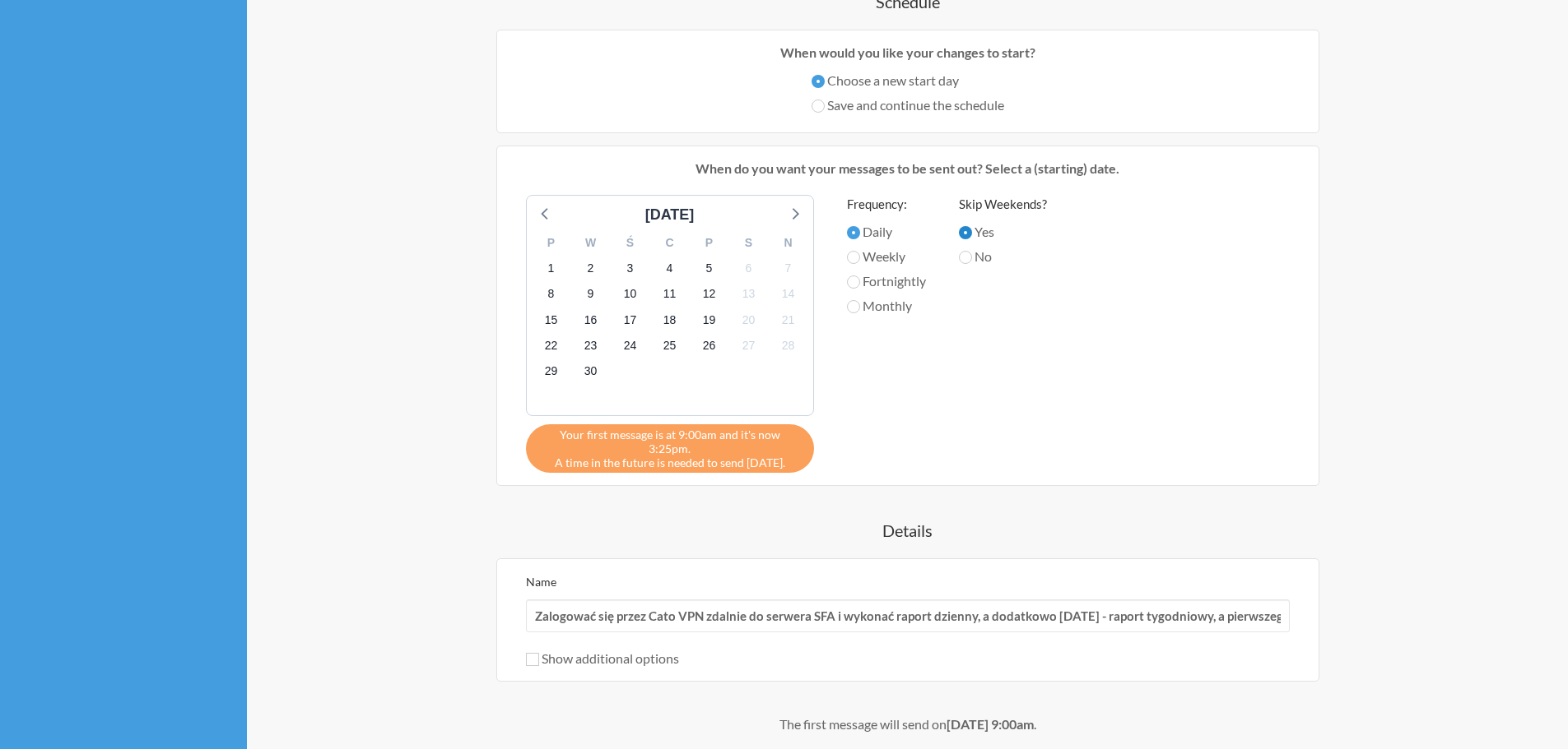
click at [965, 234] on input "Yes" at bounding box center [965, 232] width 13 height 13
click at [969, 256] on input "No" at bounding box center [965, 256] width 13 height 13
radio input "true"
click at [971, 233] on input "Yes" at bounding box center [965, 232] width 13 height 13
radio input "true"
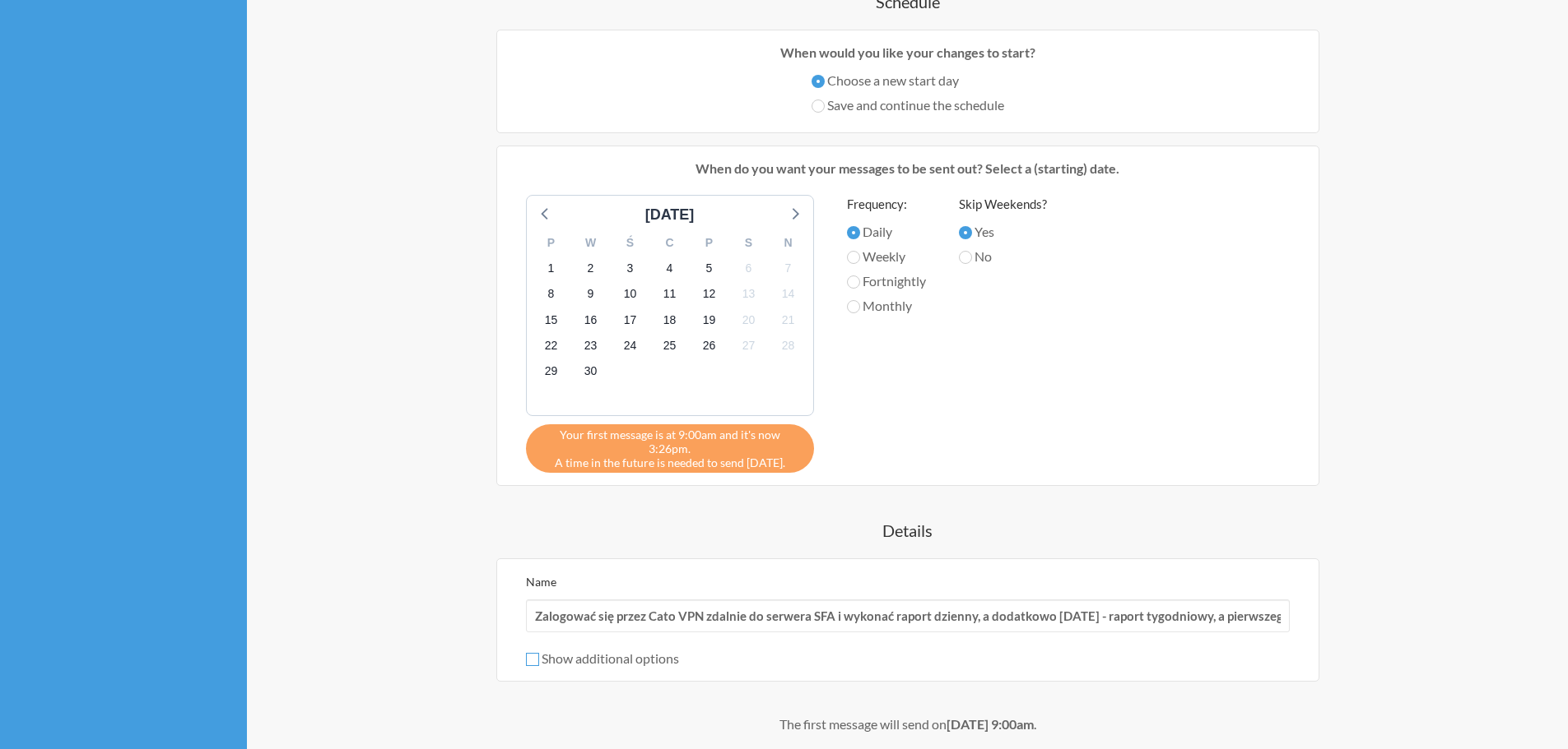
click at [539, 653] on input "Show additional options" at bounding box center [532, 659] width 13 height 13
checkbox input "true"
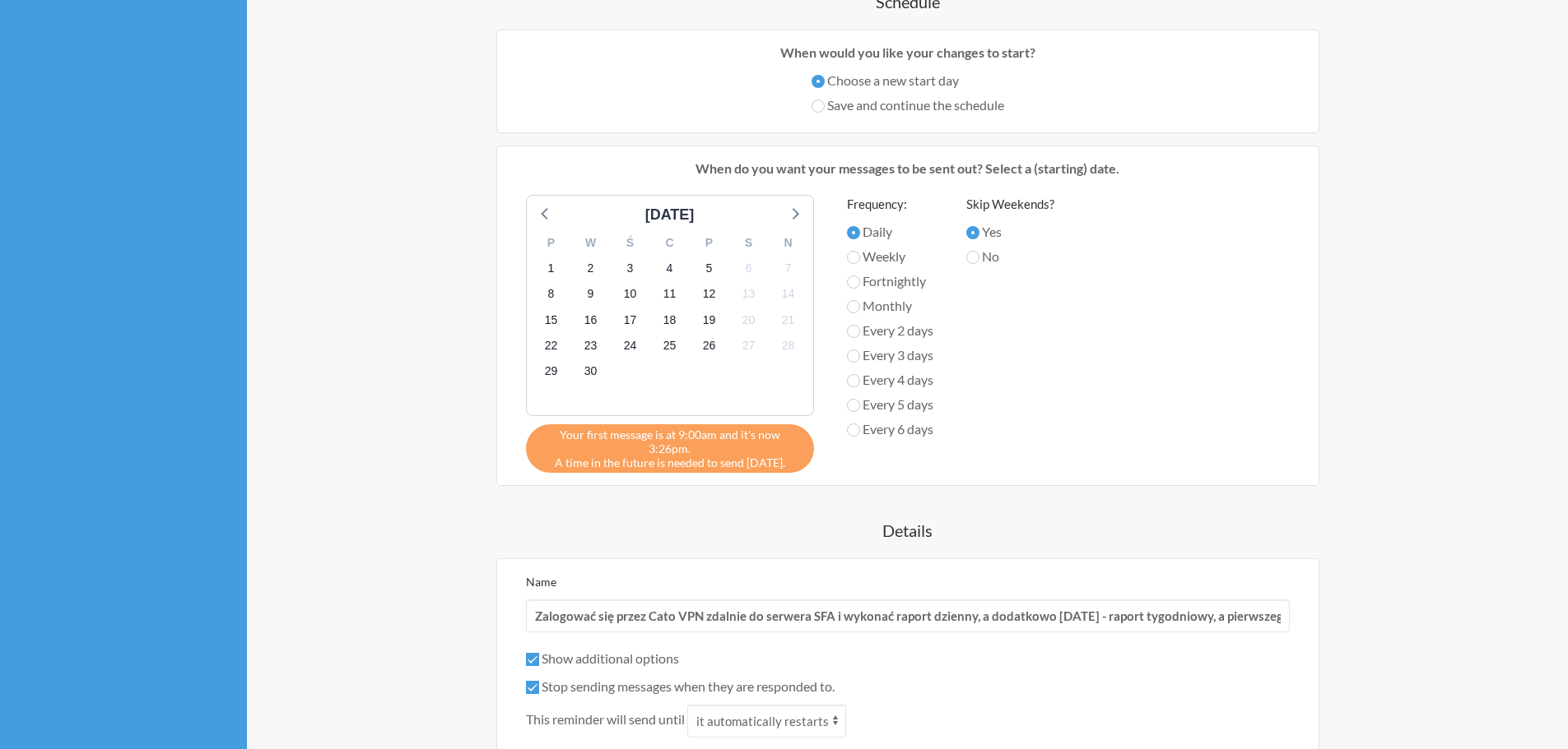
click at [891, 329] on label "Every 2 days" at bounding box center [890, 331] width 87 height 20
click at [860, 329] on input "Every 2 days" at bounding box center [853, 331] width 13 height 13
radio input "true"
click at [543, 210] on icon at bounding box center [545, 213] width 21 height 21
click at [849, 355] on input "Every 3 days" at bounding box center [853, 355] width 13 height 13
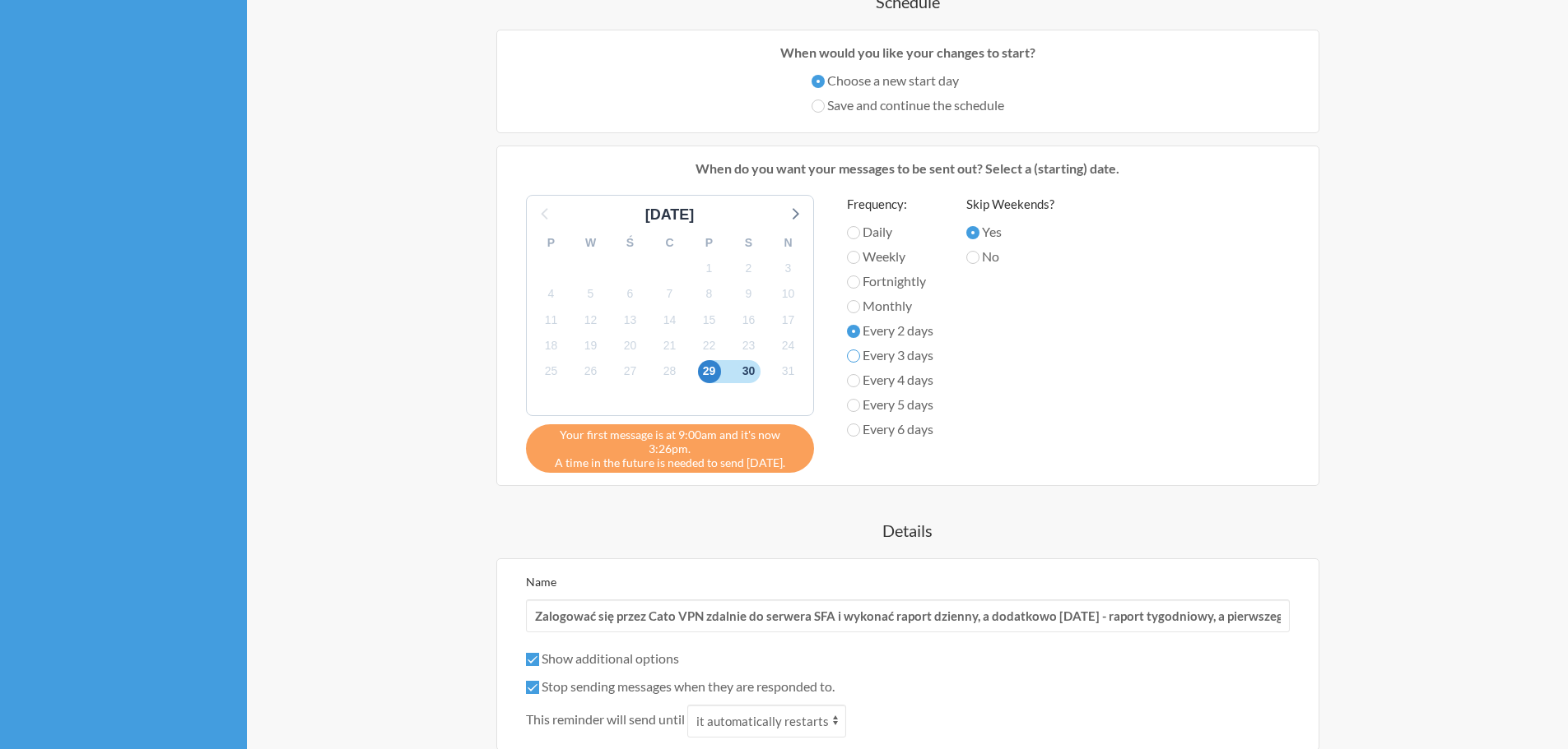
radio input "true"
click at [857, 381] on input "Every 4 days" at bounding box center [853, 380] width 13 height 13
radio input "true"
click at [855, 402] on input "Every 5 days" at bounding box center [853, 405] width 13 height 13
radio input "true"
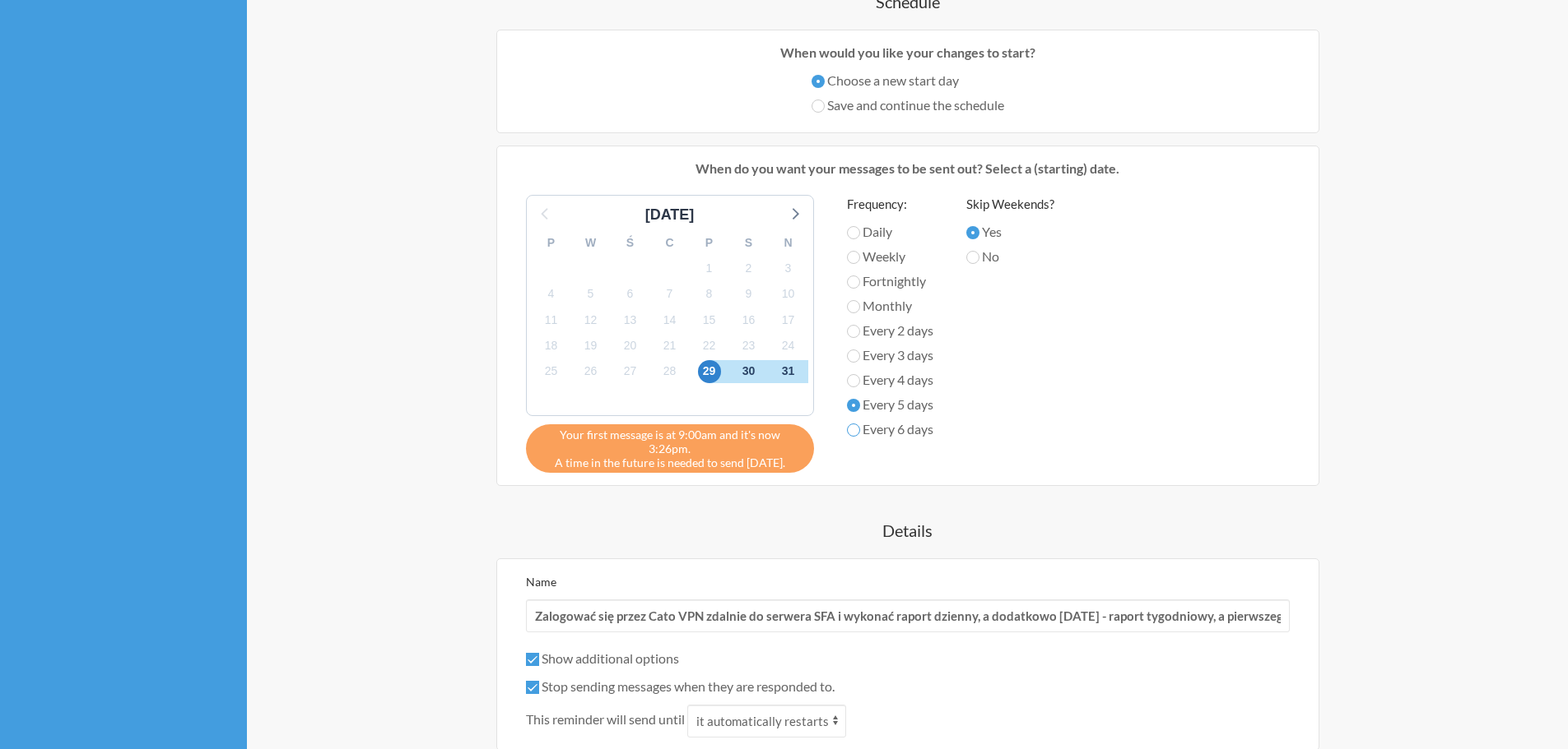
click at [855, 434] on input "Every 6 days" at bounding box center [853, 429] width 13 height 13
radio input "true"
click at [790, 218] on icon at bounding box center [794, 213] width 21 height 21
click at [855, 255] on input "Weekly" at bounding box center [853, 256] width 13 height 13
radio input "true"
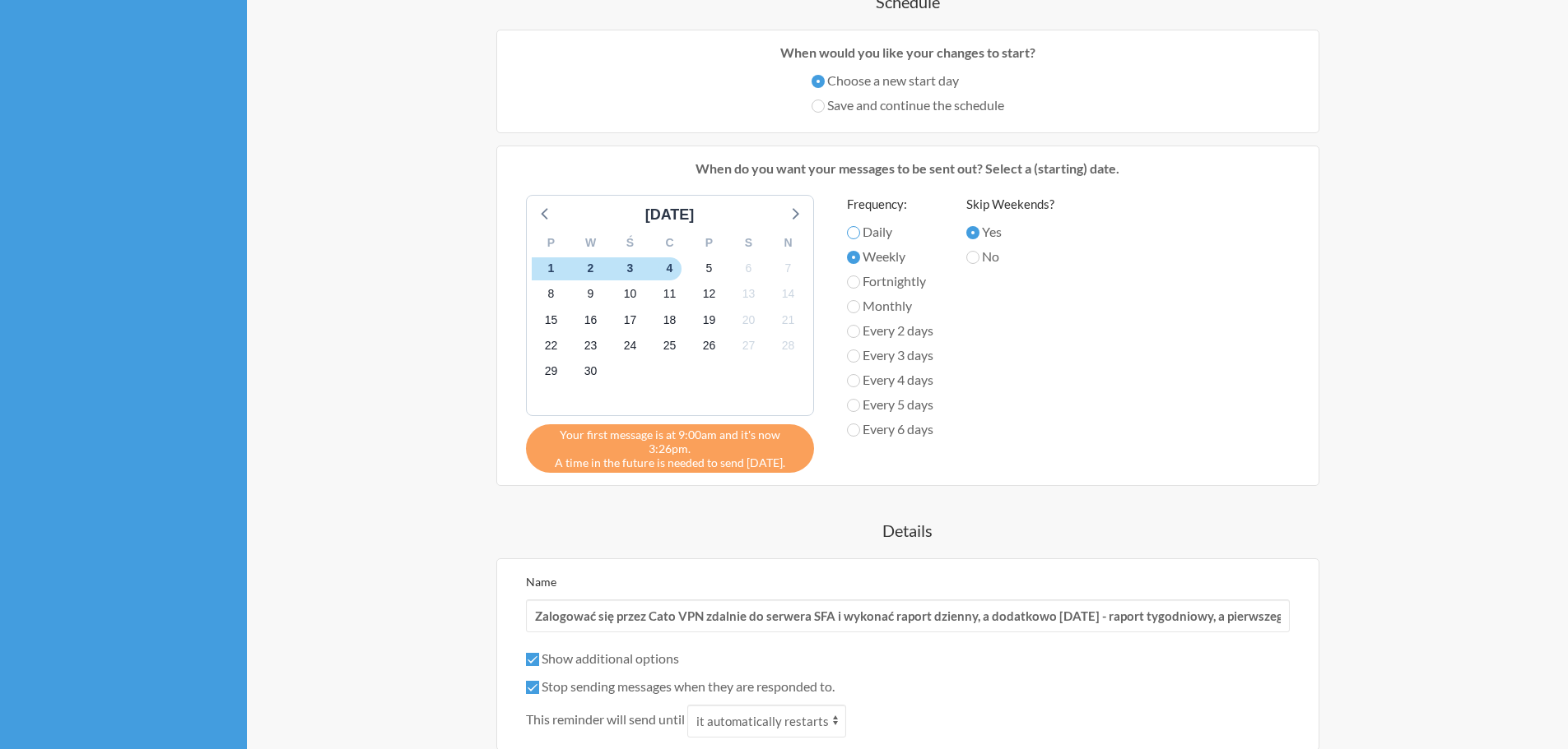
click at [855, 234] on input "Daily" at bounding box center [853, 232] width 13 height 13
radio input "true"
click at [855, 307] on input "Monthly" at bounding box center [853, 306] width 13 height 13
radio input "true"
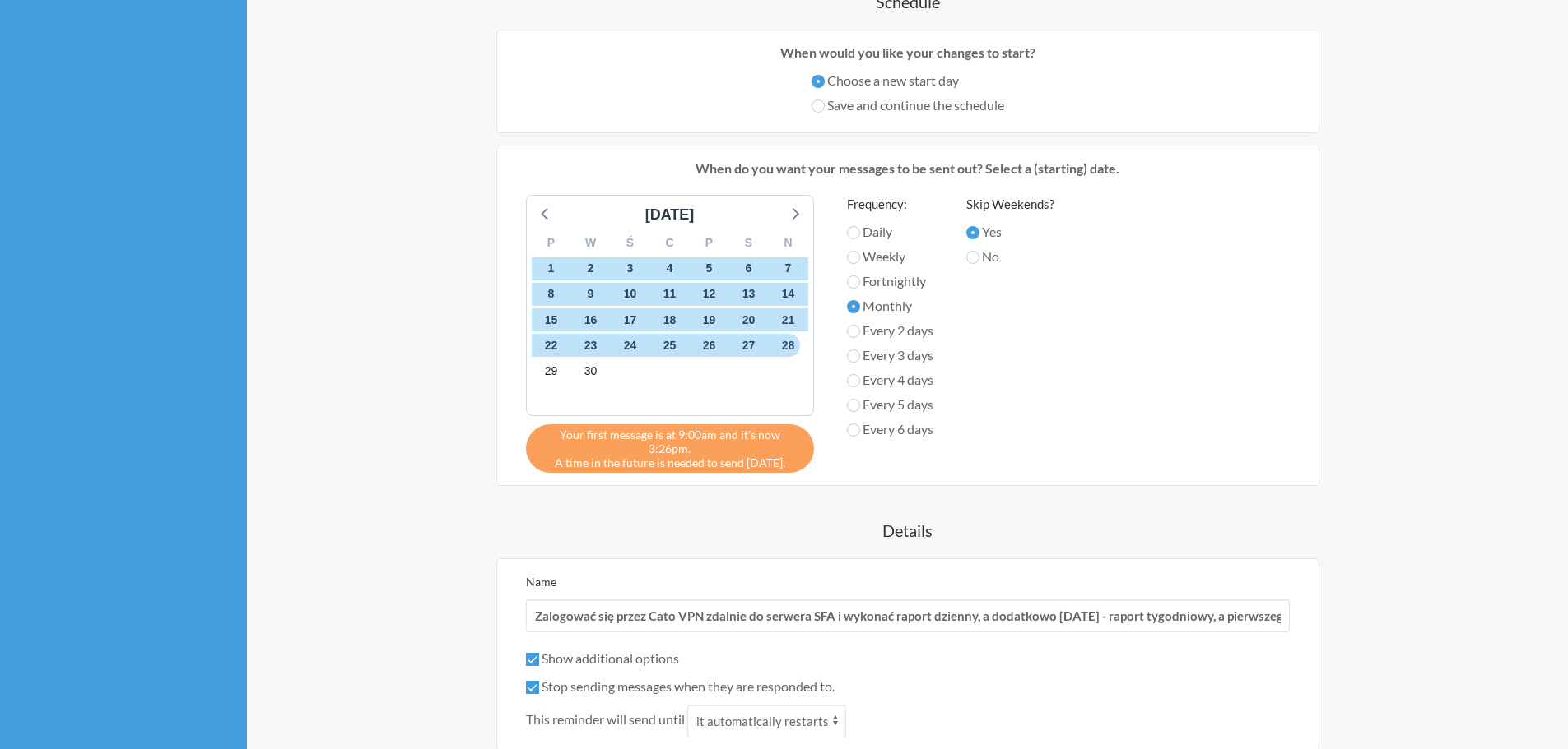
click at [1359, 365] on div "Wykonaj Raport SFA When? 12:00 am 12:15 am 12:30 am 12:45 am 1:00 am 1:15 am 1:…" at bounding box center [907, 266] width 987 height 1280
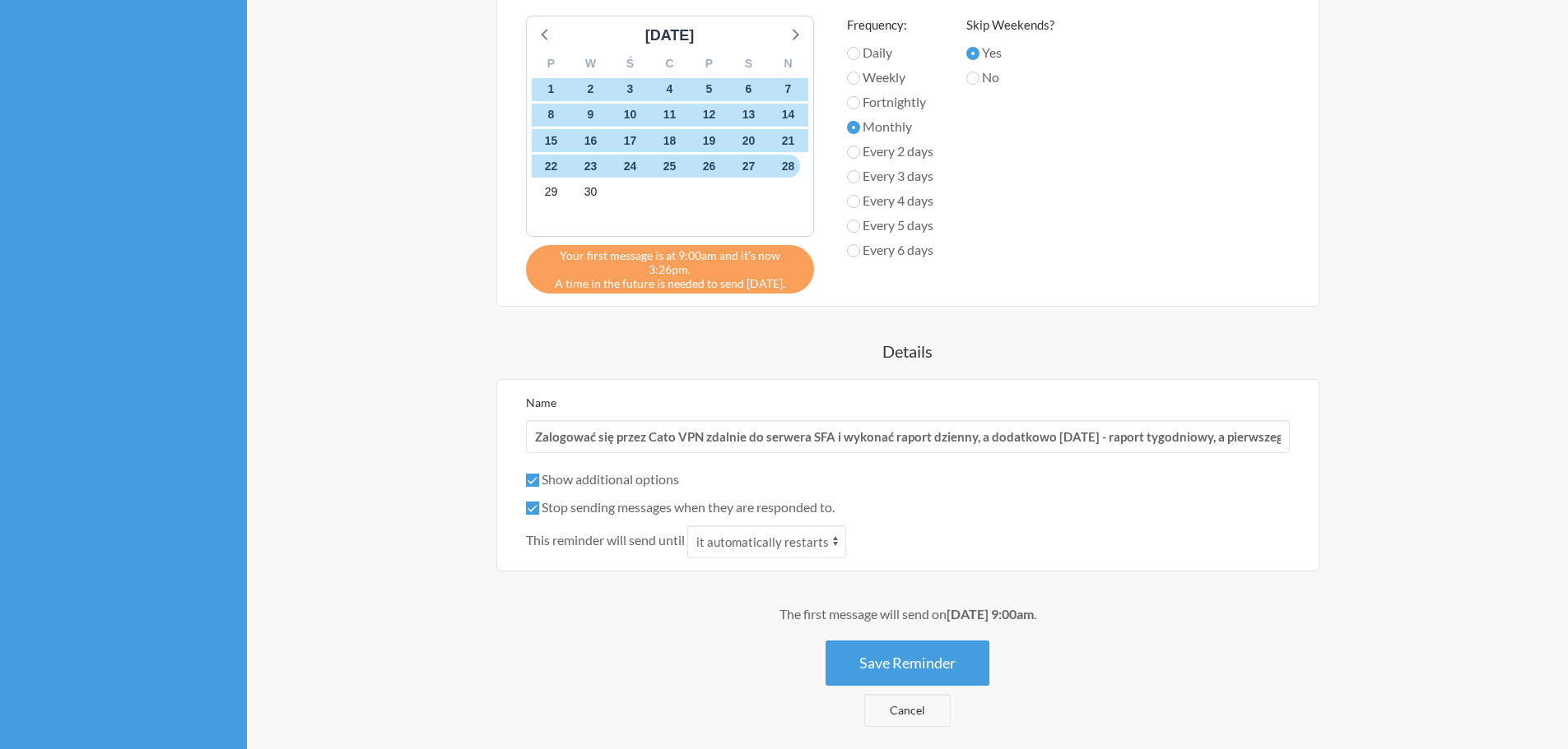
scroll to position [901, 0]
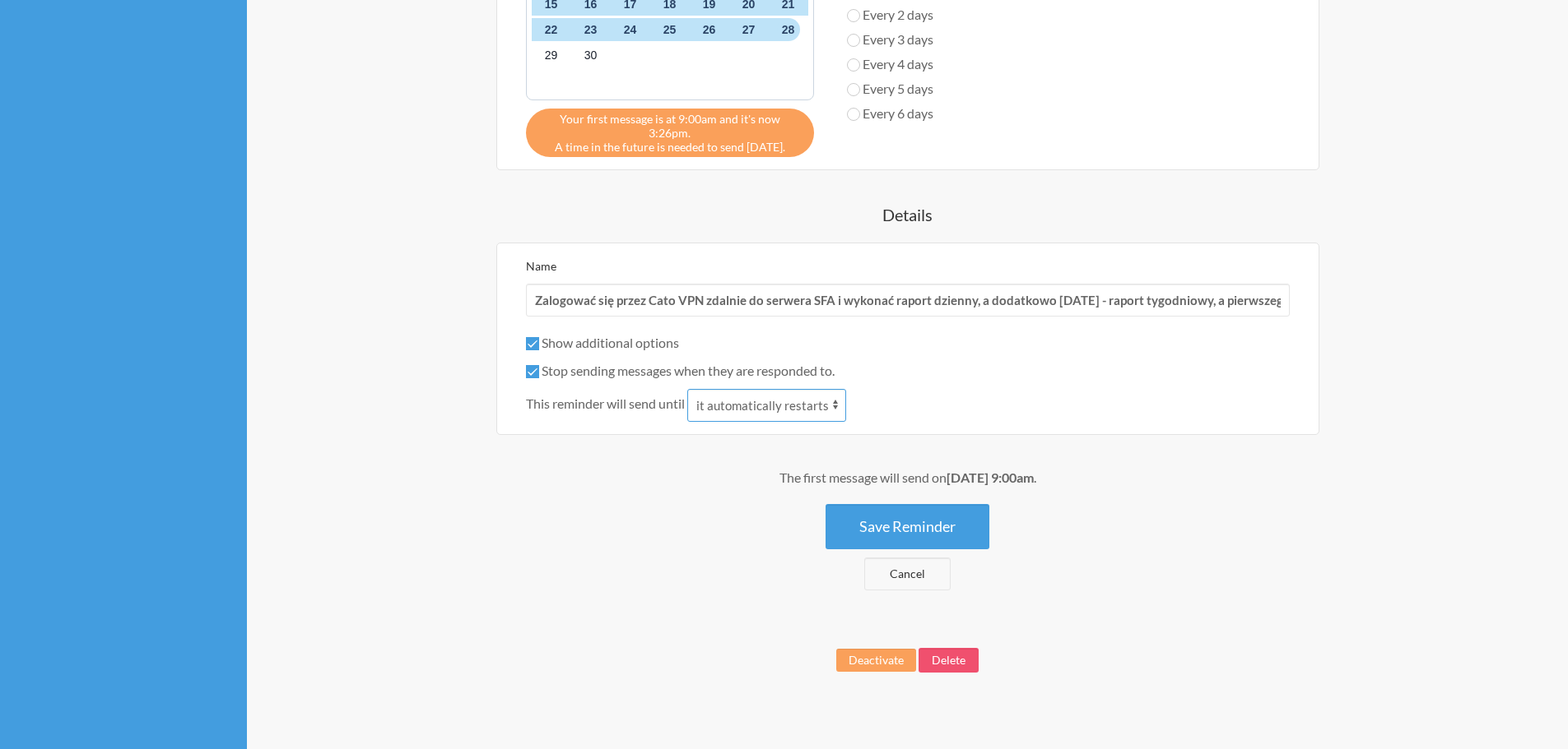
click at [794, 395] on select "it automatically restarts it is replied to" at bounding box center [766, 406] width 159 height 33
click at [689, 389] on select "it automatically restarts it is replied to" at bounding box center [766, 406] width 159 height 33
click at [954, 504] on button "Save Reminder" at bounding box center [907, 527] width 164 height 45
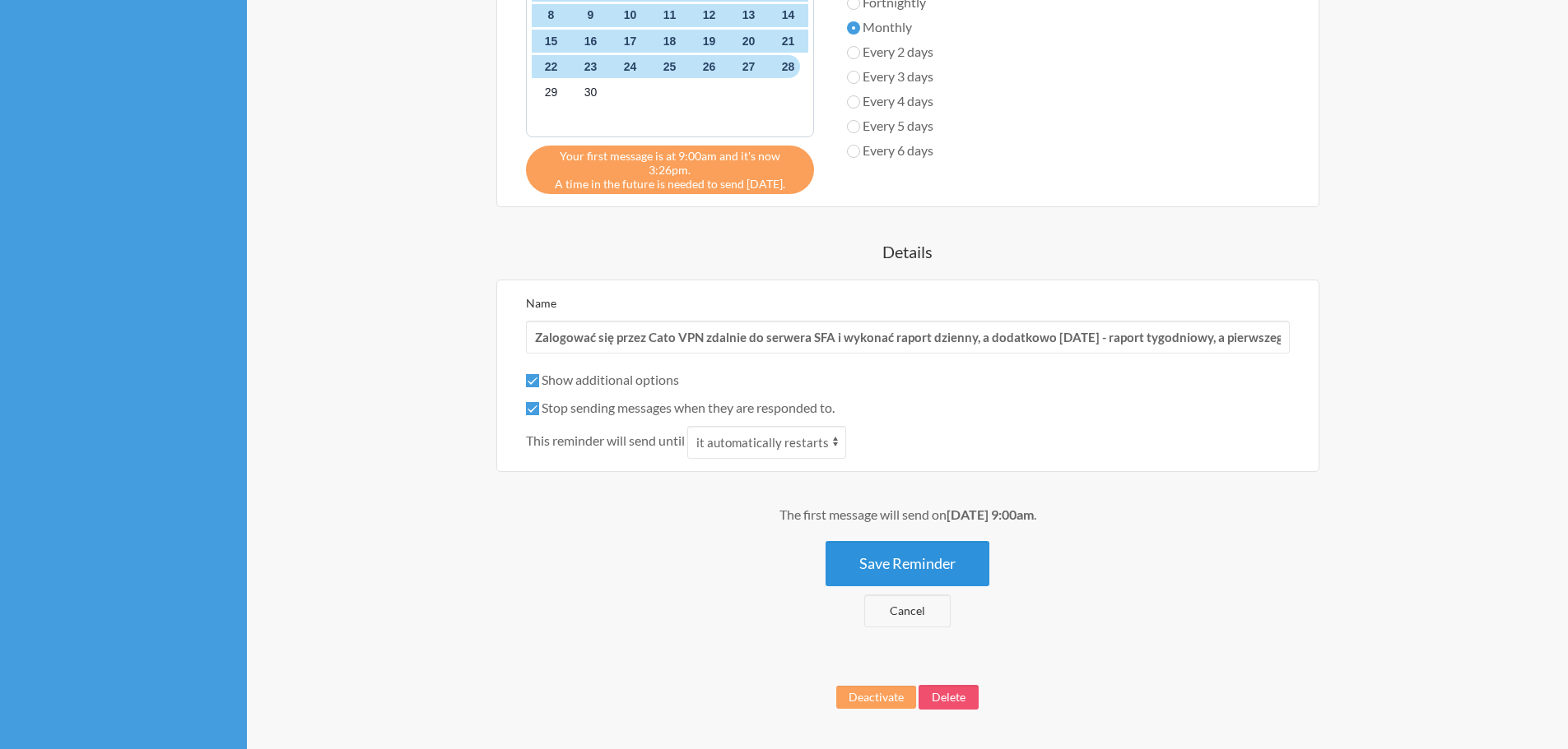
click at [928, 546] on button "Save Reminder" at bounding box center [907, 564] width 164 height 45
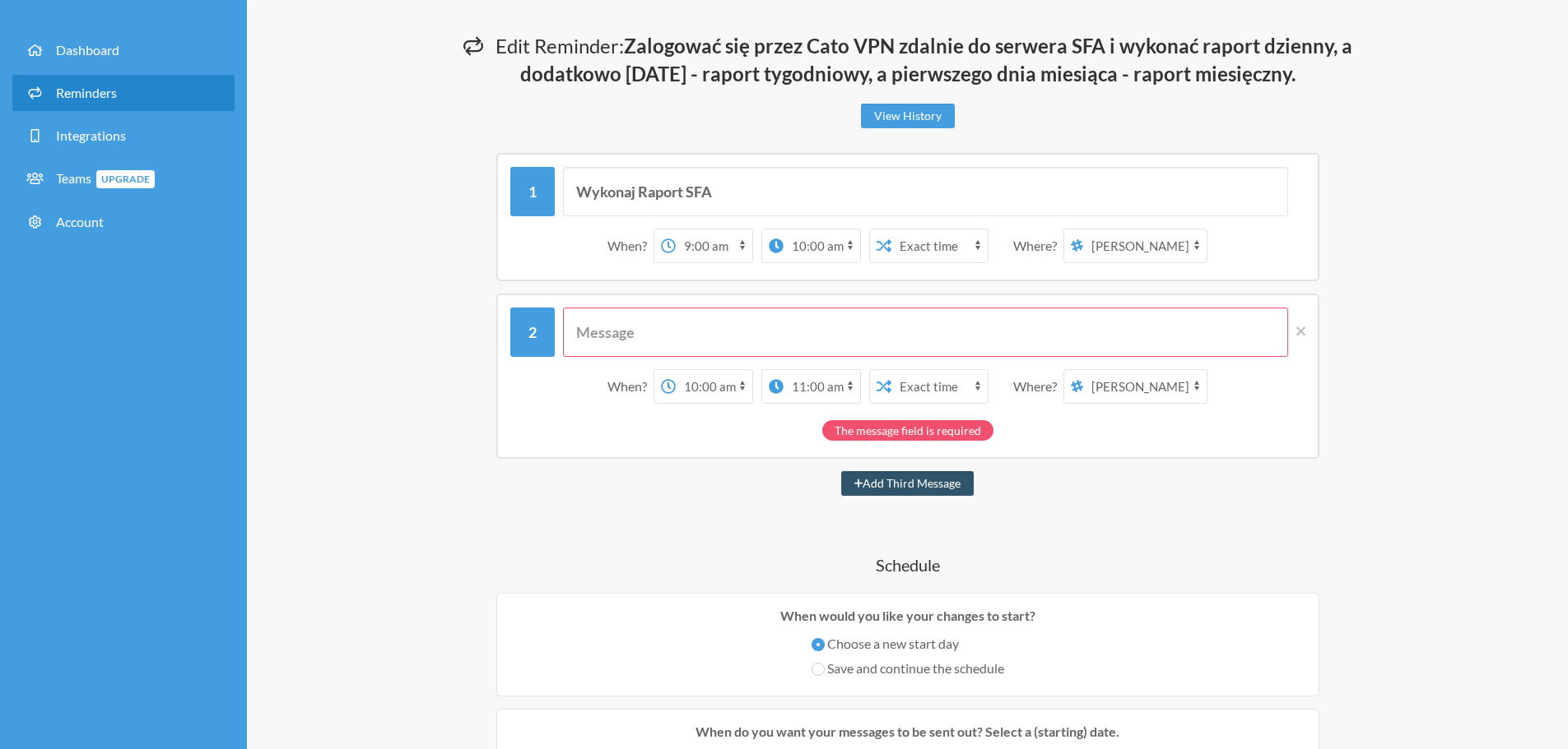
scroll to position [33, 0]
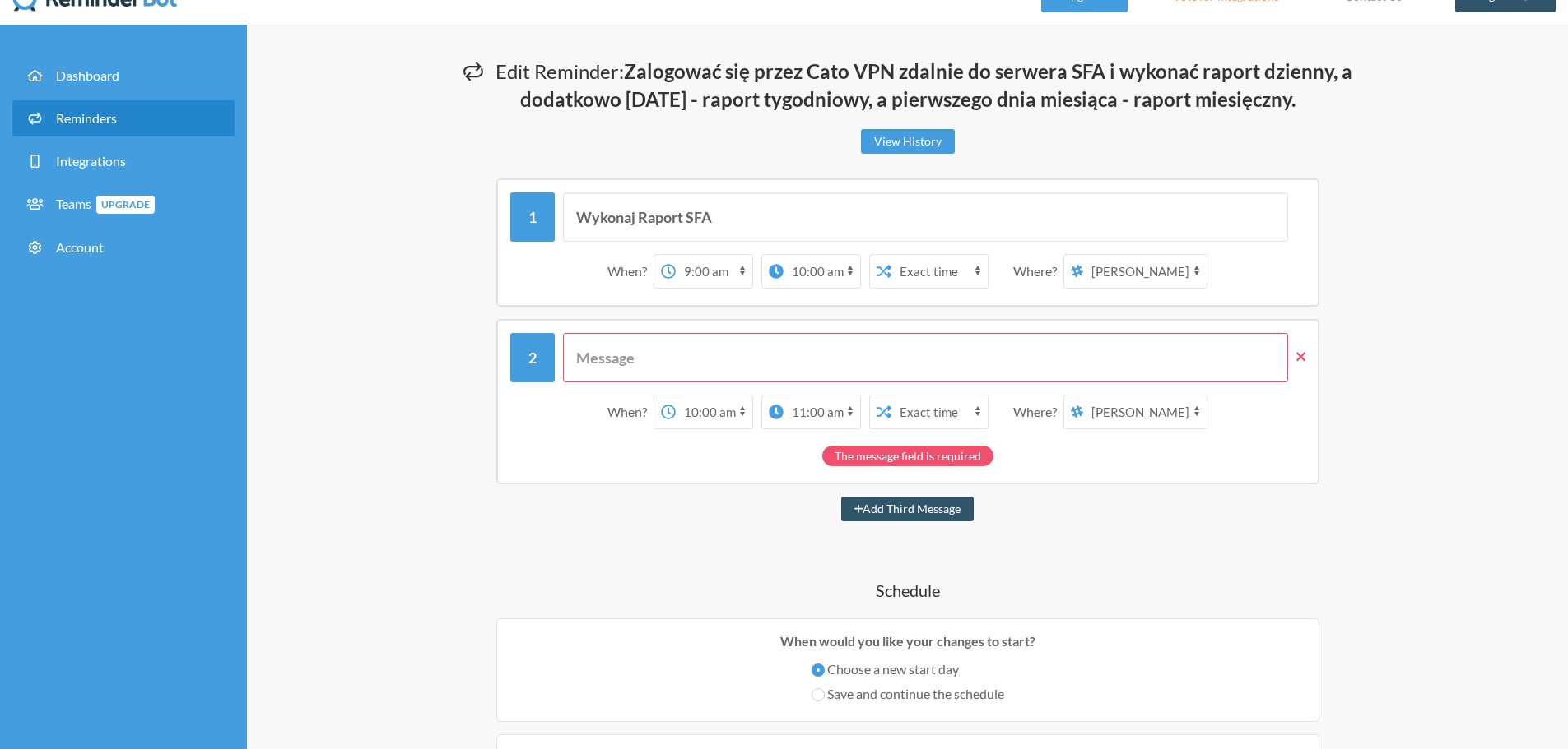
click at [1299, 359] on icon at bounding box center [1300, 357] width 9 height 9
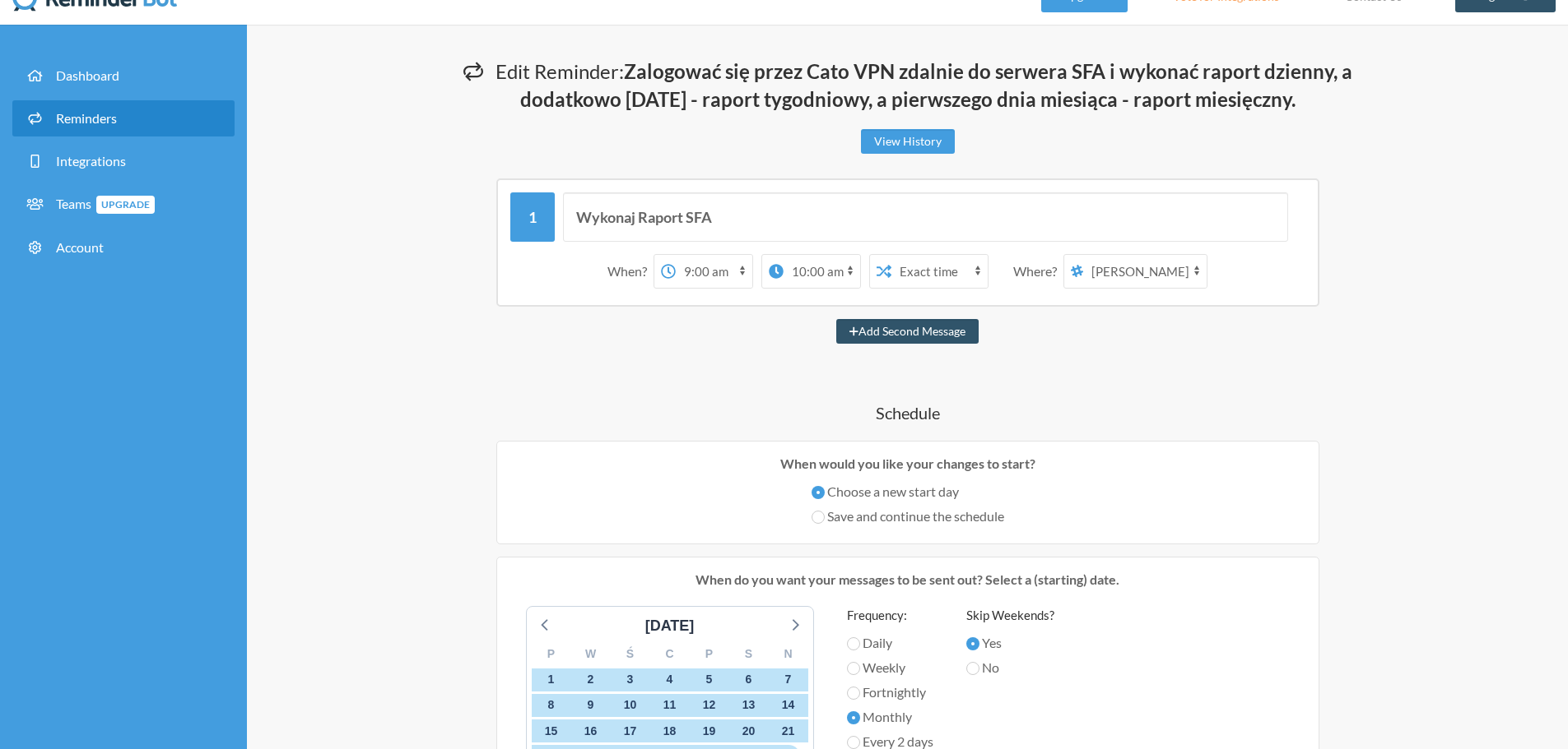
click at [1391, 377] on div "Wykonaj Raport SFA When? 12:00 am 12:15 am 12:30 am 12:45 am 1:00 am 1:15 am 1:…" at bounding box center [907, 748] width 987 height 1139
click at [928, 203] on input "Wykonaj Raport SFA" at bounding box center [925, 217] width 725 height 50
click at [1103, 364] on div "Wykonaj Raport SFA When? 12:00 am 12:15 am 12:30 am 12:45 am 1:00 am 1:15 am 1:…" at bounding box center [907, 748] width 987 height 1139
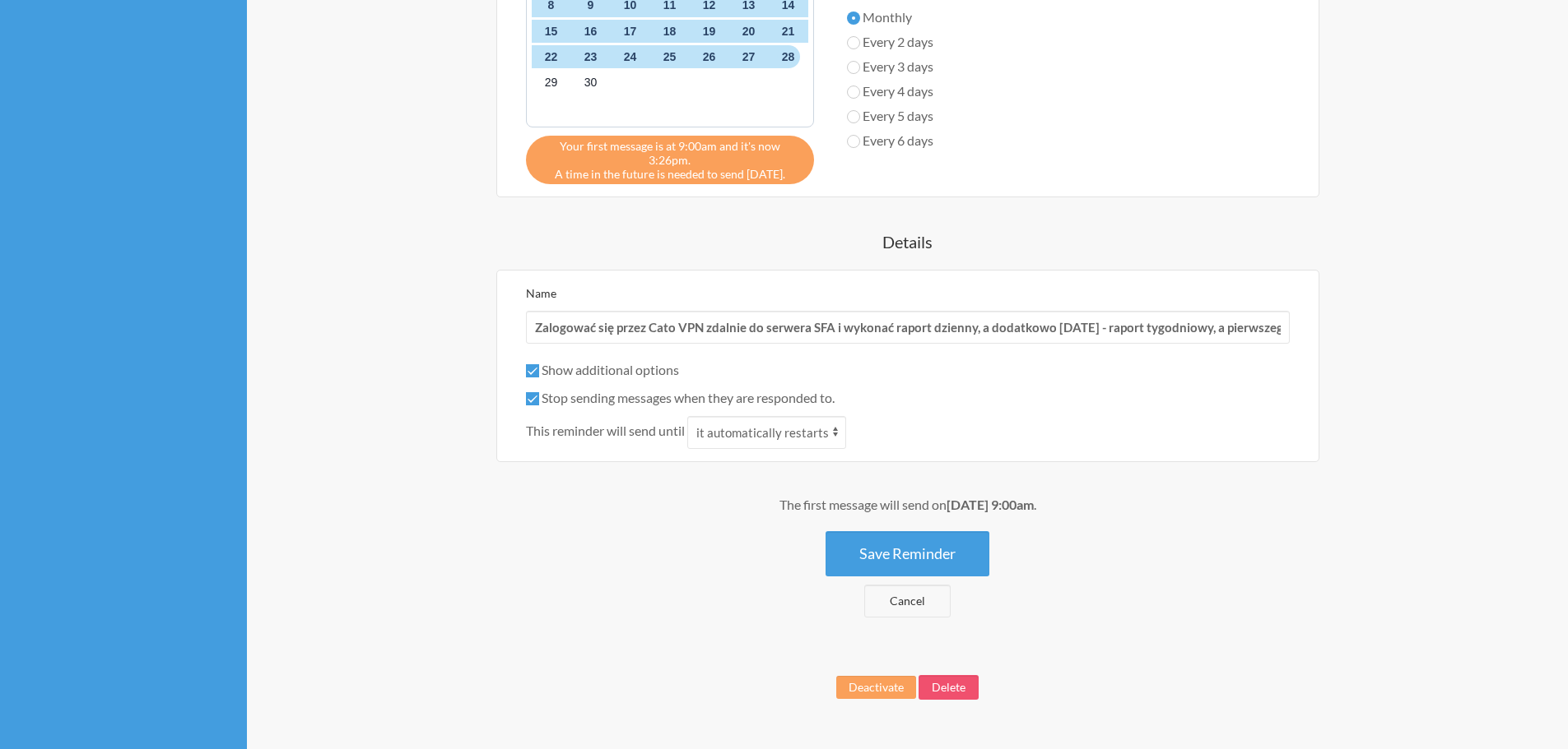
scroll to position [760, 0]
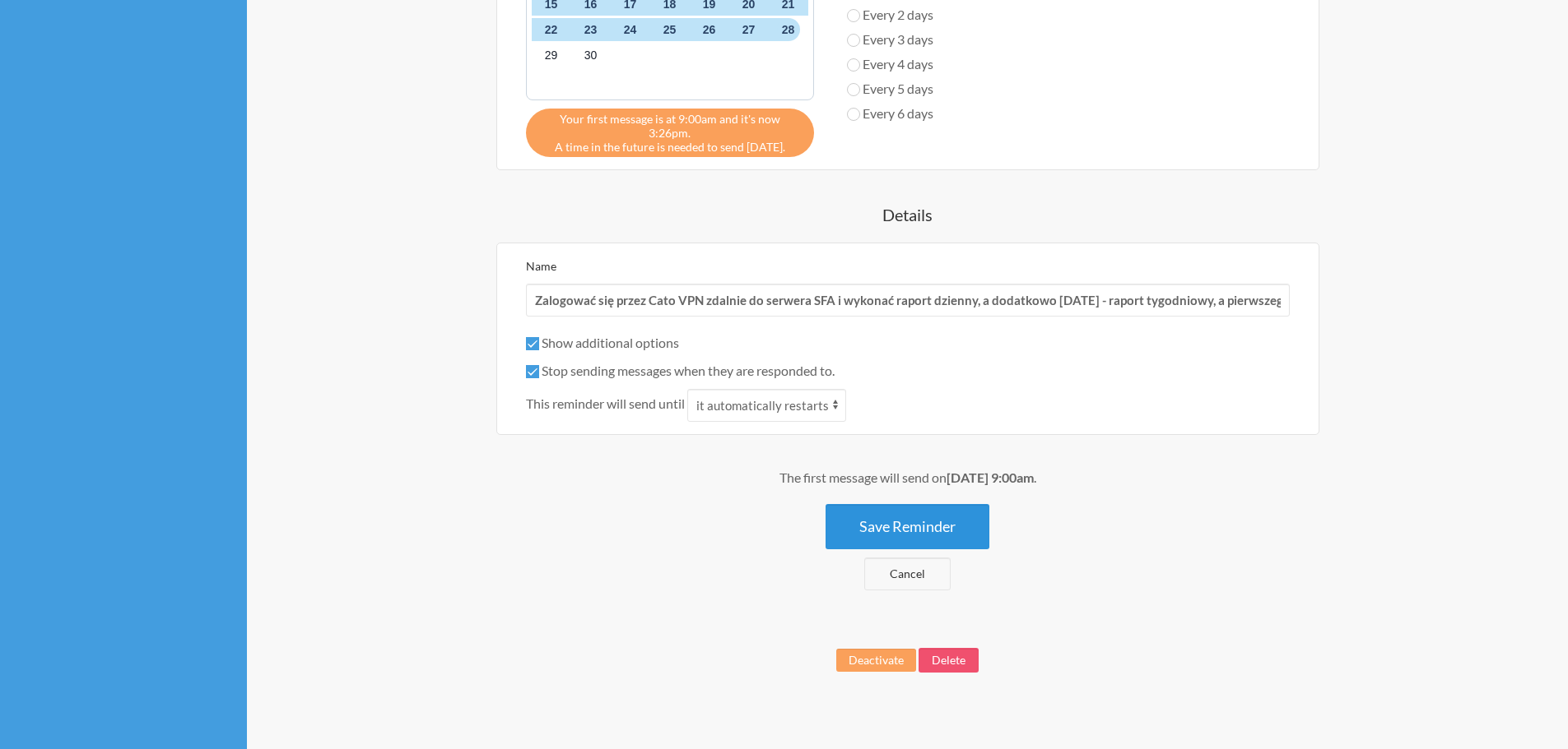
click at [955, 505] on button "Save Reminder" at bounding box center [907, 527] width 164 height 45
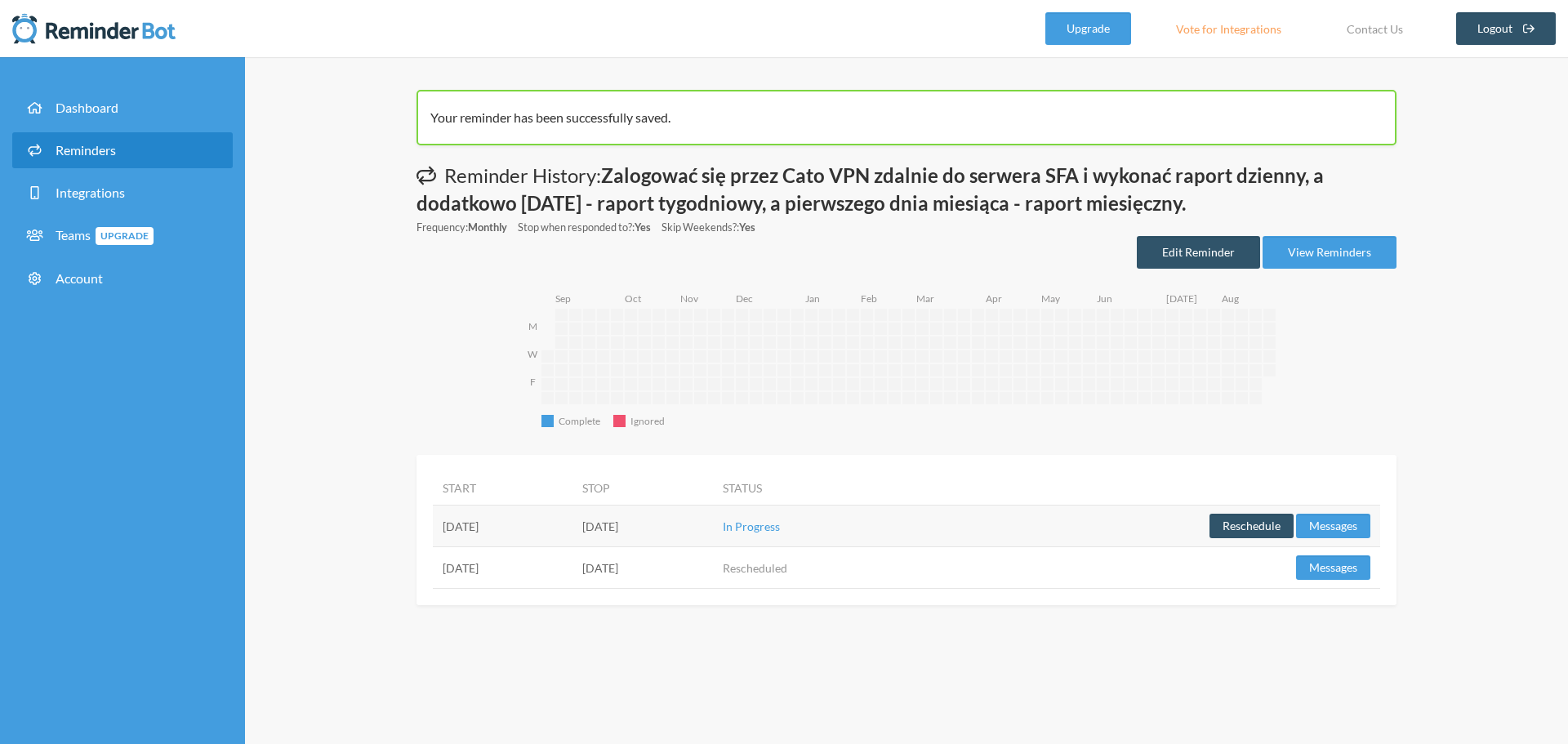
click at [1461, 333] on div "Your reminder has been successfully saved. Messages are not sending from this d…" at bounding box center [907, 400] width 1323 height 687
click at [1363, 254] on link "View Reminders" at bounding box center [1330, 253] width 134 height 33
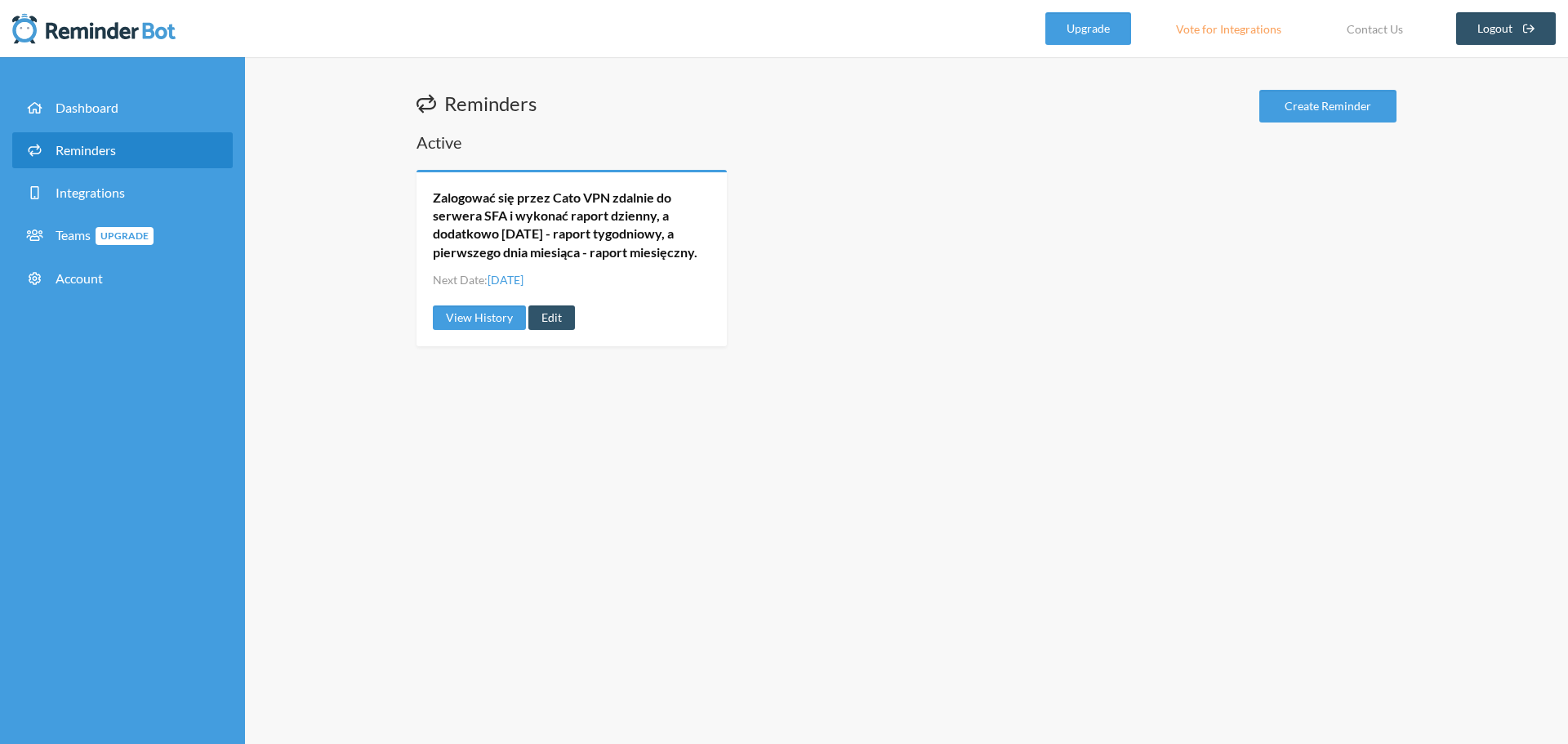
click at [1302, 232] on div "Zalogować się przez Cato VPN zdalnie do serwera SFA i wykonać raport dzienny, a…" at bounding box center [907, 258] width 980 height 177
click at [117, 195] on span "Integrations" at bounding box center [90, 193] width 70 height 16
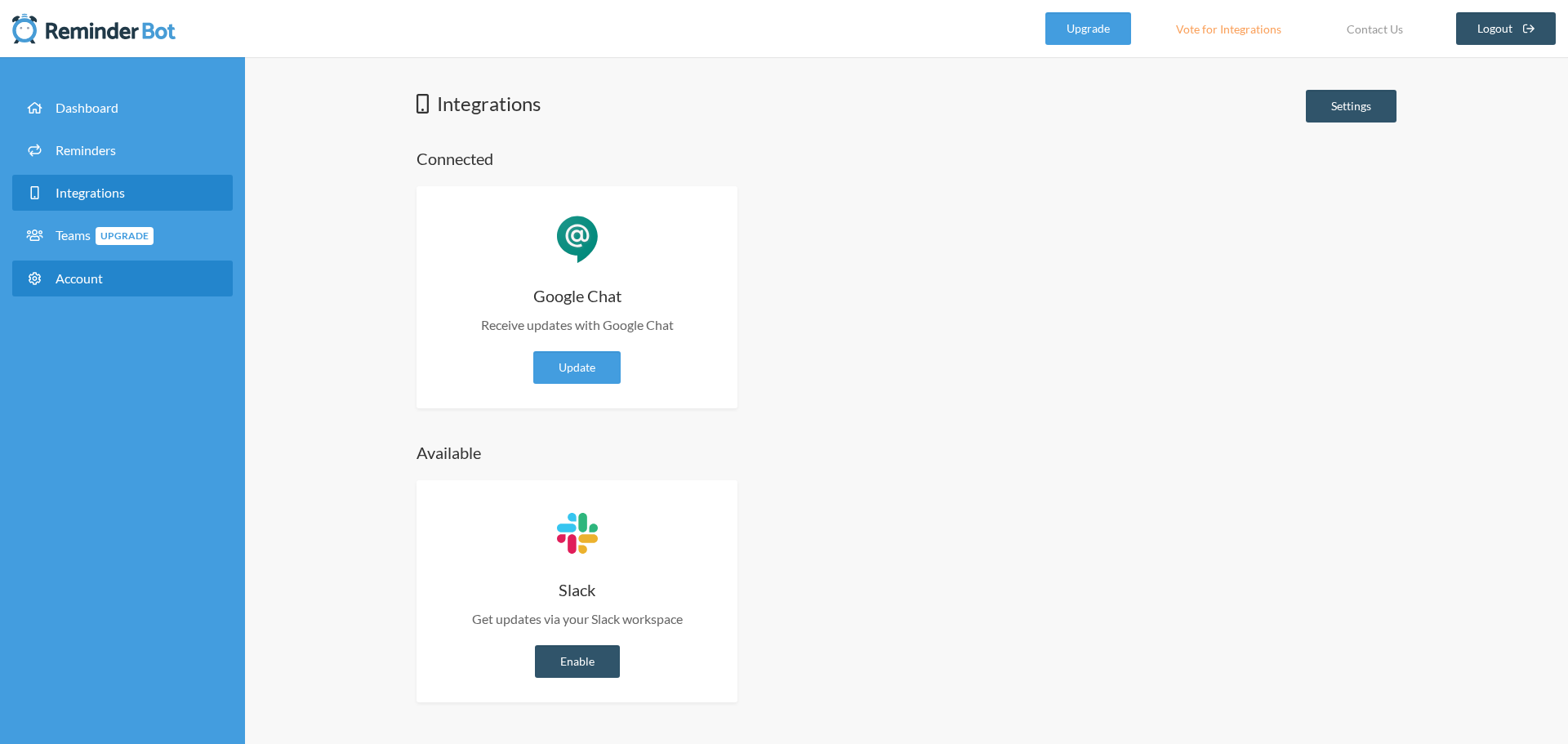
click at [74, 270] on span "Account" at bounding box center [78, 278] width 47 height 16
select select "**"
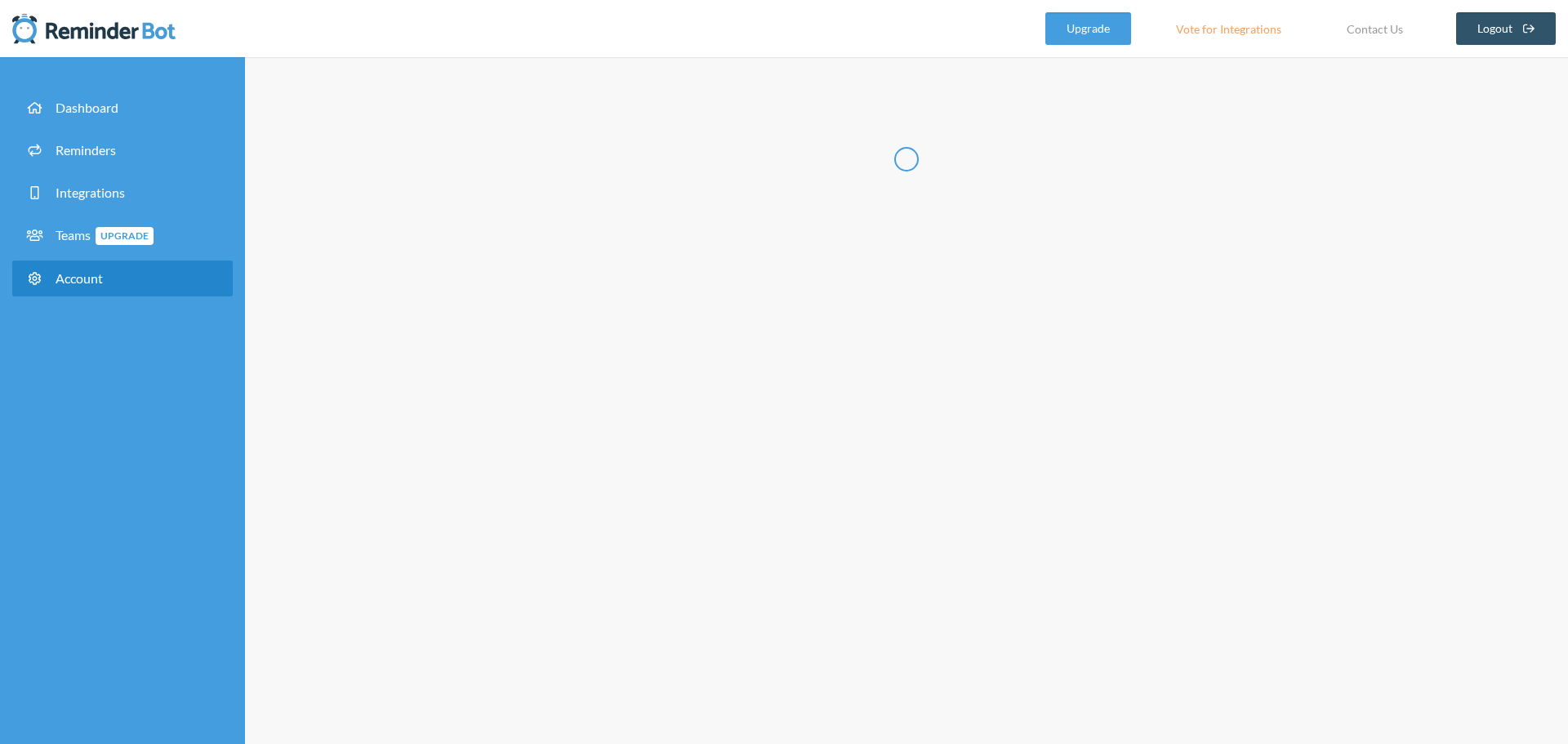
type input "******"
type input "****"
type input "**********"
select select "**"
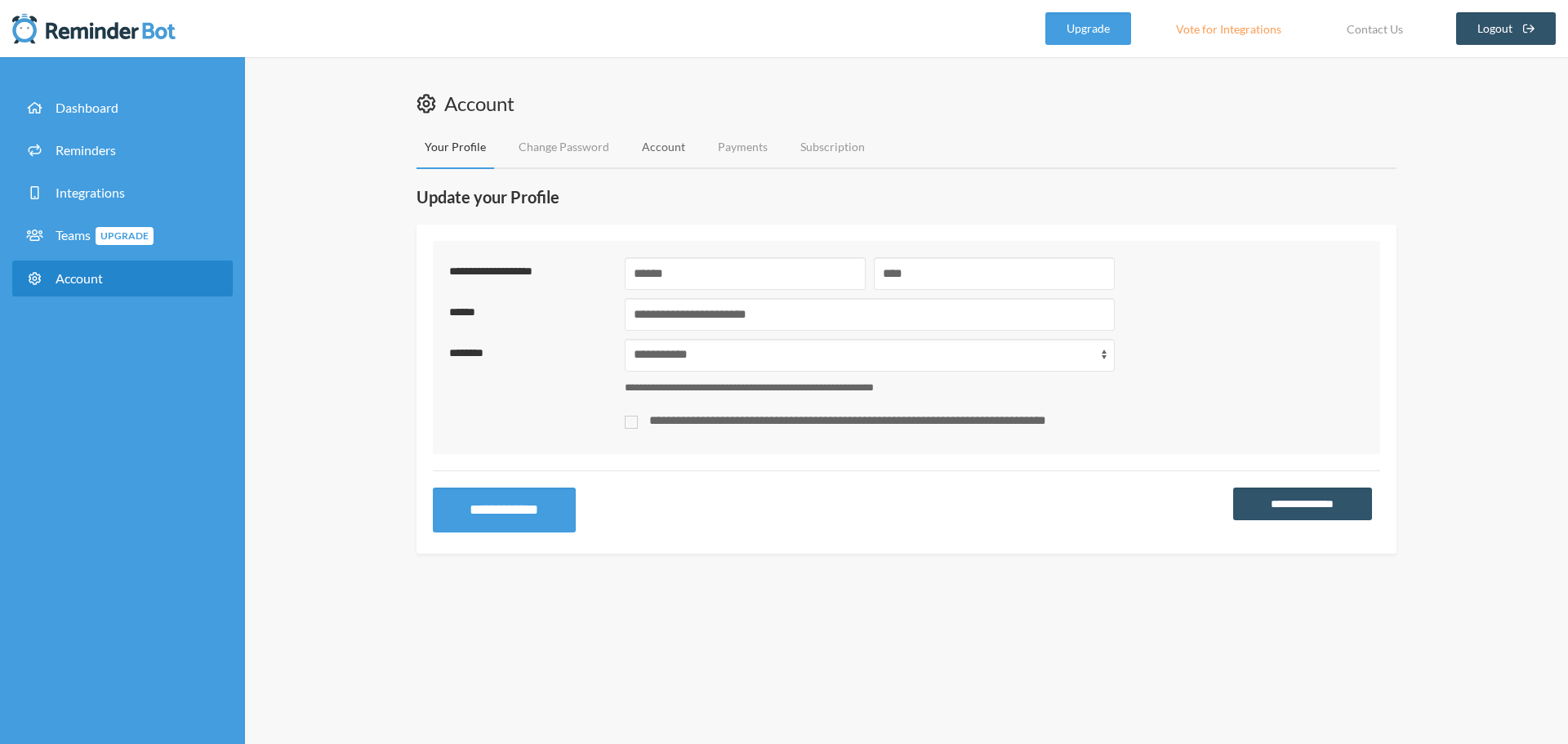
click at [668, 149] on link "Account" at bounding box center [664, 147] width 60 height 44
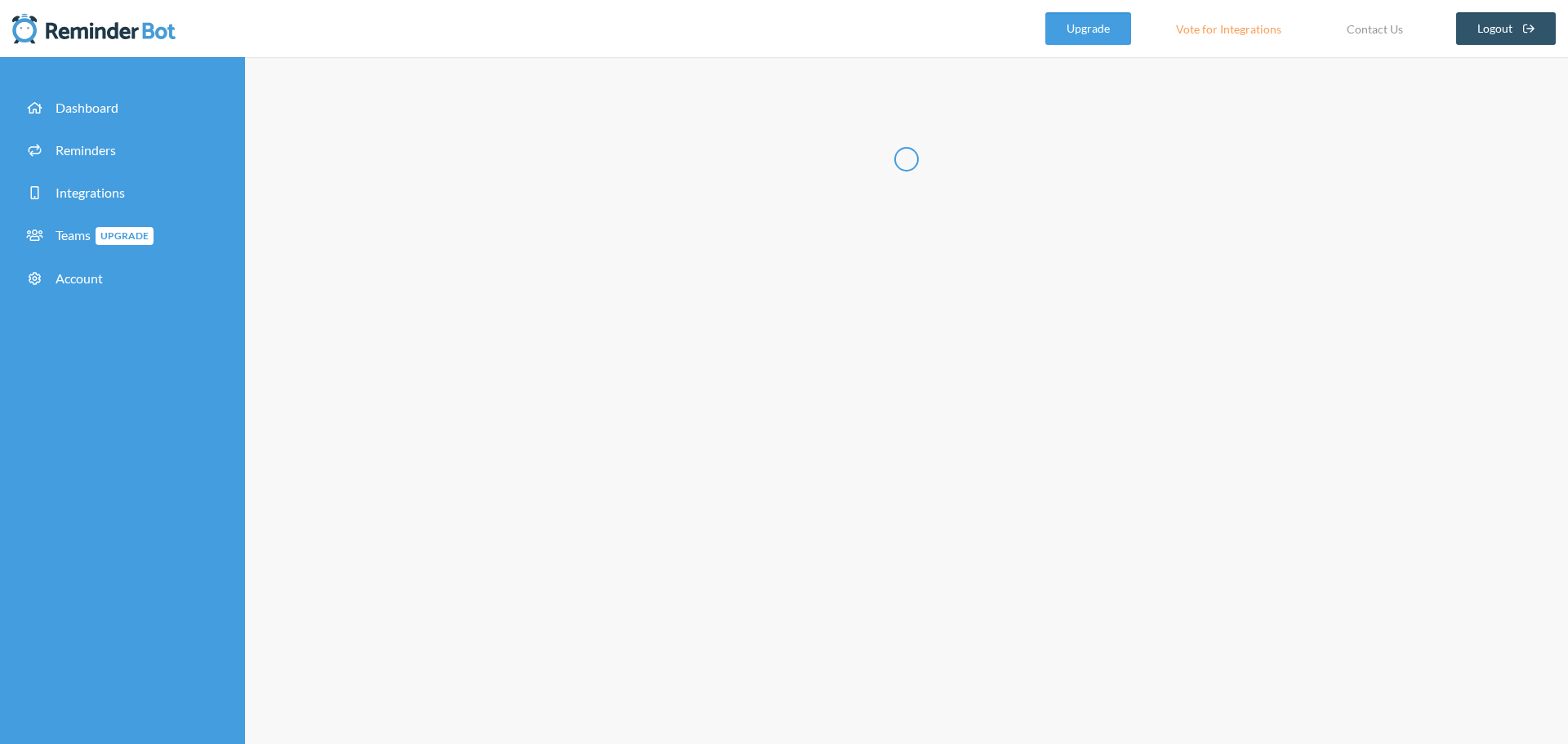
type input "**********"
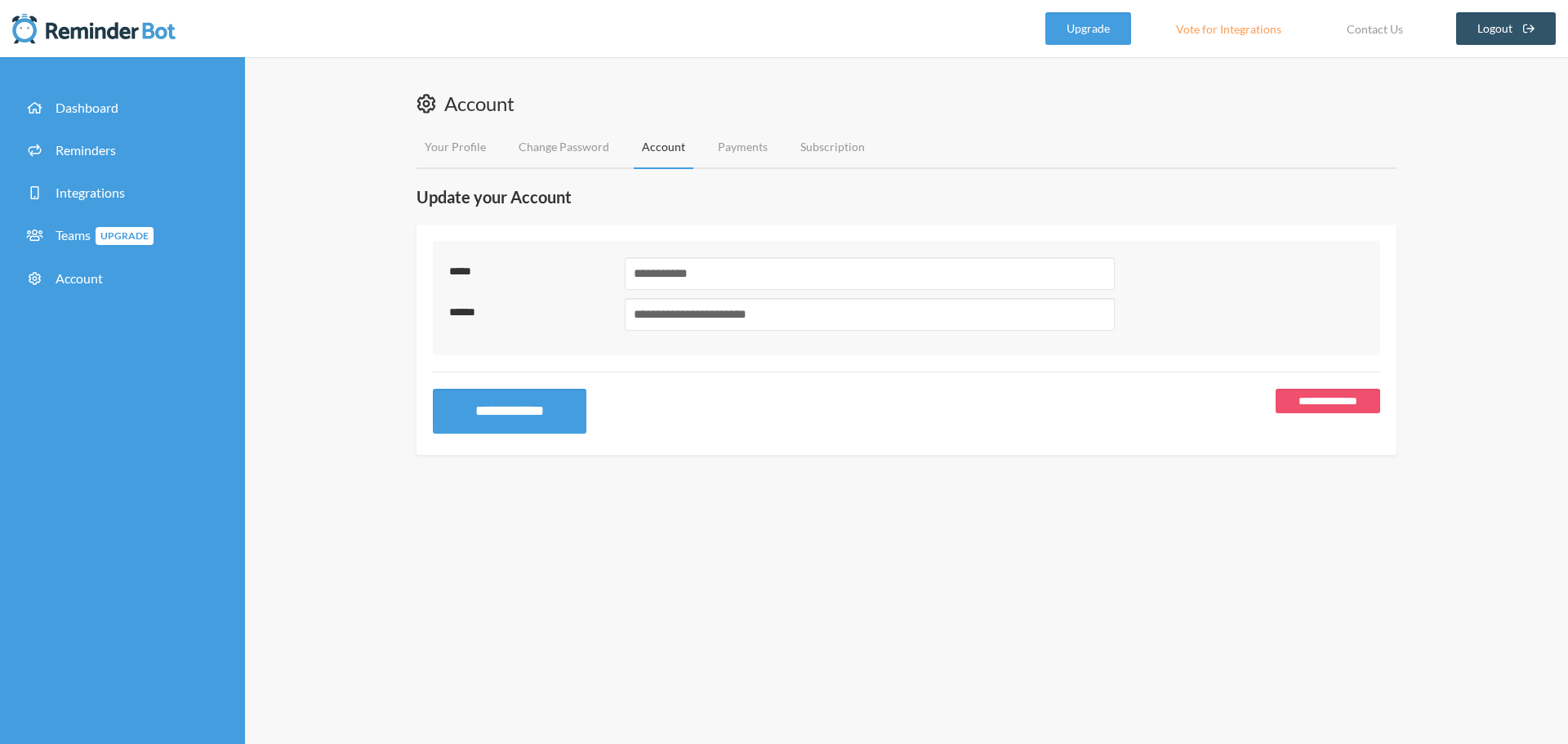
click at [737, 144] on link "Payments" at bounding box center [743, 147] width 66 height 44
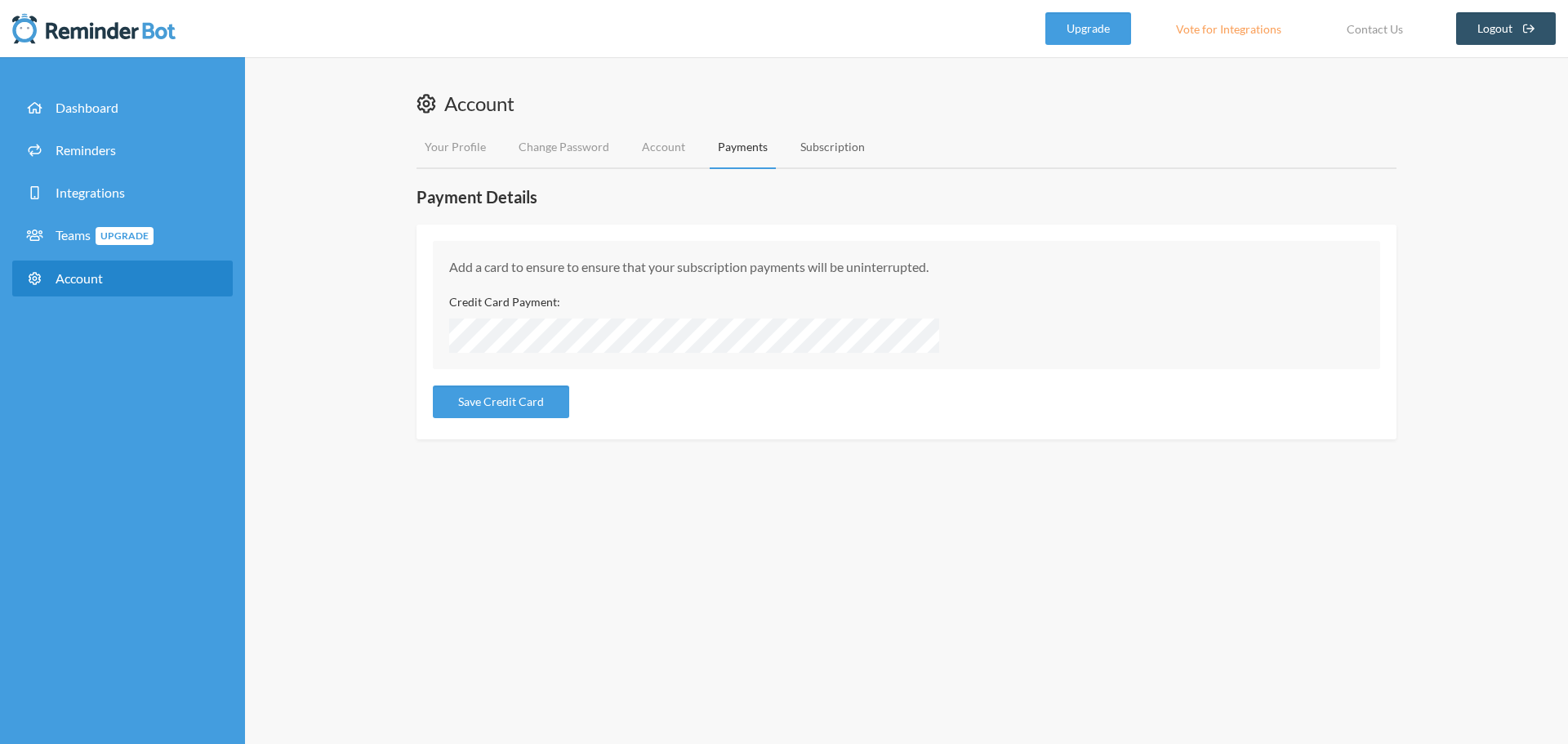
click at [813, 149] on link "Subscription" at bounding box center [833, 147] width 81 height 44
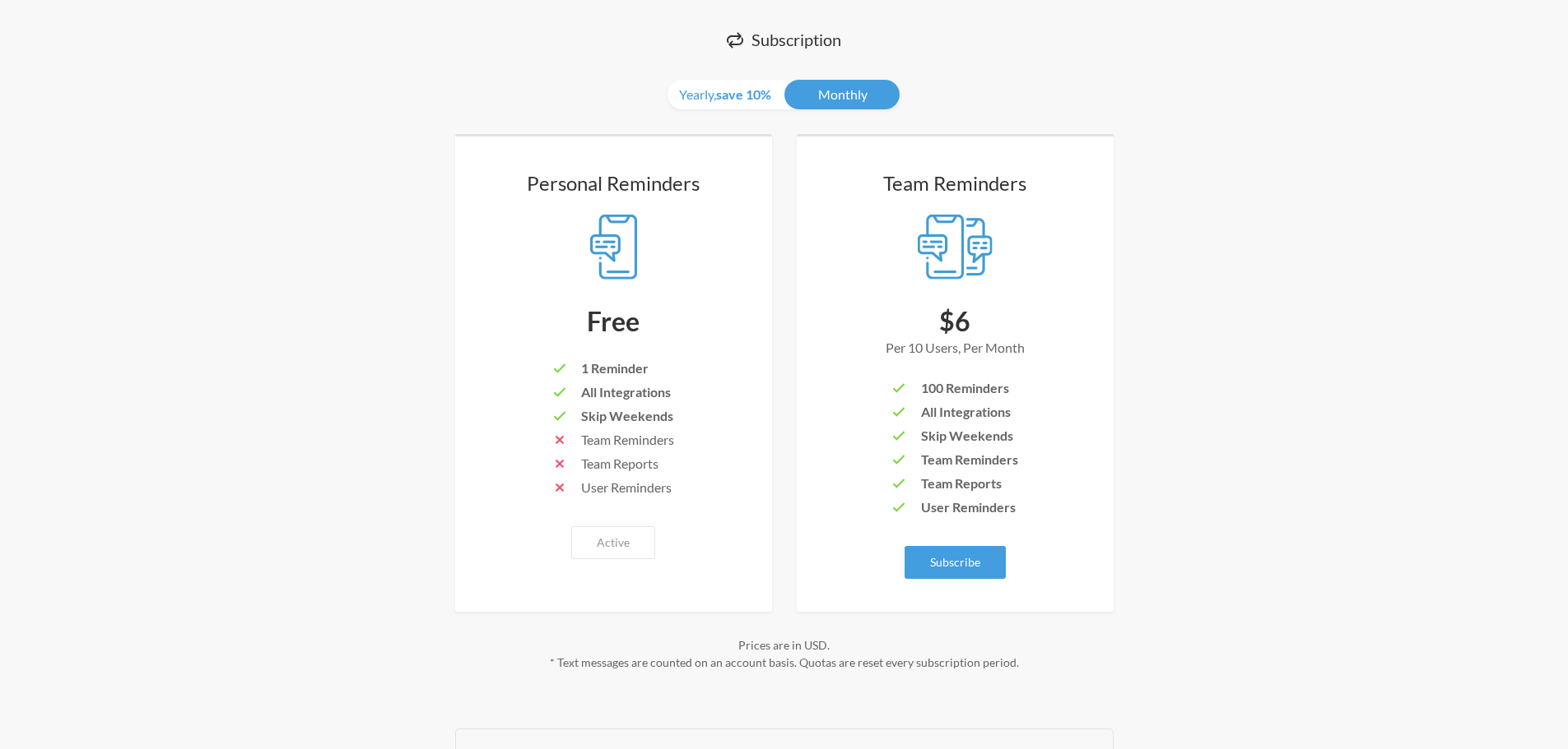
scroll to position [6, 0]
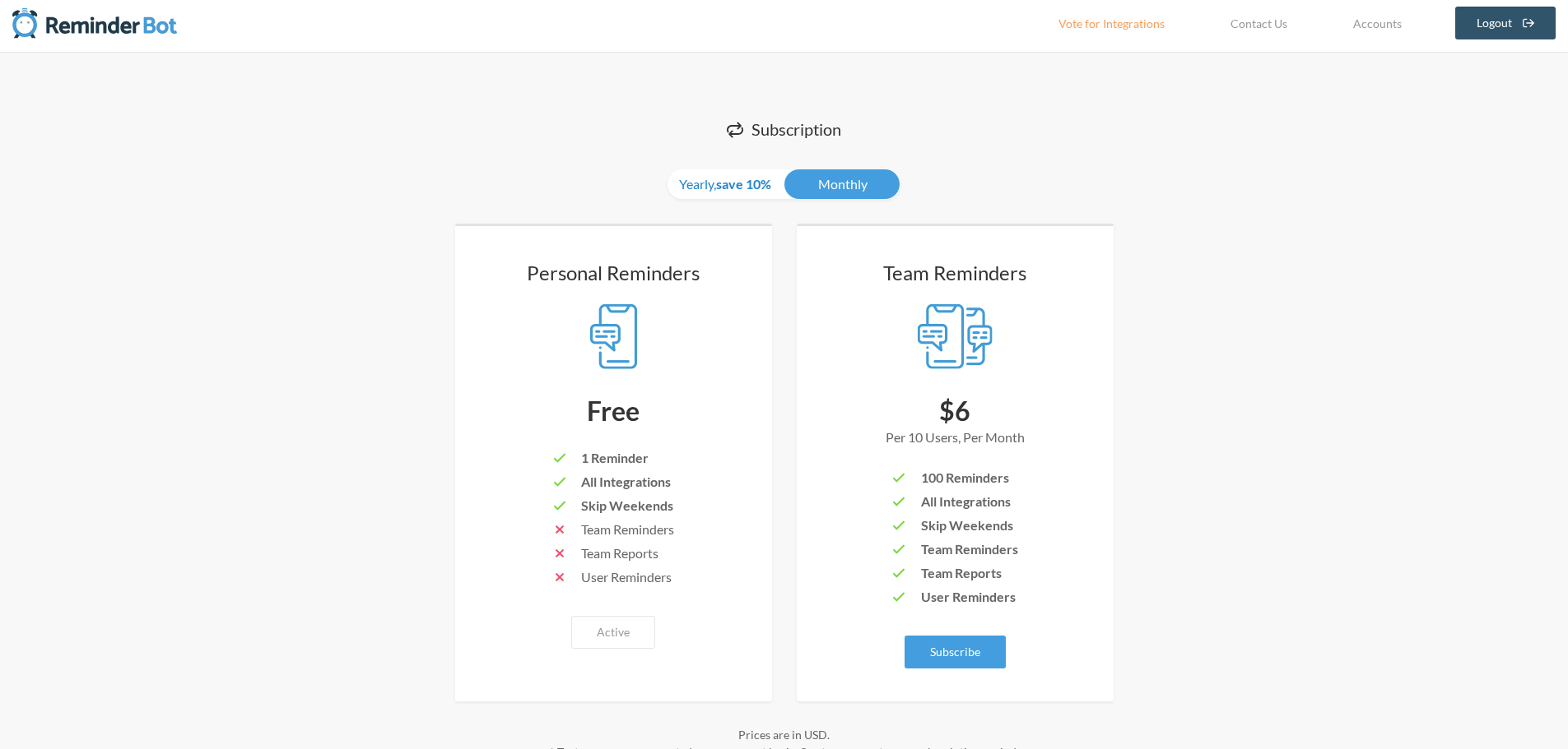
click at [721, 197] on link "Yearly, save 10%" at bounding box center [725, 184] width 115 height 29
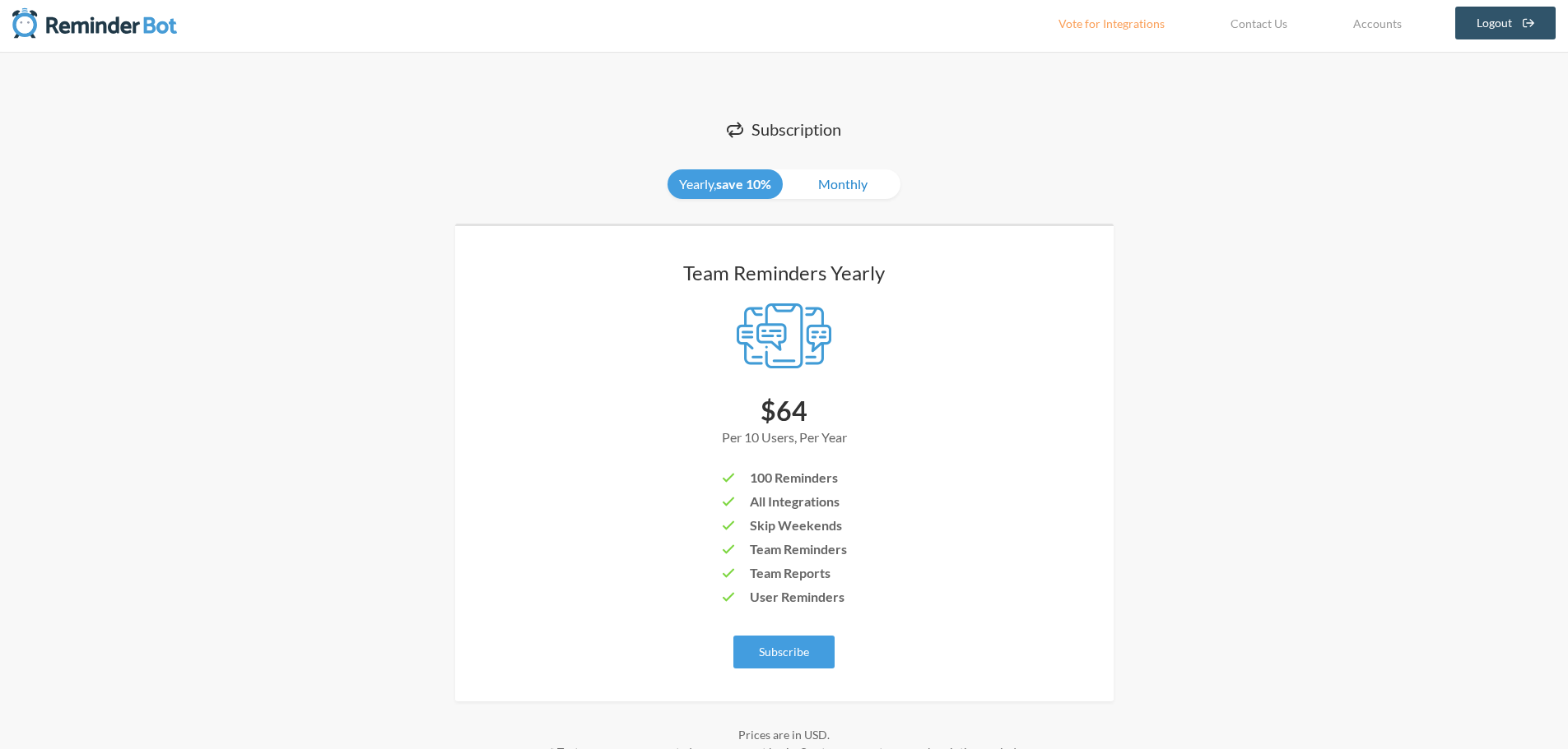
click at [837, 186] on link "Monthly" at bounding box center [843, 184] width 115 height 29
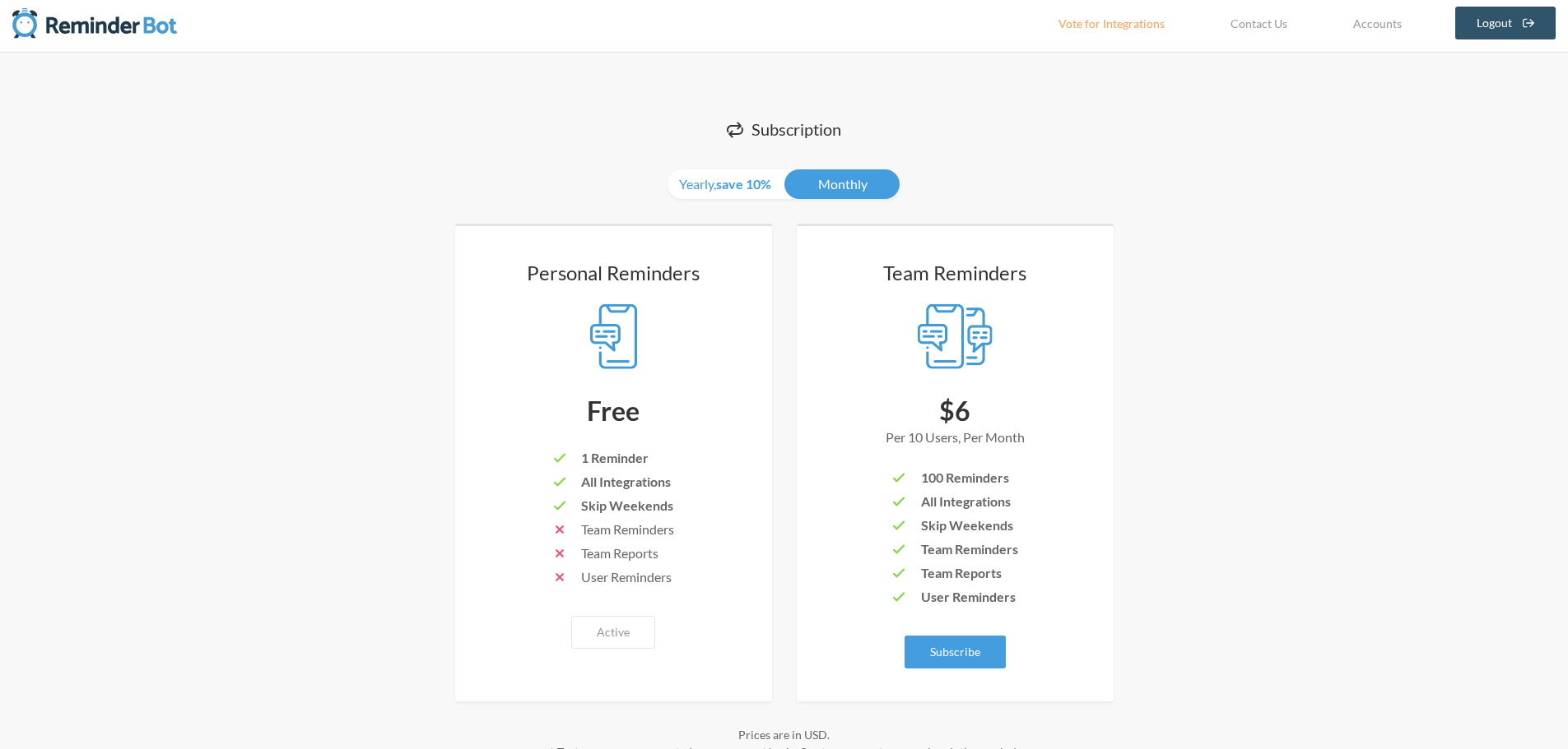
click at [1324, 125] on div "Subscription Yearly, save 10% Monthly Personal Reminders Free 1 Reminder All In…" at bounding box center [784, 565] width 1568 height 1027
